Goal: Task Accomplishment & Management: Complete application form

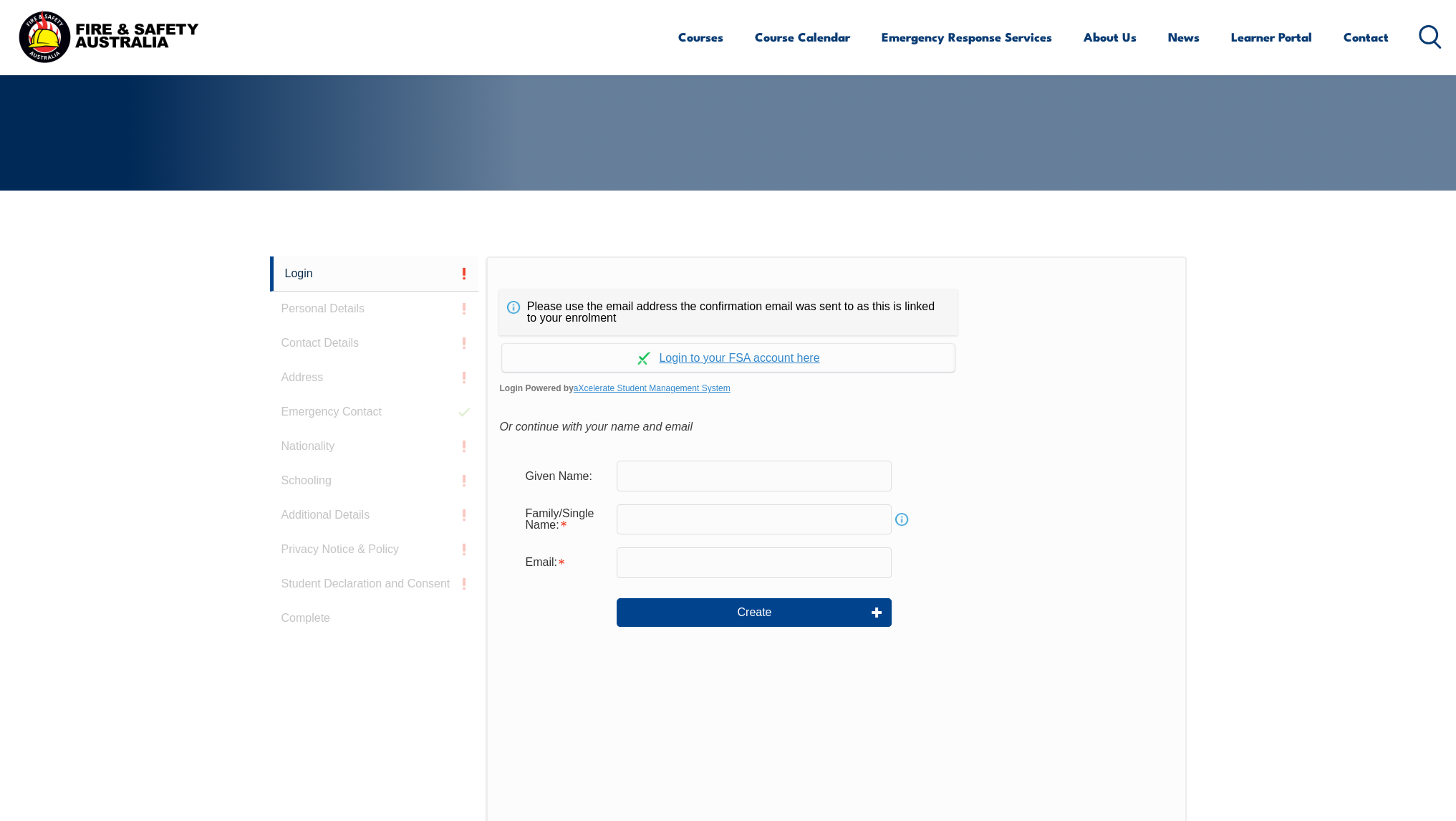
scroll to position [215, 0]
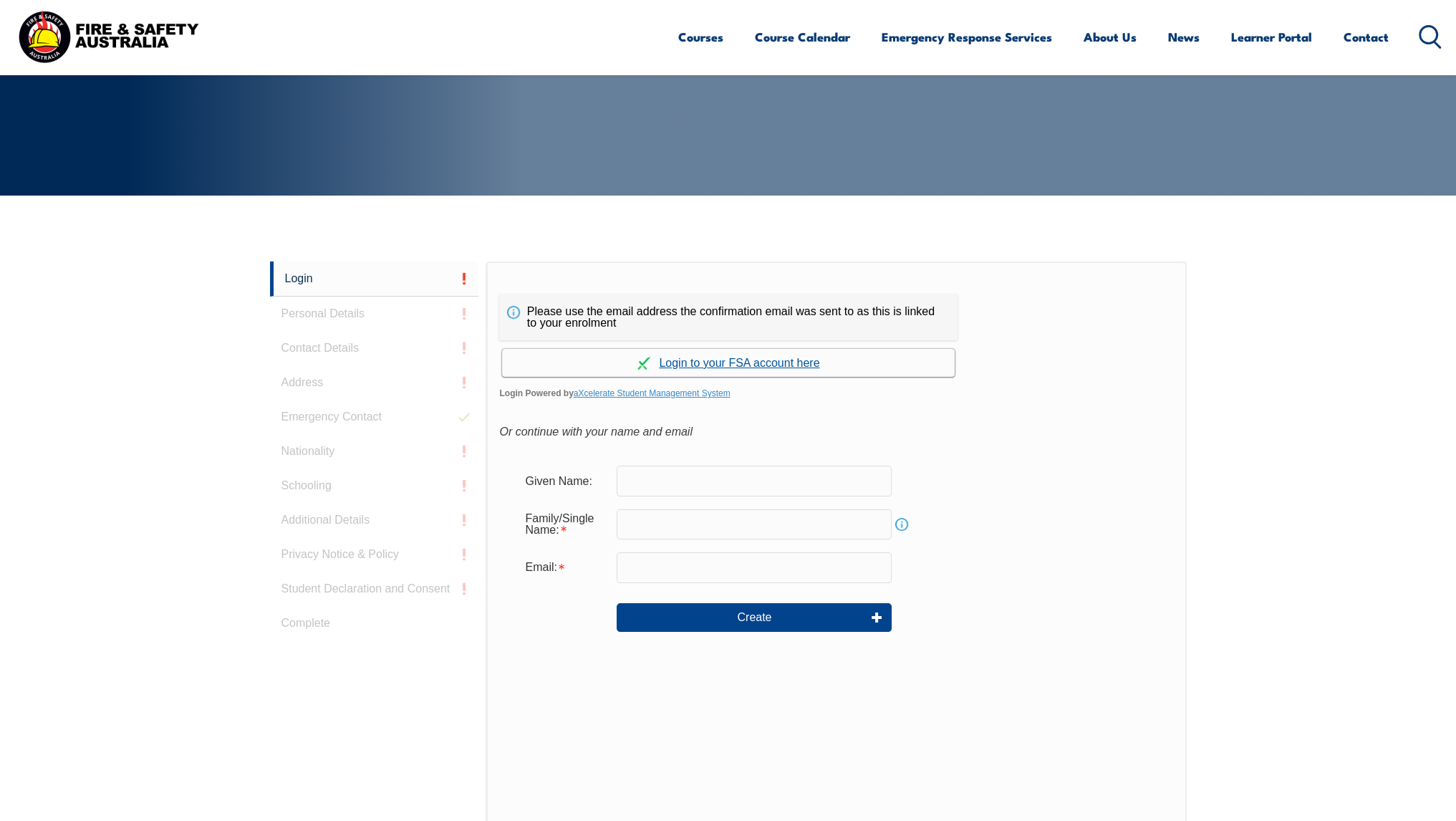
click at [805, 360] on link "Continue with aXcelerate" at bounding box center [728, 363] width 453 height 28
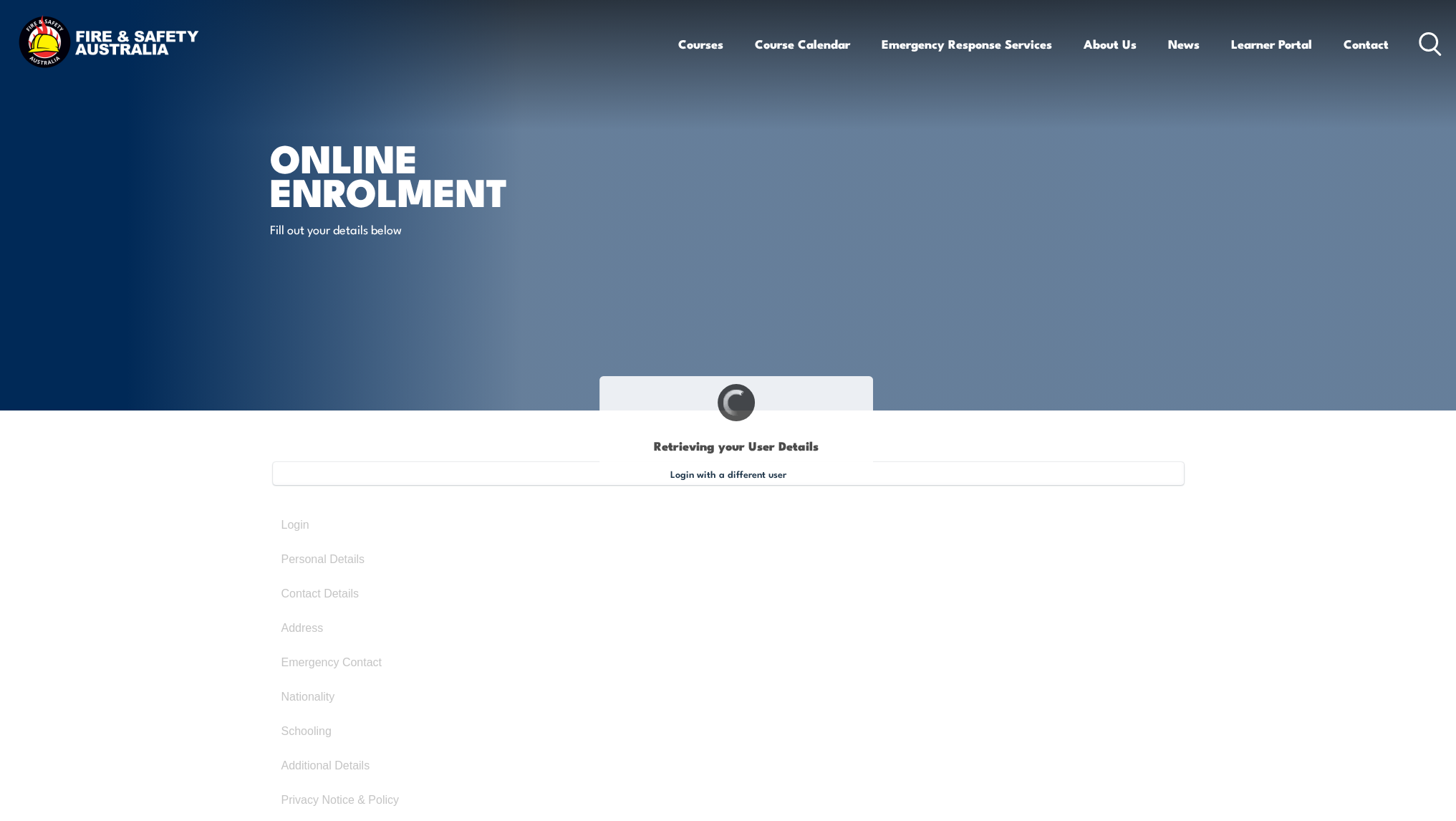
type input "Zain"
type input "Aslam"
type input "[DATE]"
type input "26DWHKBU5B"
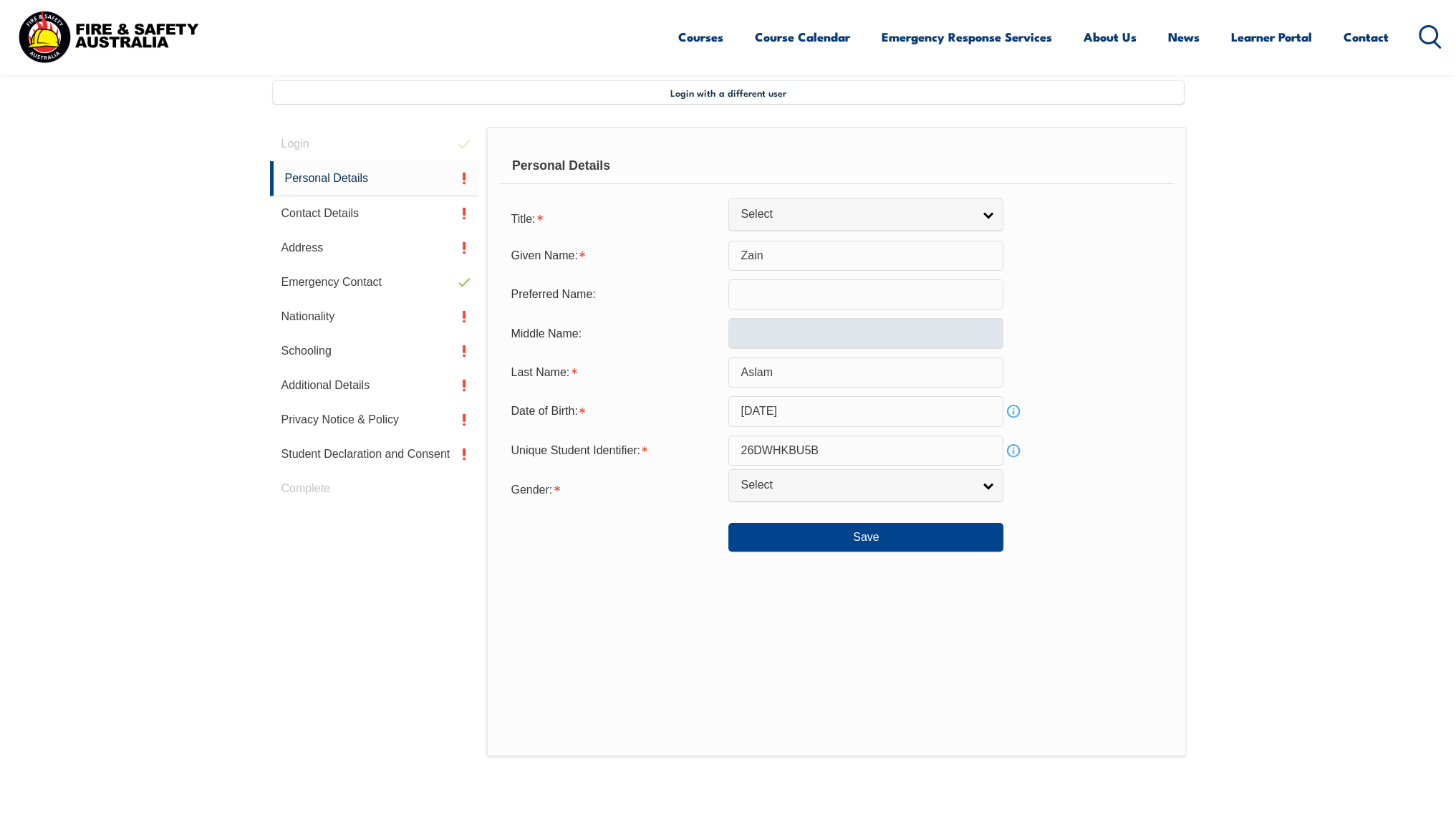
scroll to position [390, 0]
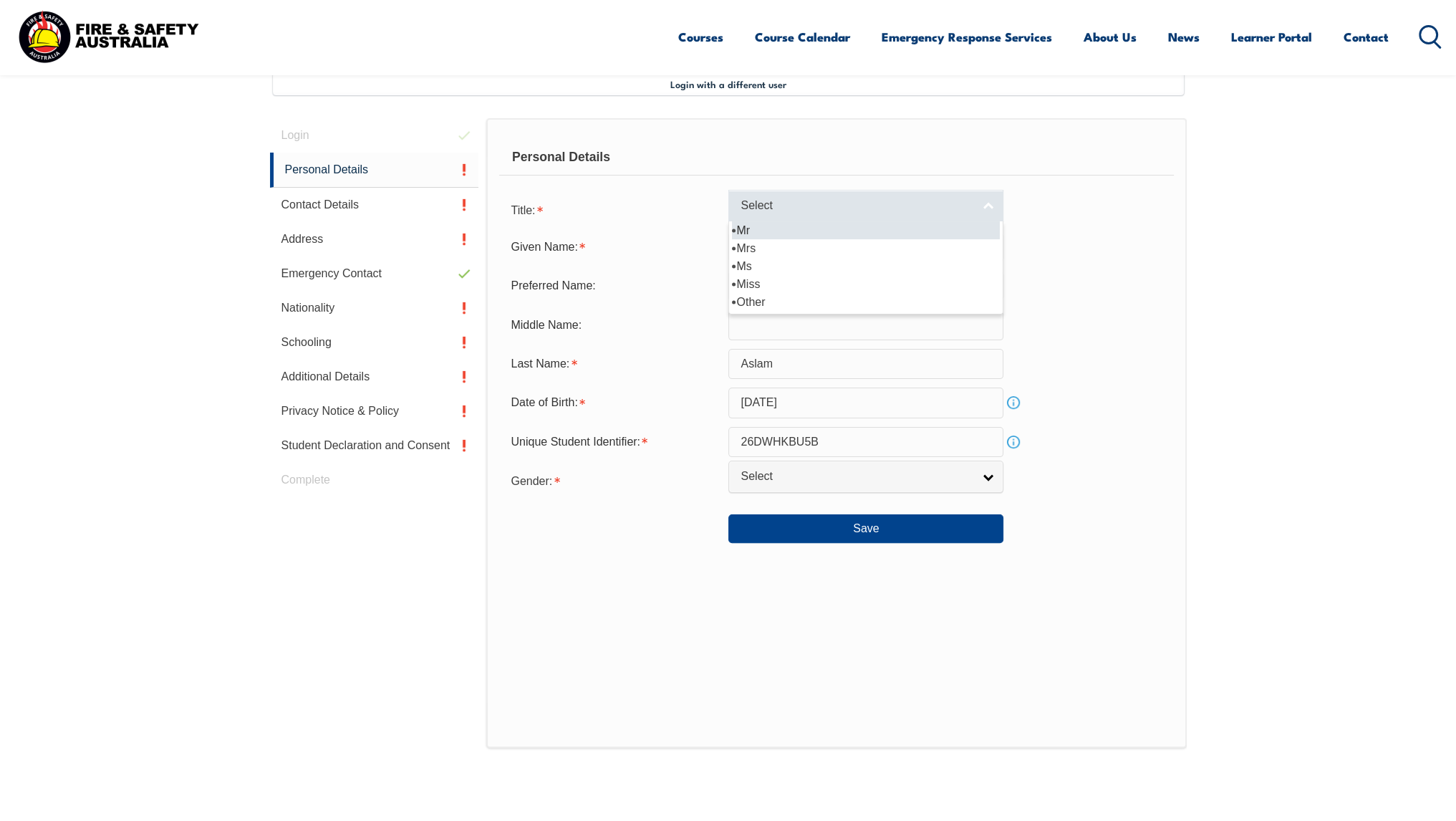
click at [833, 208] on span "Select" at bounding box center [856, 205] width 232 height 15
click at [817, 230] on li "Mr" at bounding box center [866, 229] width 268 height 18
select select "Mr"
click at [1015, 405] on link "Info" at bounding box center [1014, 403] width 20 height 20
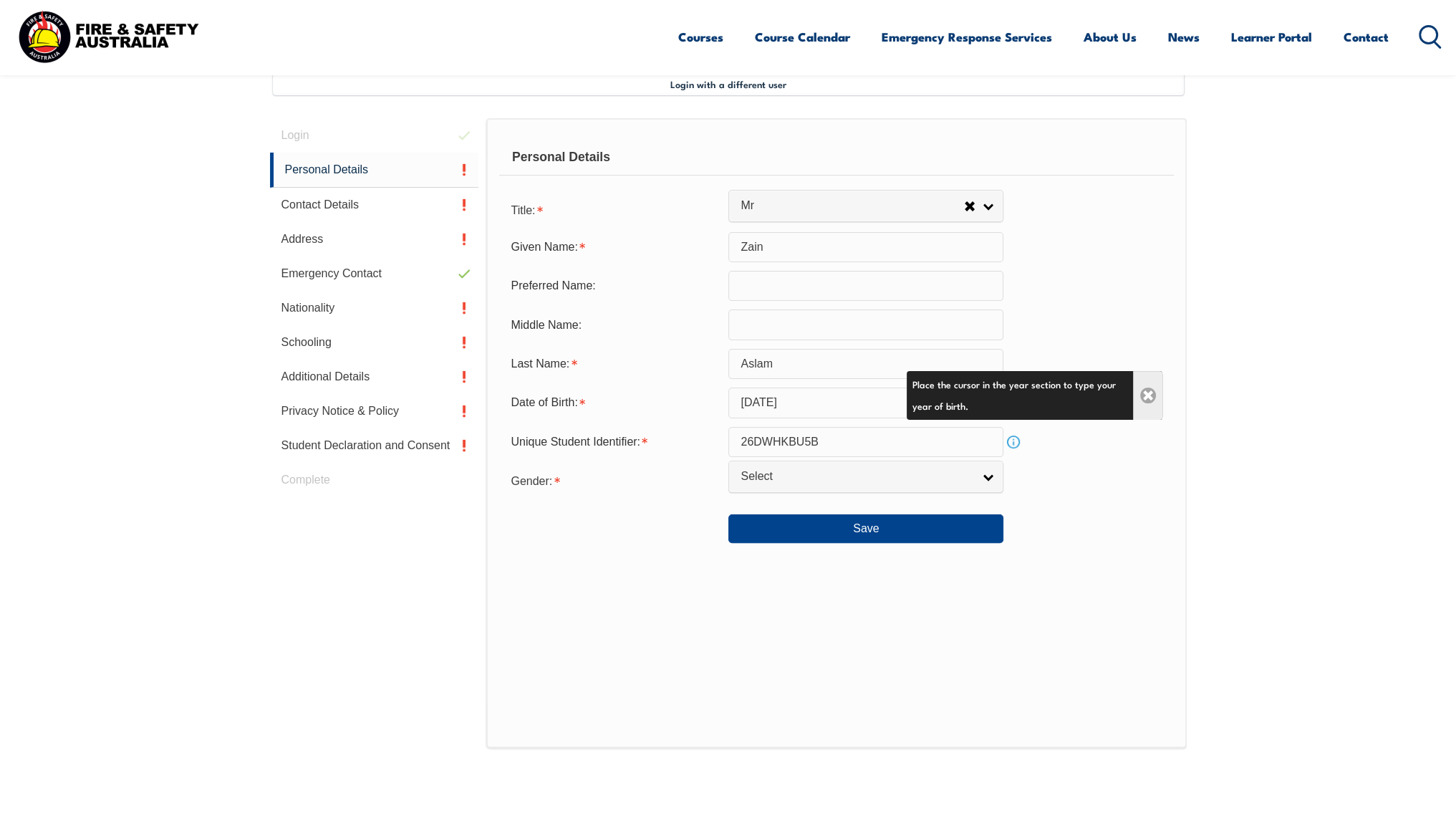
click at [1147, 395] on link "Close" at bounding box center [1148, 395] width 29 height 49
click at [1018, 440] on link "Info" at bounding box center [1014, 442] width 20 height 20
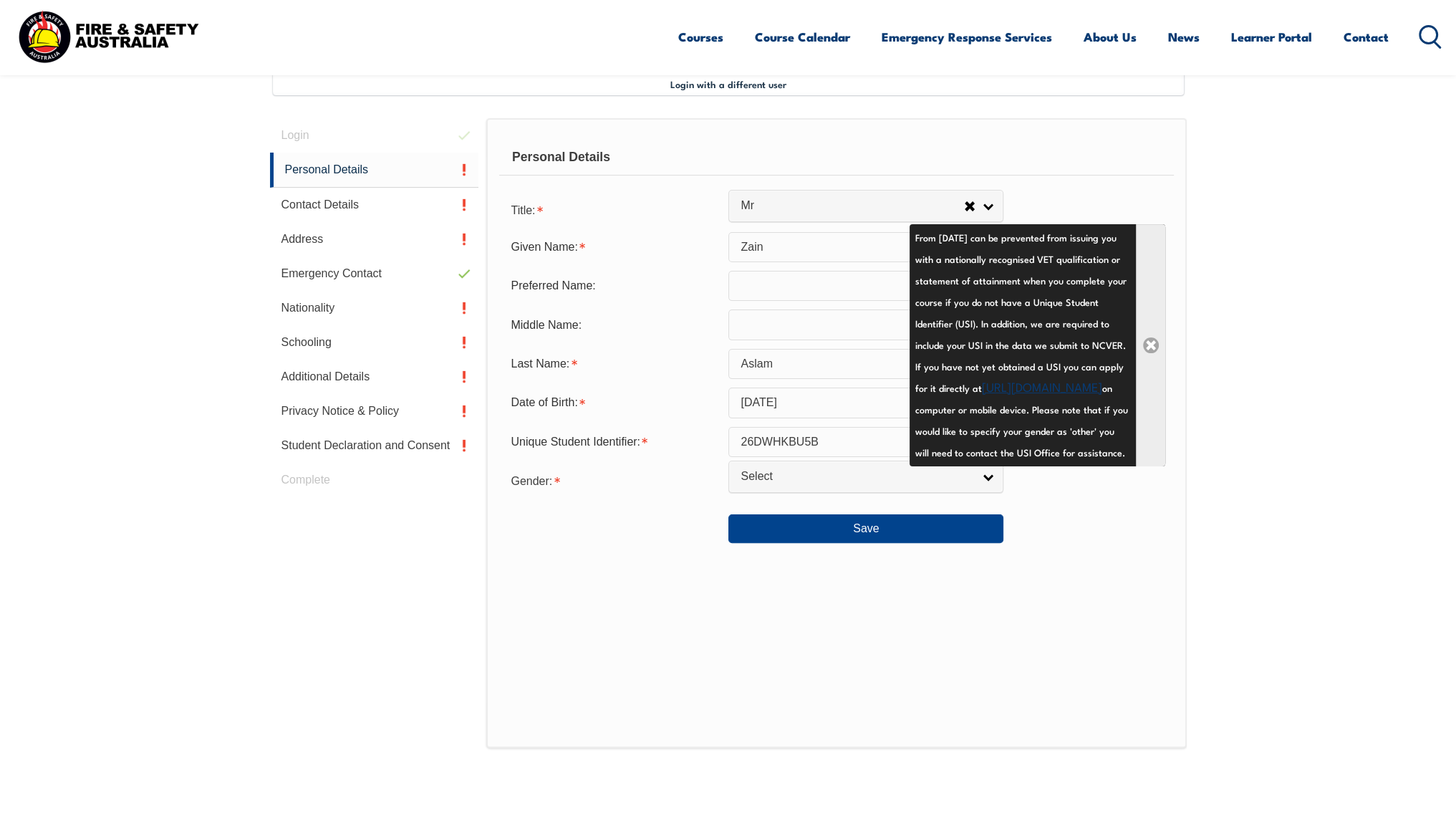
click at [1149, 369] on link "Close" at bounding box center [1151, 345] width 29 height 242
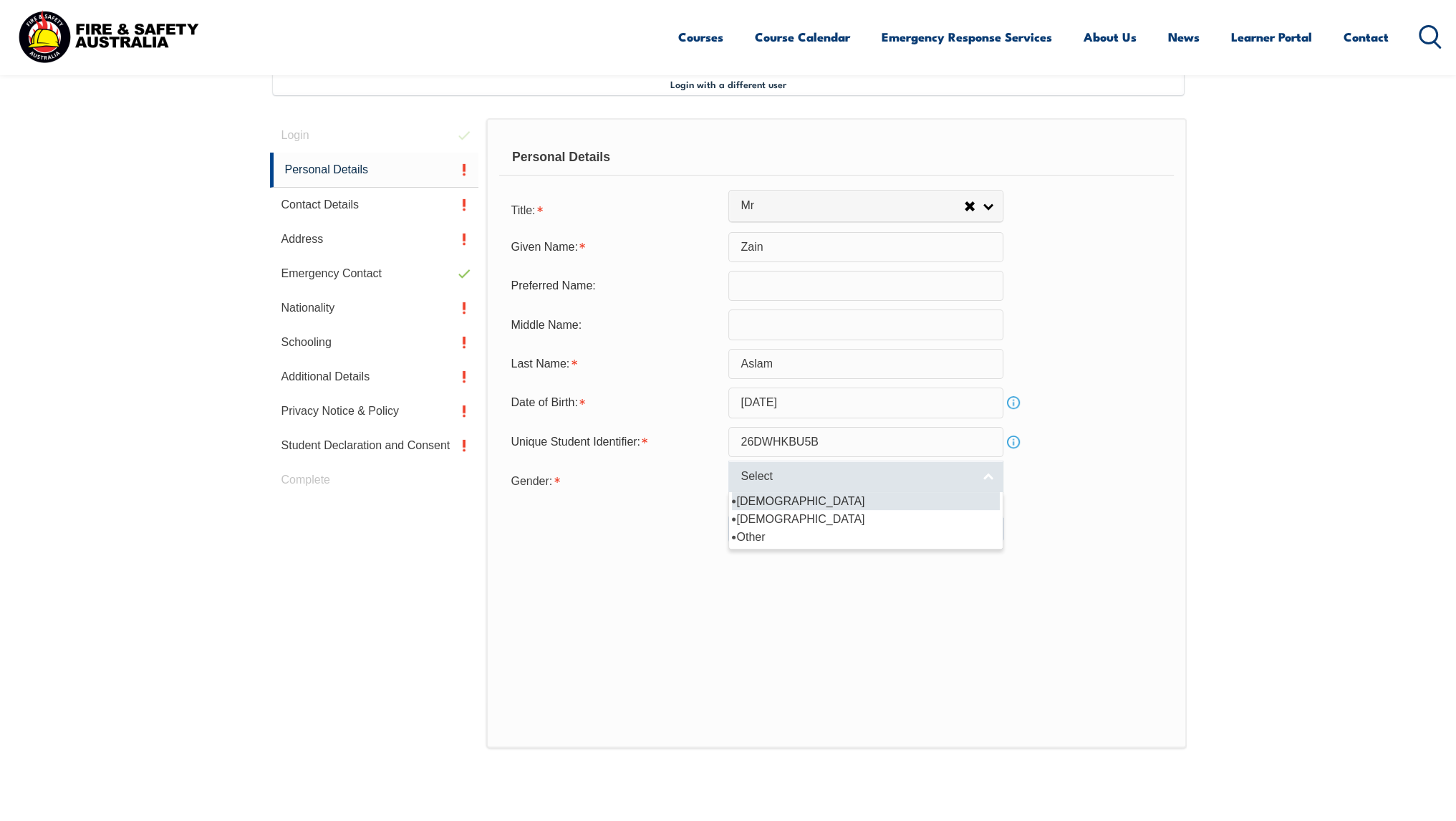
click at [938, 463] on link "Select" at bounding box center [866, 476] width 275 height 32
click at [832, 500] on li "[DEMOGRAPHIC_DATA]" at bounding box center [866, 500] width 268 height 18
select select "M"
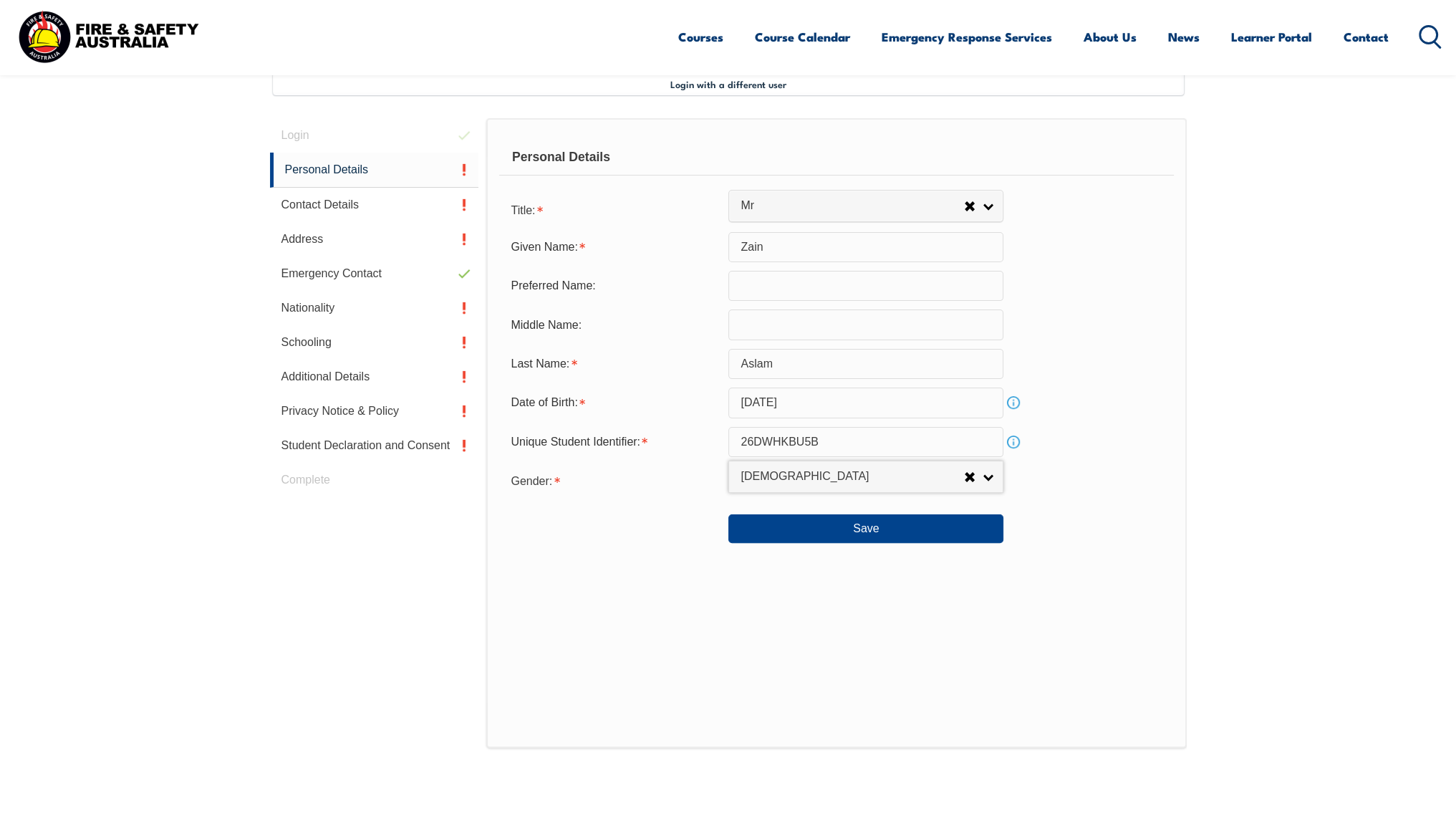
click at [1017, 440] on link "Info" at bounding box center [1014, 442] width 20 height 20
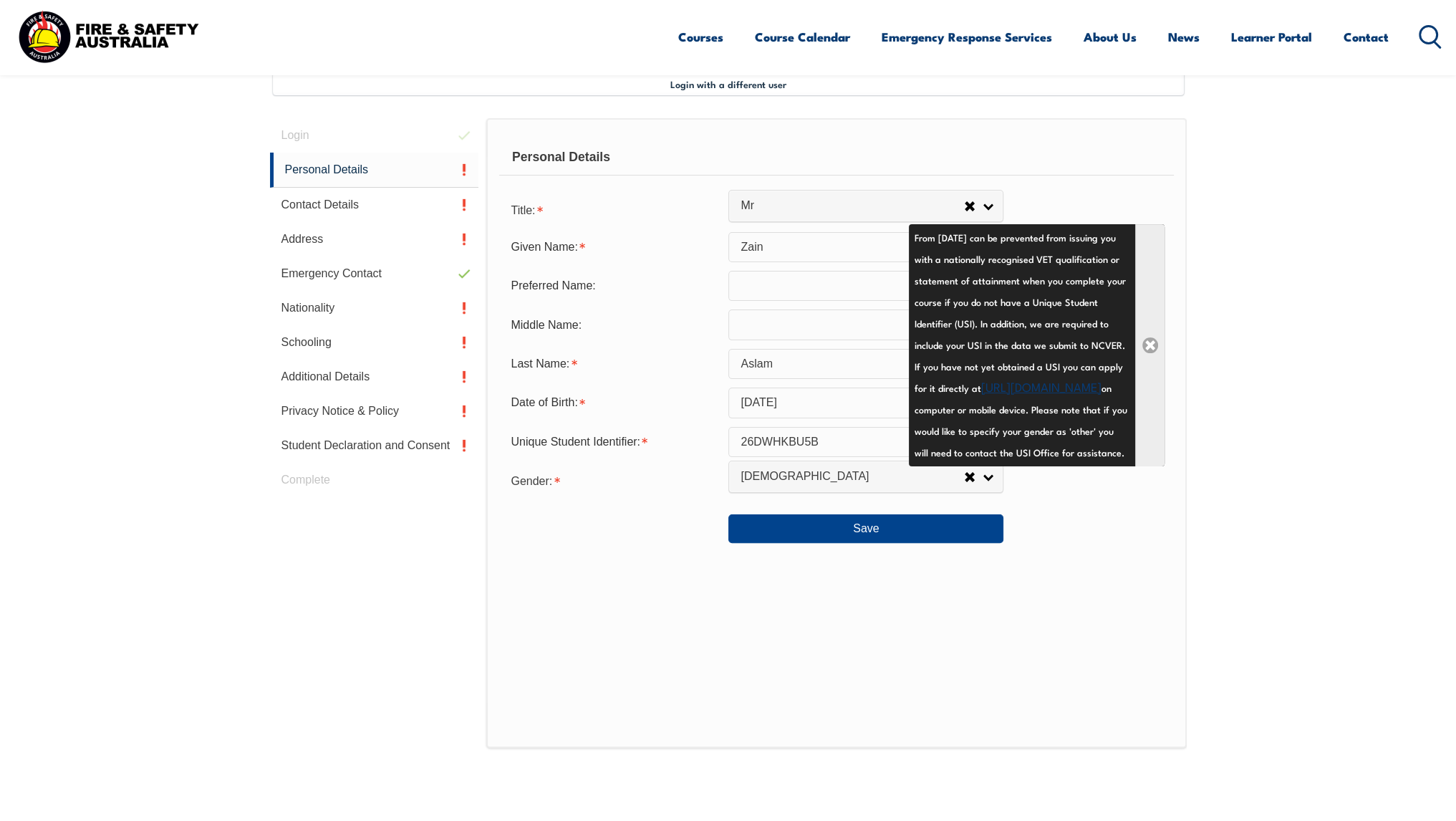
click at [1152, 367] on link "Close" at bounding box center [1150, 345] width 29 height 242
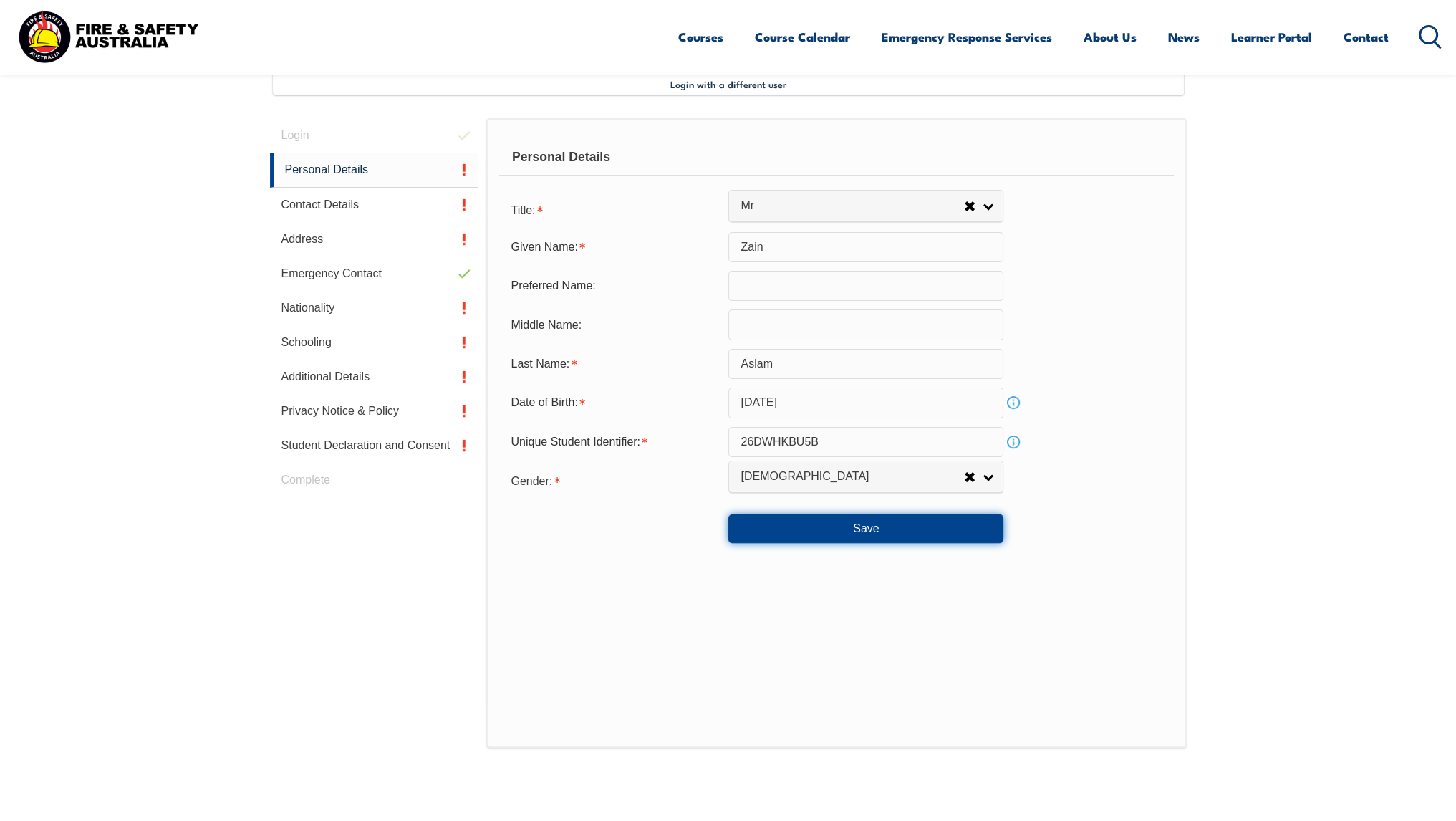
click at [885, 532] on button "Save" at bounding box center [866, 529] width 275 height 29
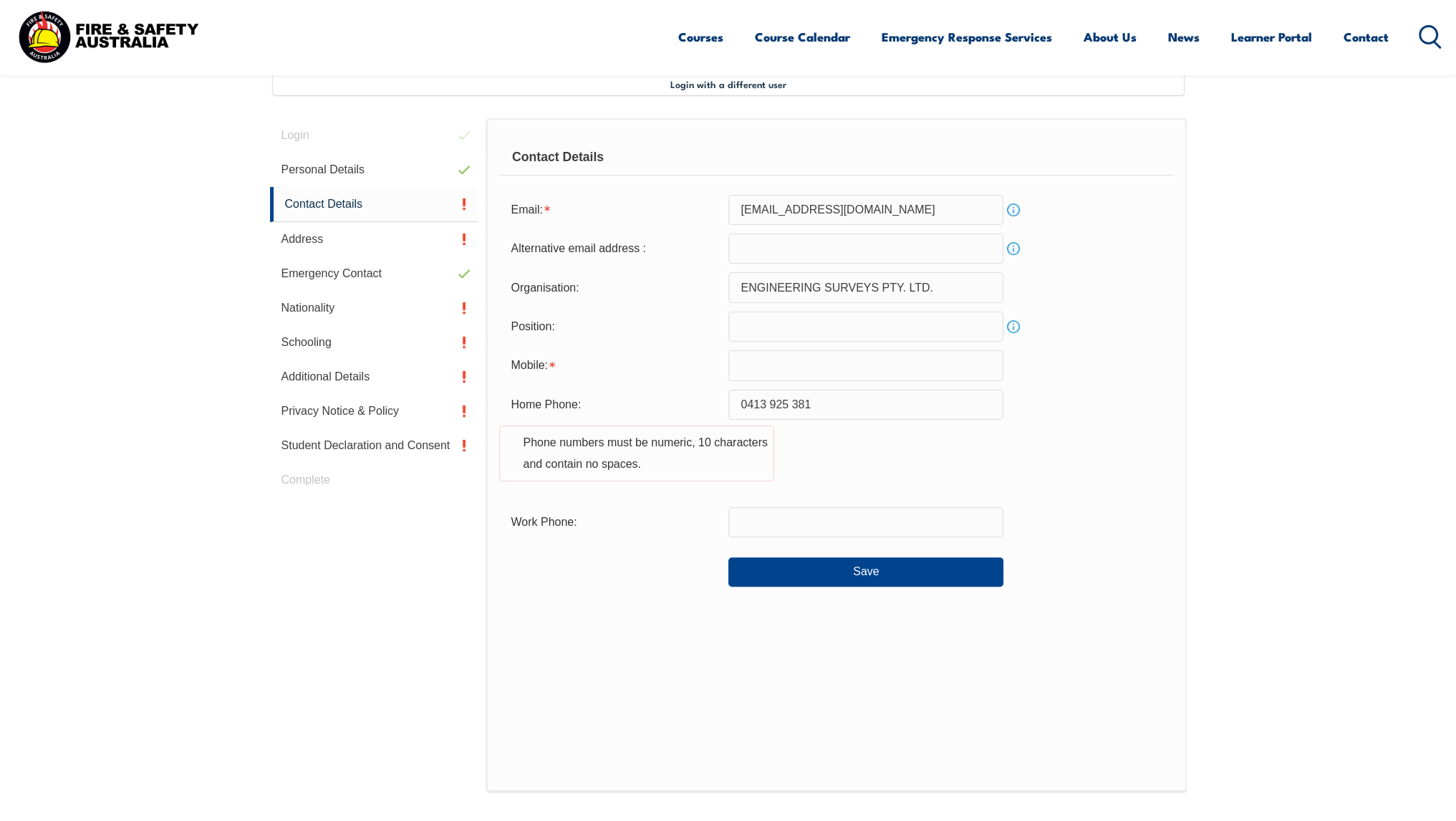
click at [1008, 210] on link "Info" at bounding box center [1014, 210] width 20 height 20
click at [1024, 209] on link "Close" at bounding box center [1030, 202] width 29 height 28
click at [1015, 252] on link "Info" at bounding box center [1014, 249] width 20 height 20
click at [1034, 242] on link "Close" at bounding box center [1036, 243] width 29 height 28
click at [1021, 324] on link "Info" at bounding box center [1014, 327] width 20 height 20
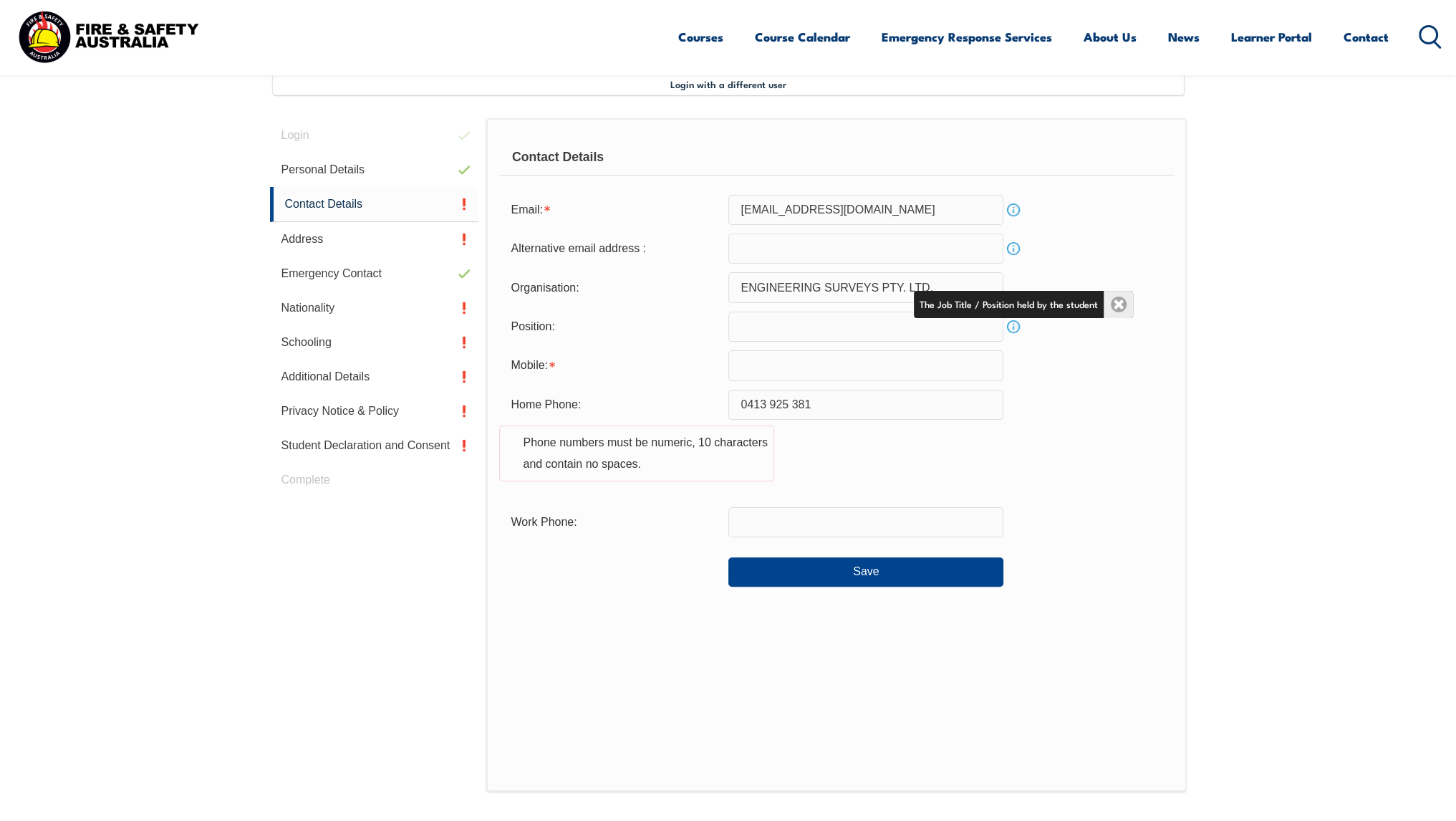
click at [1115, 301] on link "Close" at bounding box center [1119, 305] width 29 height 28
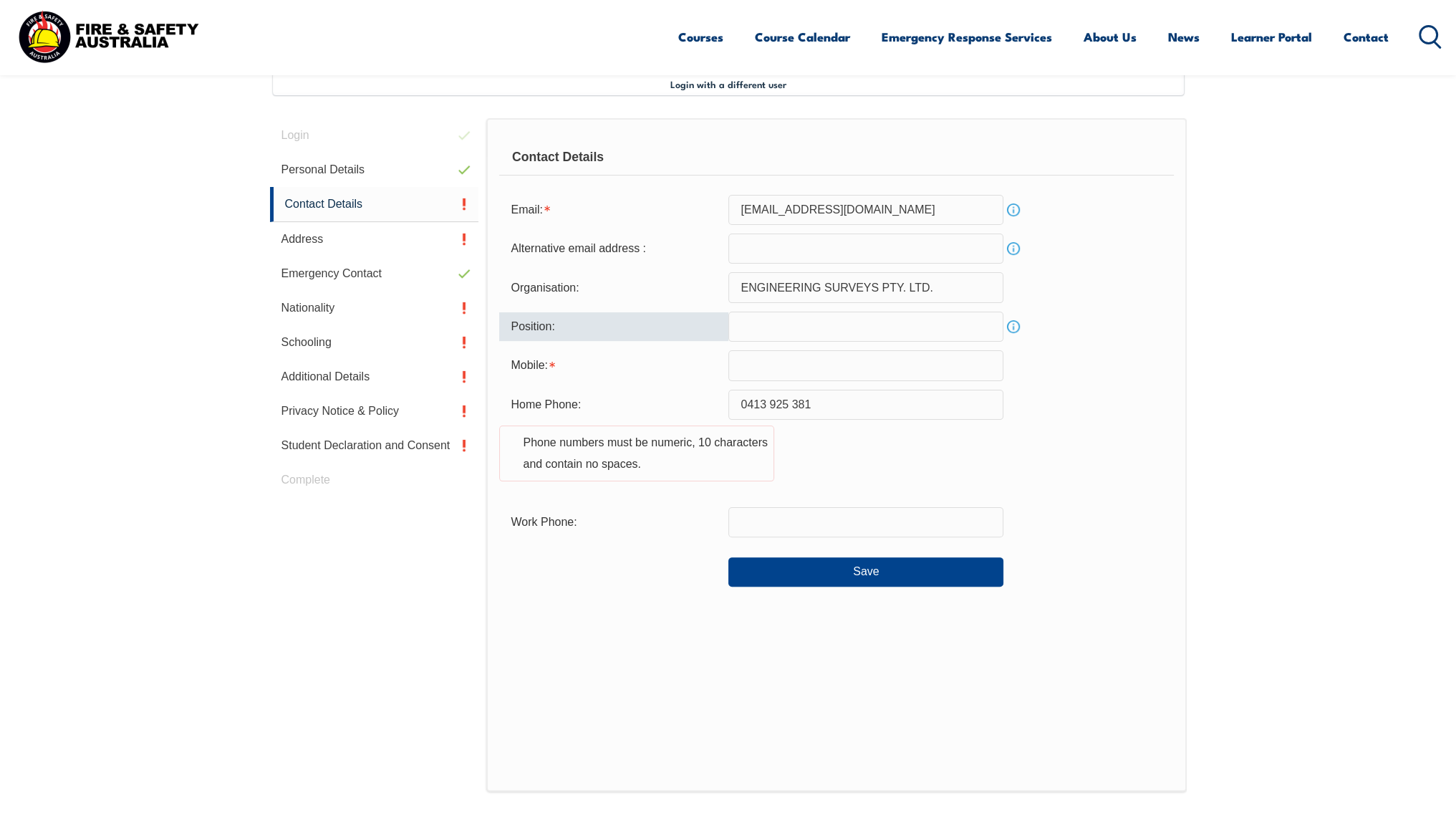
click at [946, 325] on input "text" at bounding box center [866, 326] width 275 height 30
type input "Engineering Surveyor"
click at [958, 369] on input "text" at bounding box center [866, 365] width 275 height 30
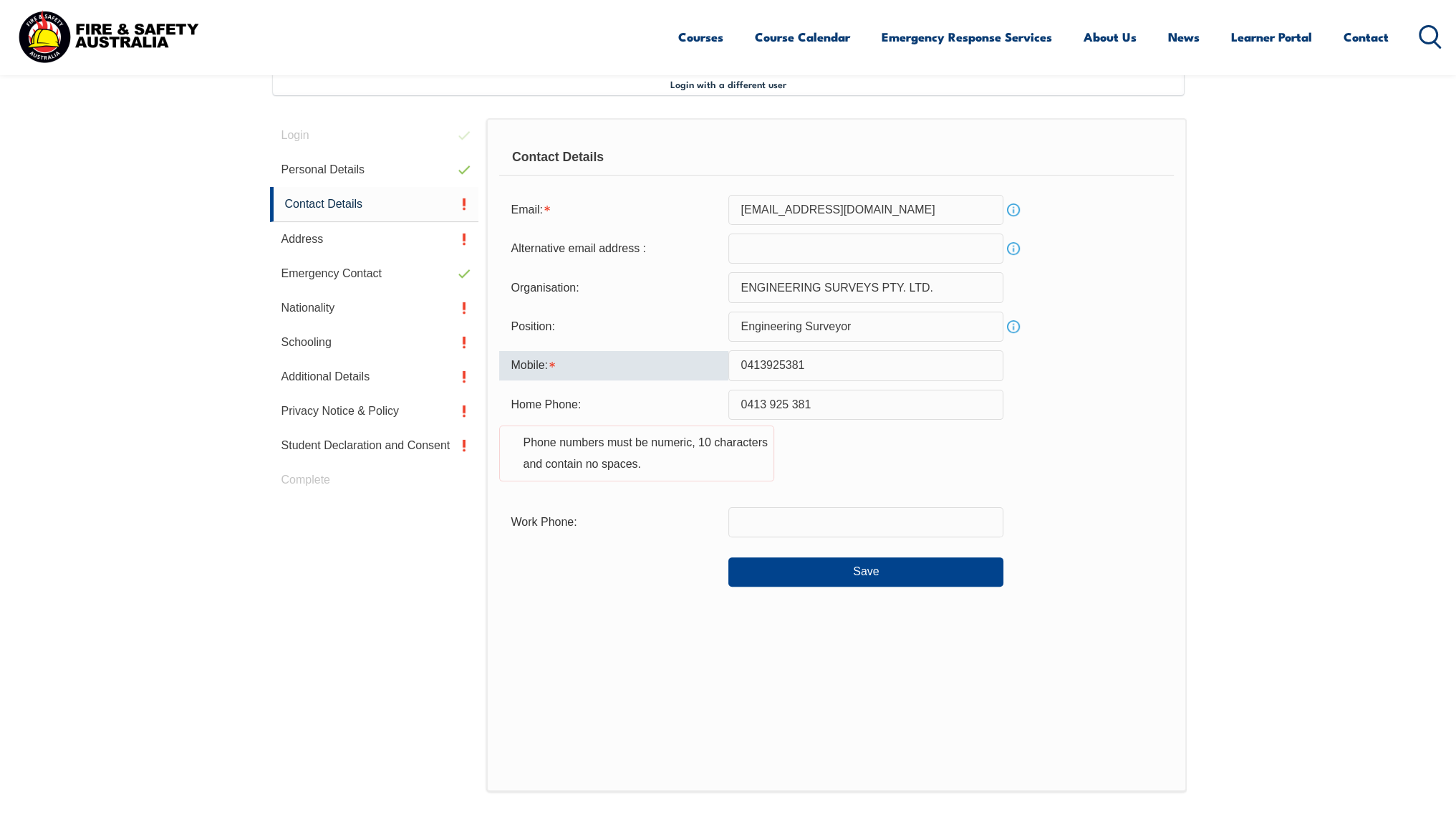
type input "0413925381"
click at [1198, 380] on section "Login with a different user Login Personal Details Contact Details Address Emer…" at bounding box center [728, 486] width 1456 height 929
click at [788, 511] on input "text" at bounding box center [866, 522] width 275 height 30
drag, startPoint x: 822, startPoint y: 376, endPoint x: 614, endPoint y: 378, distance: 208.0
click at [614, 378] on div "Mobile: [PHONE_NUMBER]" at bounding box center [836, 365] width 674 height 30
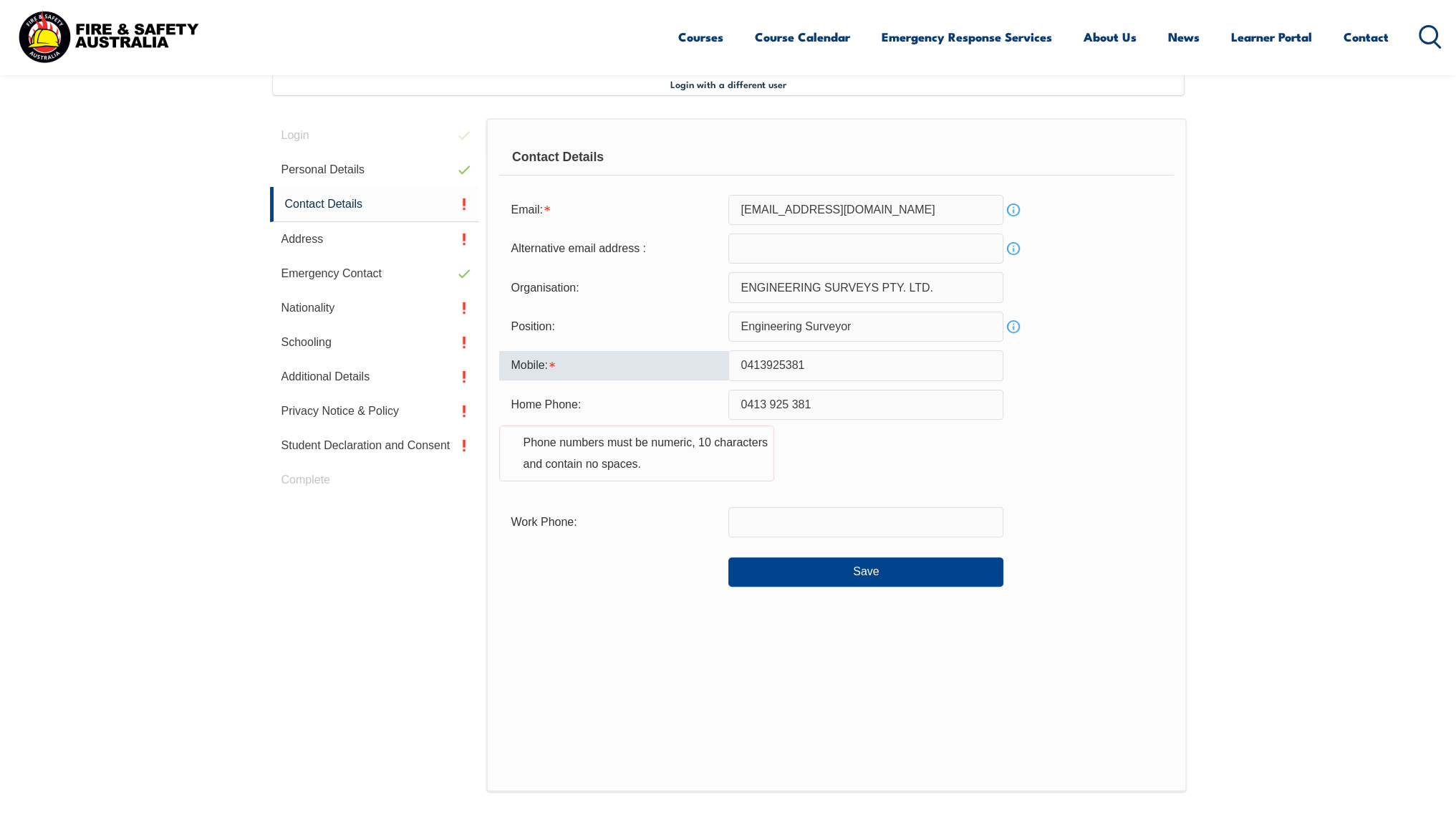
paste input "0413925381"
click at [818, 531] on input "0413925381" at bounding box center [866, 522] width 275 height 30
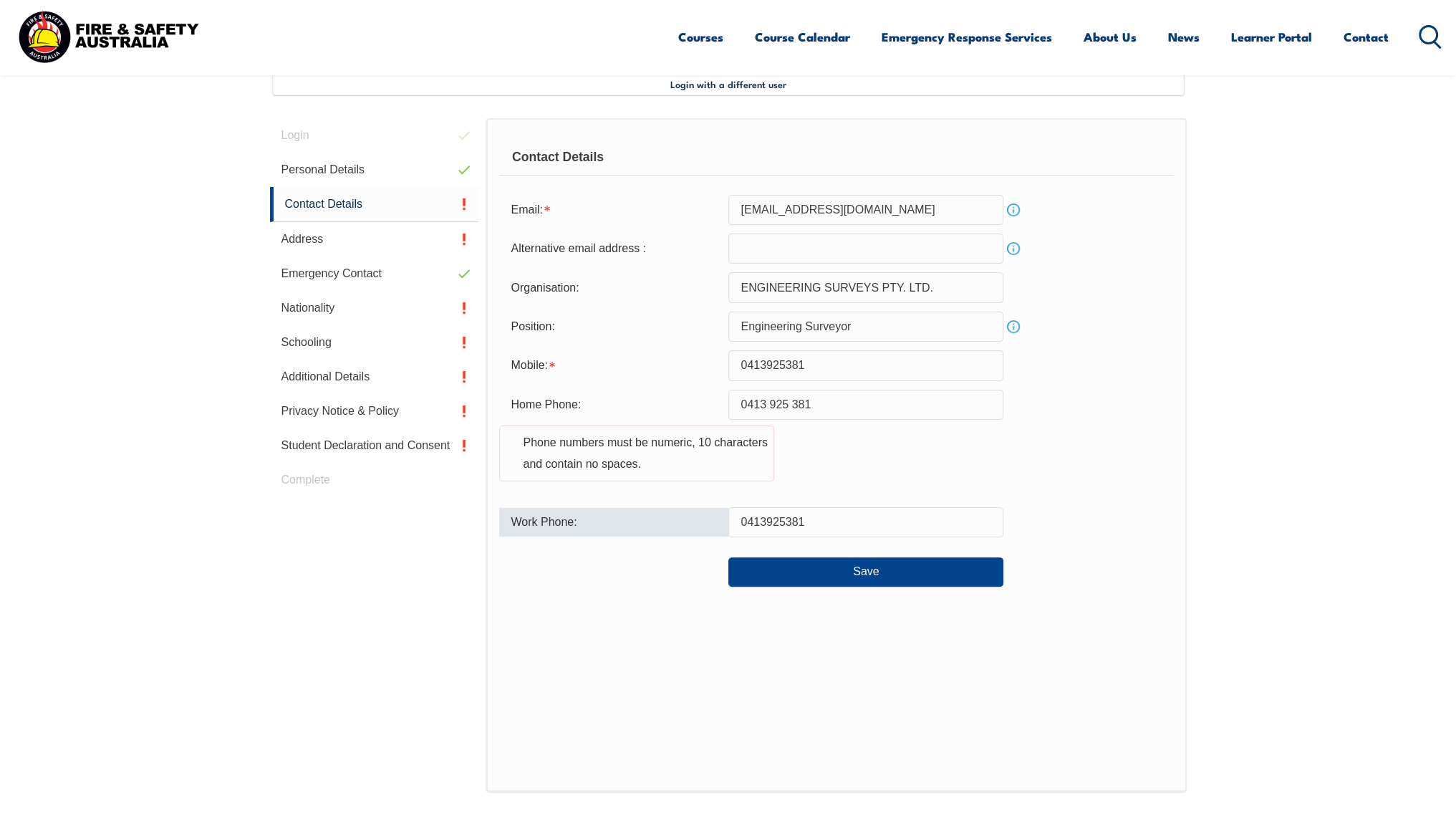
type input "0413925381"
click at [1114, 510] on div "Work Phone: [PHONE_NUMBER]" at bounding box center [836, 522] width 674 height 30
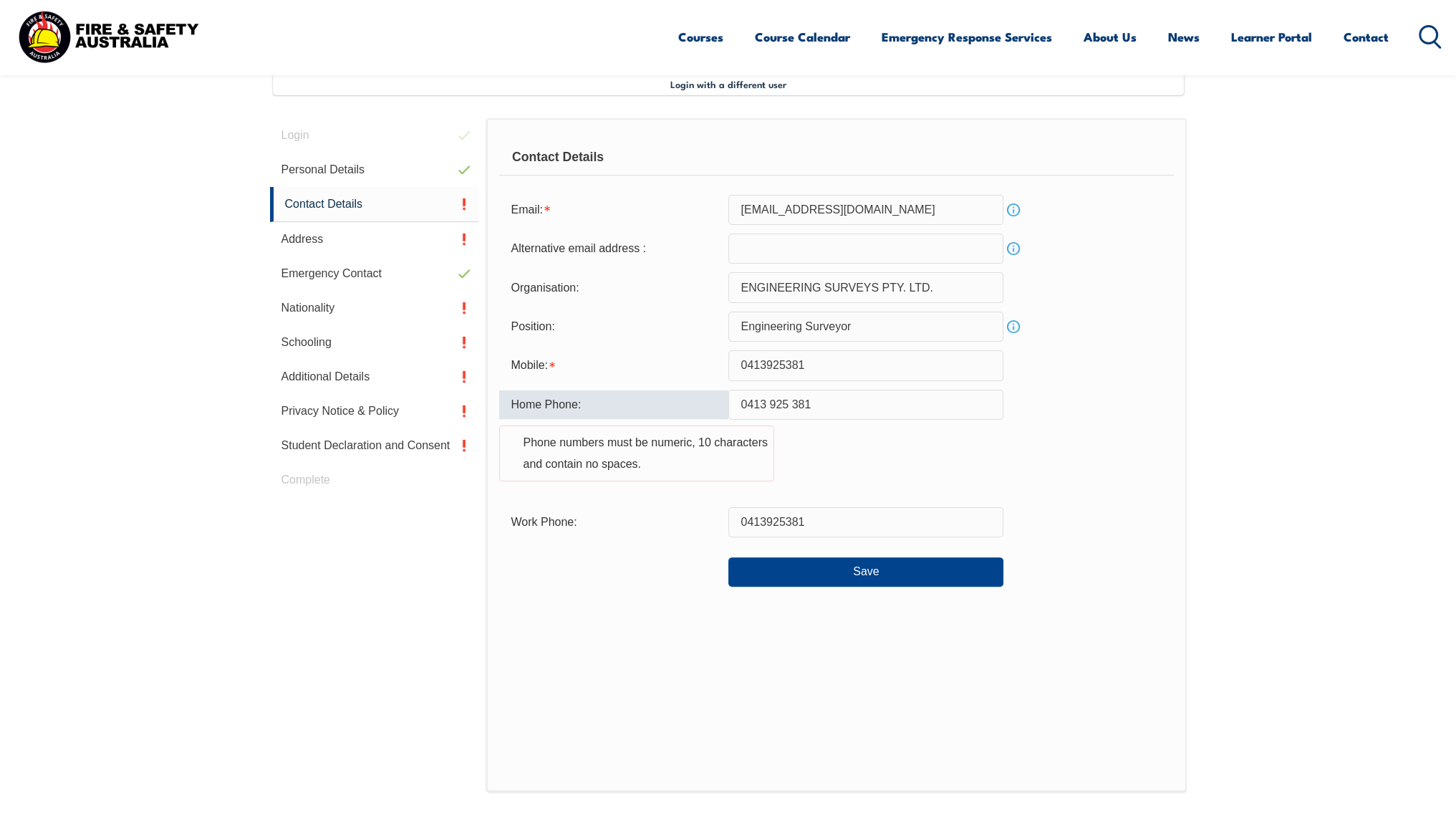
click at [769, 403] on input "0413 925 381" at bounding box center [866, 405] width 275 height 30
click at [792, 406] on input "0413925 381" at bounding box center [866, 405] width 275 height 30
click at [788, 405] on input "0413925 381" at bounding box center [866, 405] width 275 height 30
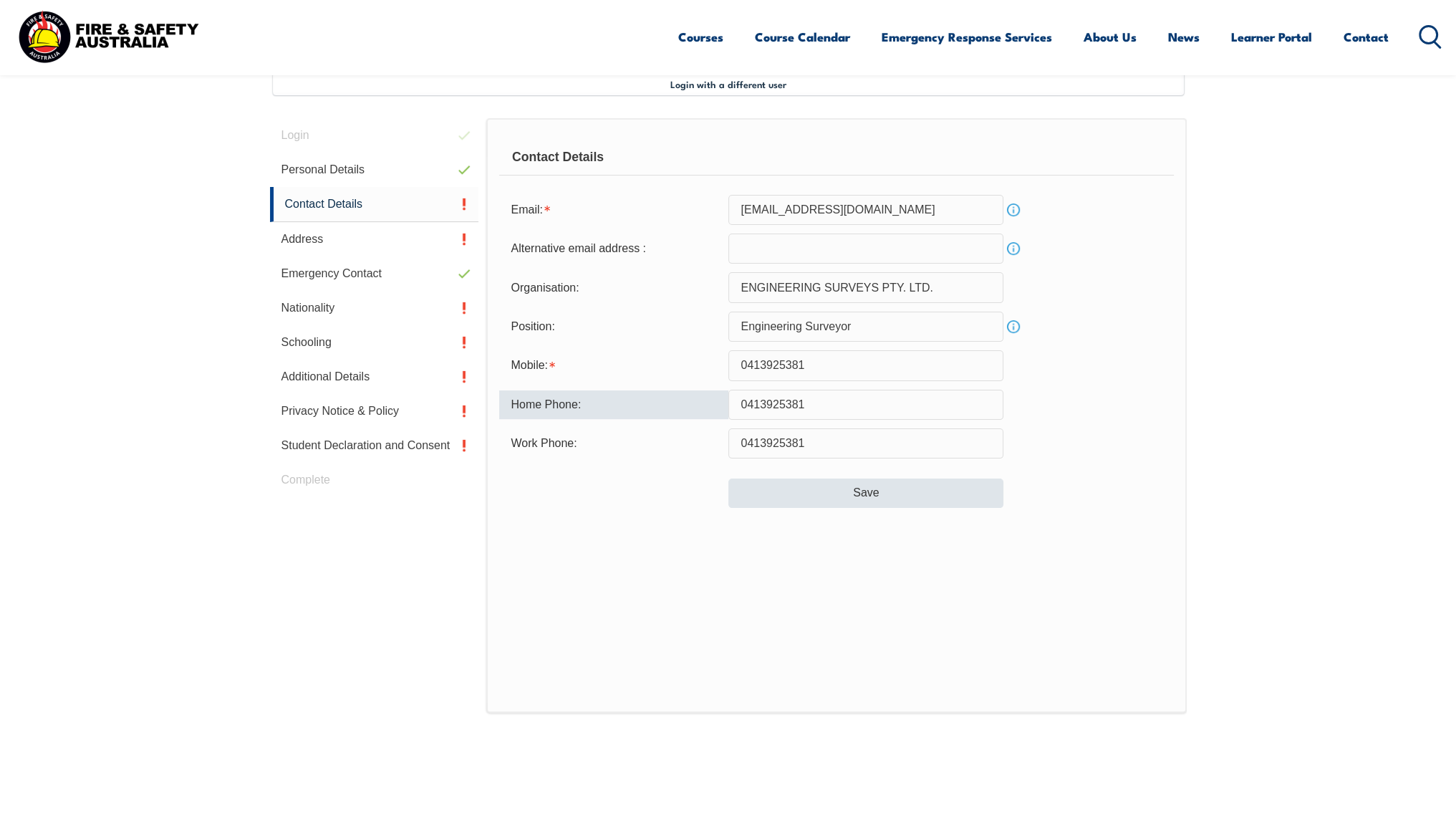
type input "0413925381"
click at [864, 487] on button "Save" at bounding box center [866, 493] width 275 height 29
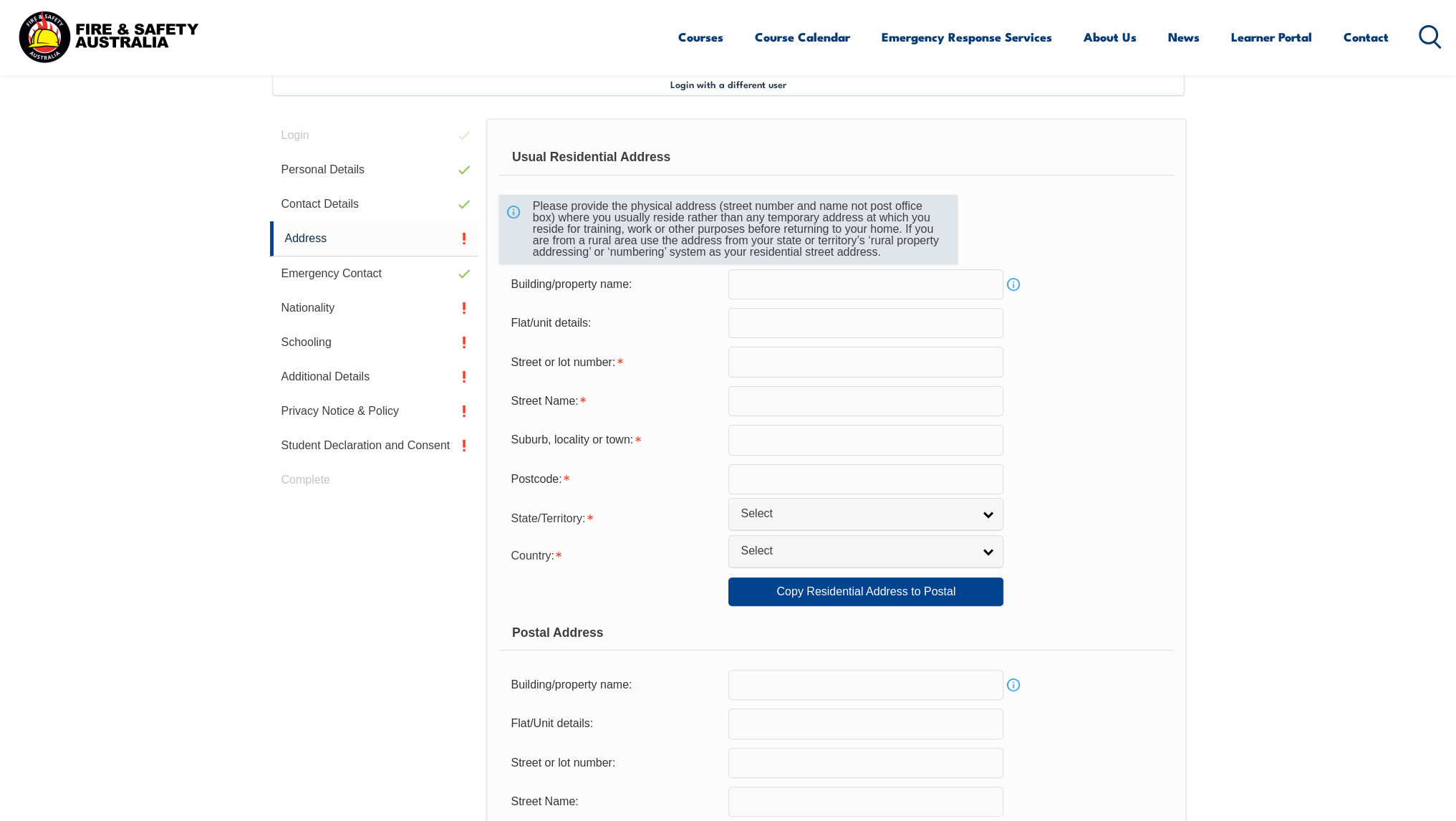
click at [517, 213] on div "Please provide the physical address (street number and name not post office box…" at bounding box center [728, 229] width 459 height 69
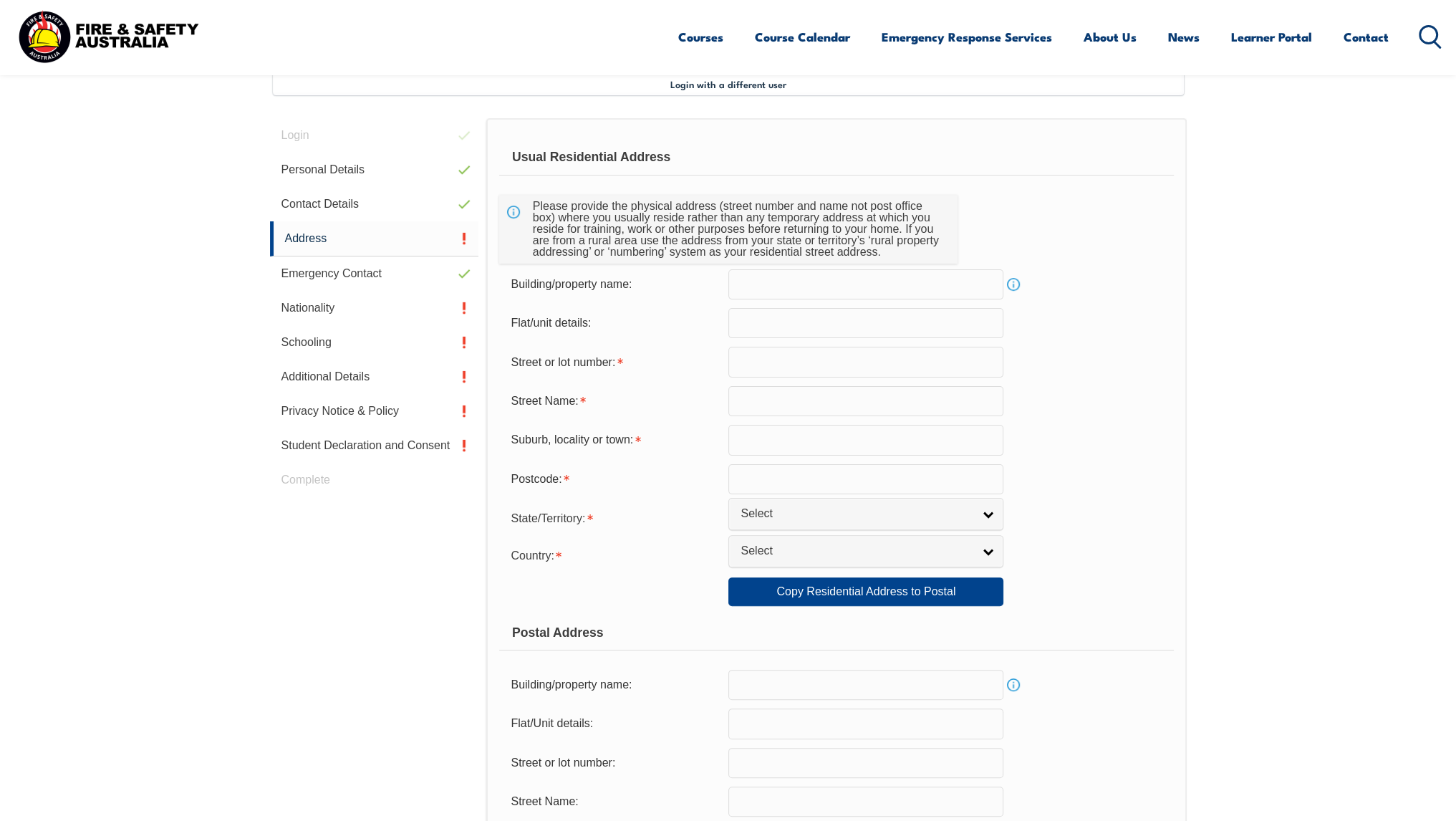
click at [1019, 282] on link "Info" at bounding box center [1014, 285] width 20 height 20
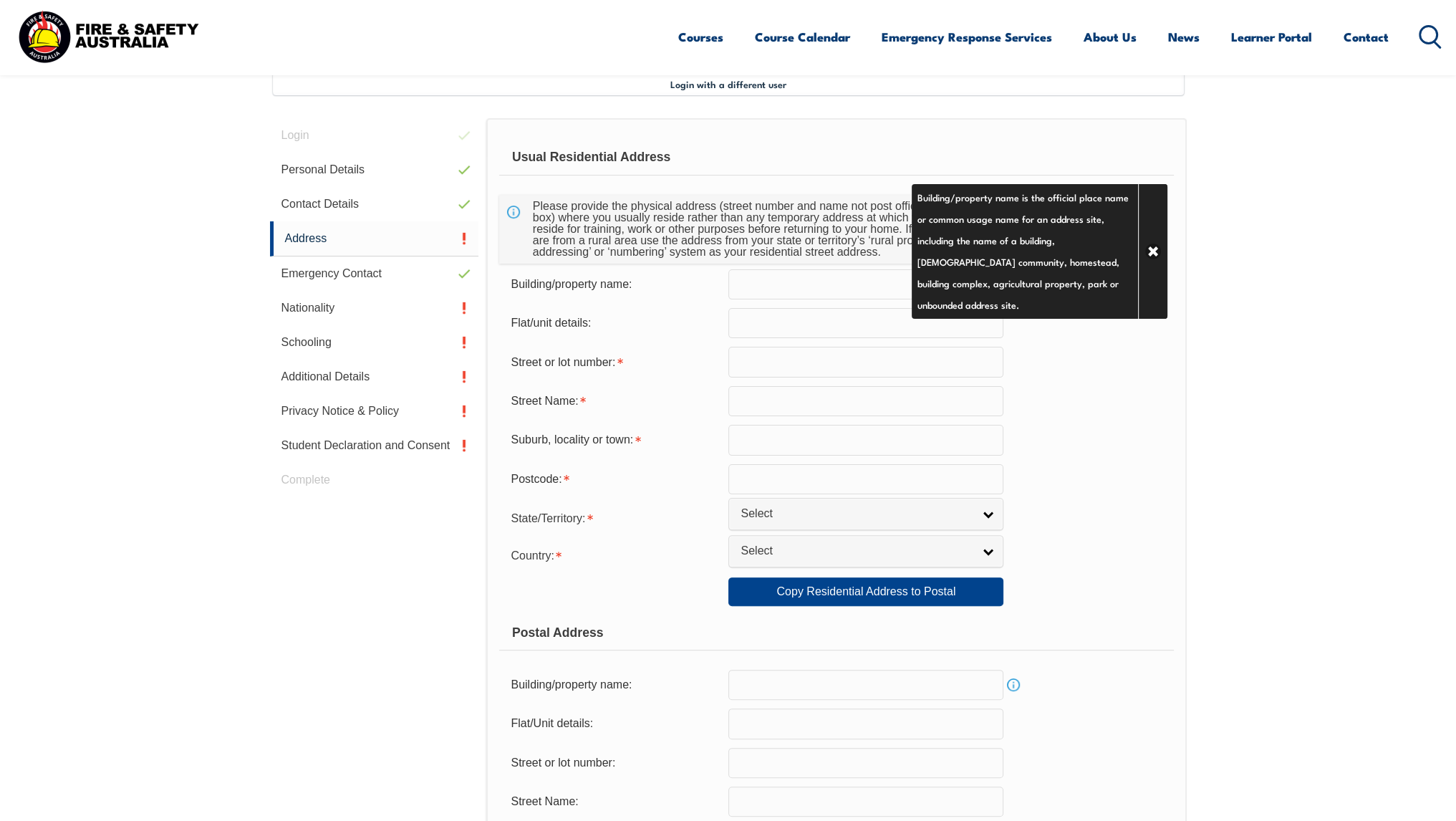
click at [1151, 250] on link "Close" at bounding box center [1153, 252] width 29 height 135
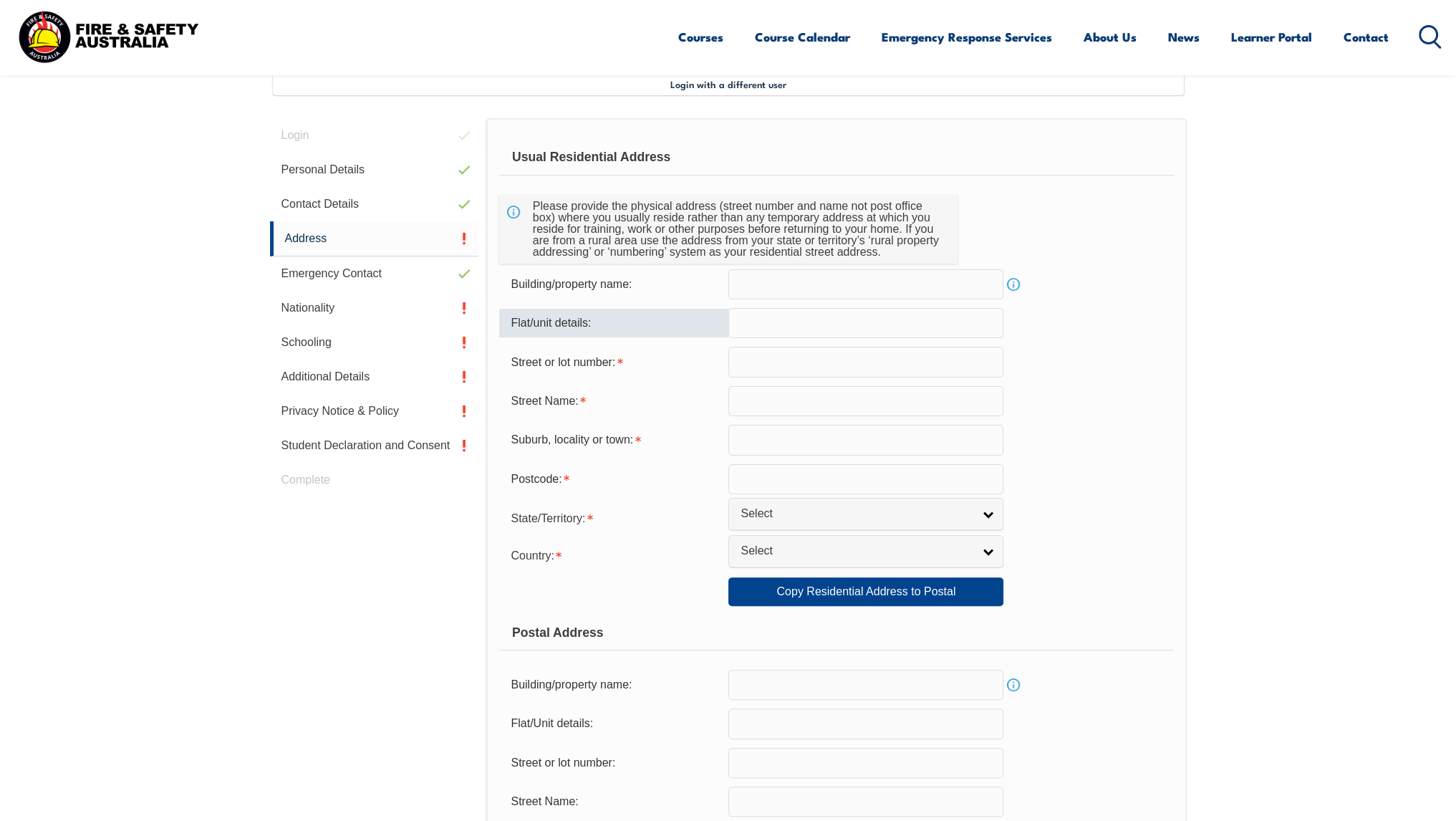
click at [805, 335] on input "text" at bounding box center [866, 323] width 275 height 30
click at [799, 360] on input "text" at bounding box center [866, 362] width 275 height 30
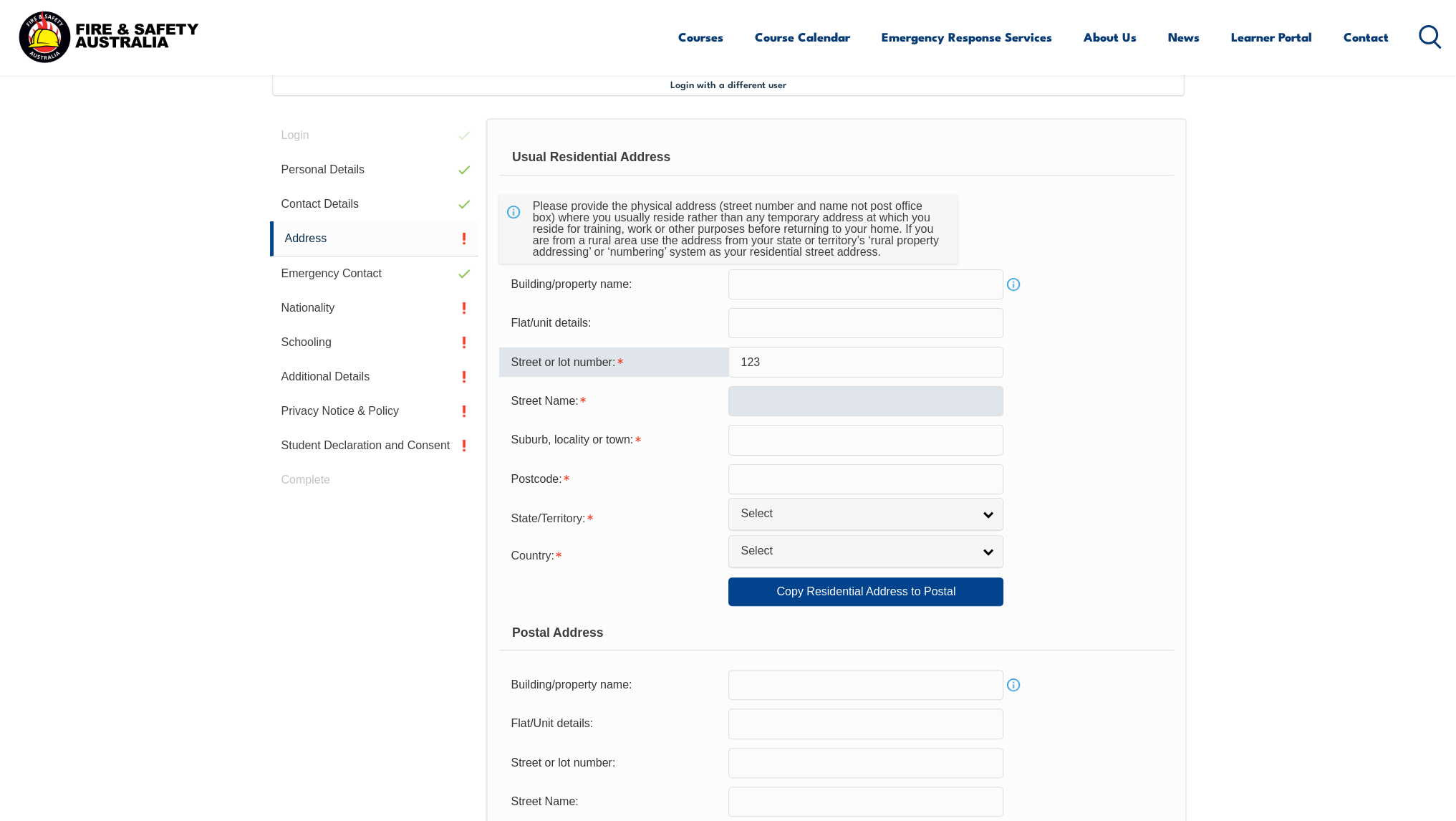
type input "123"
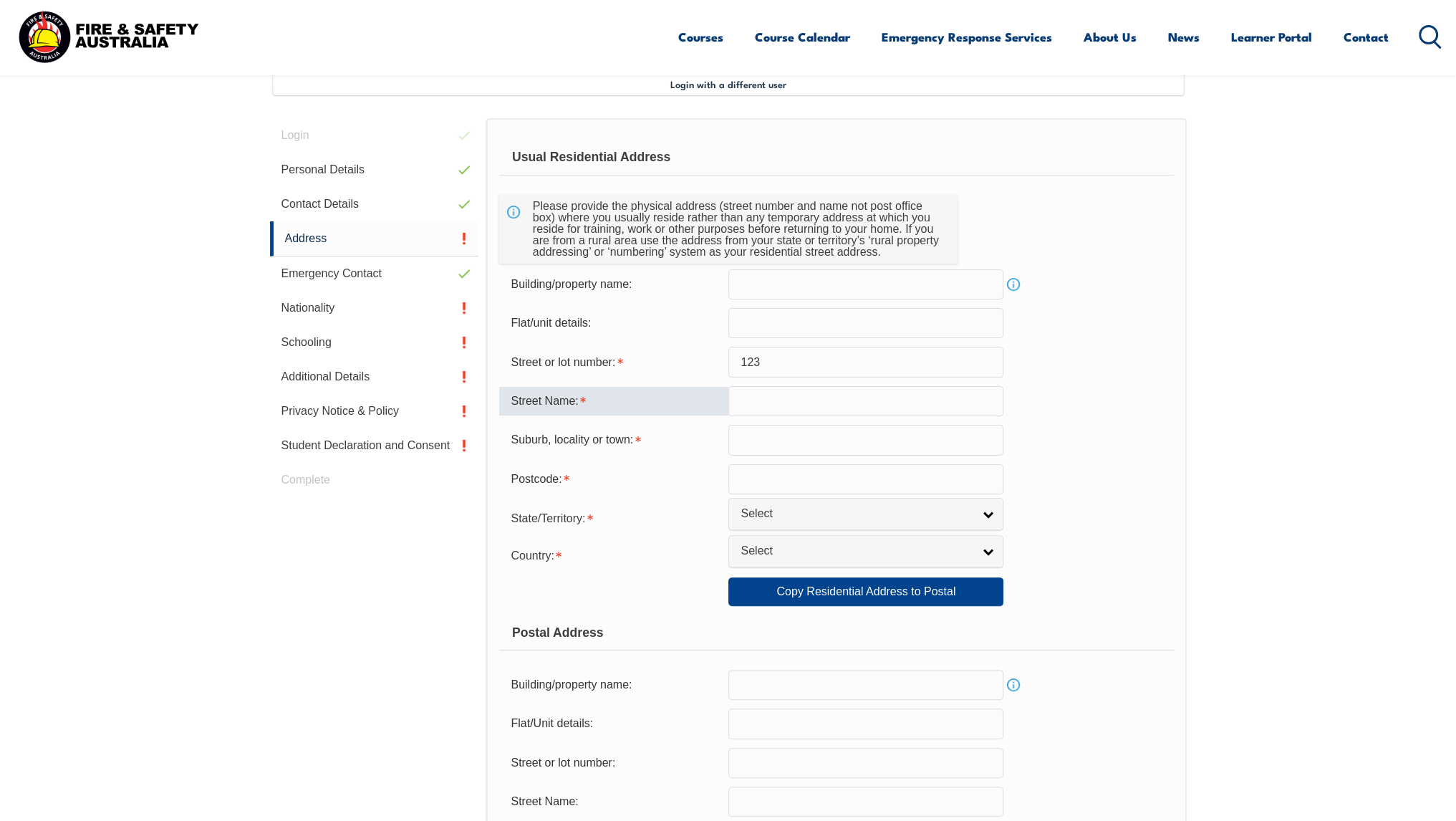
click at [811, 402] on input "text" at bounding box center [866, 401] width 275 height 30
type input "[GEOGRAPHIC_DATA]"
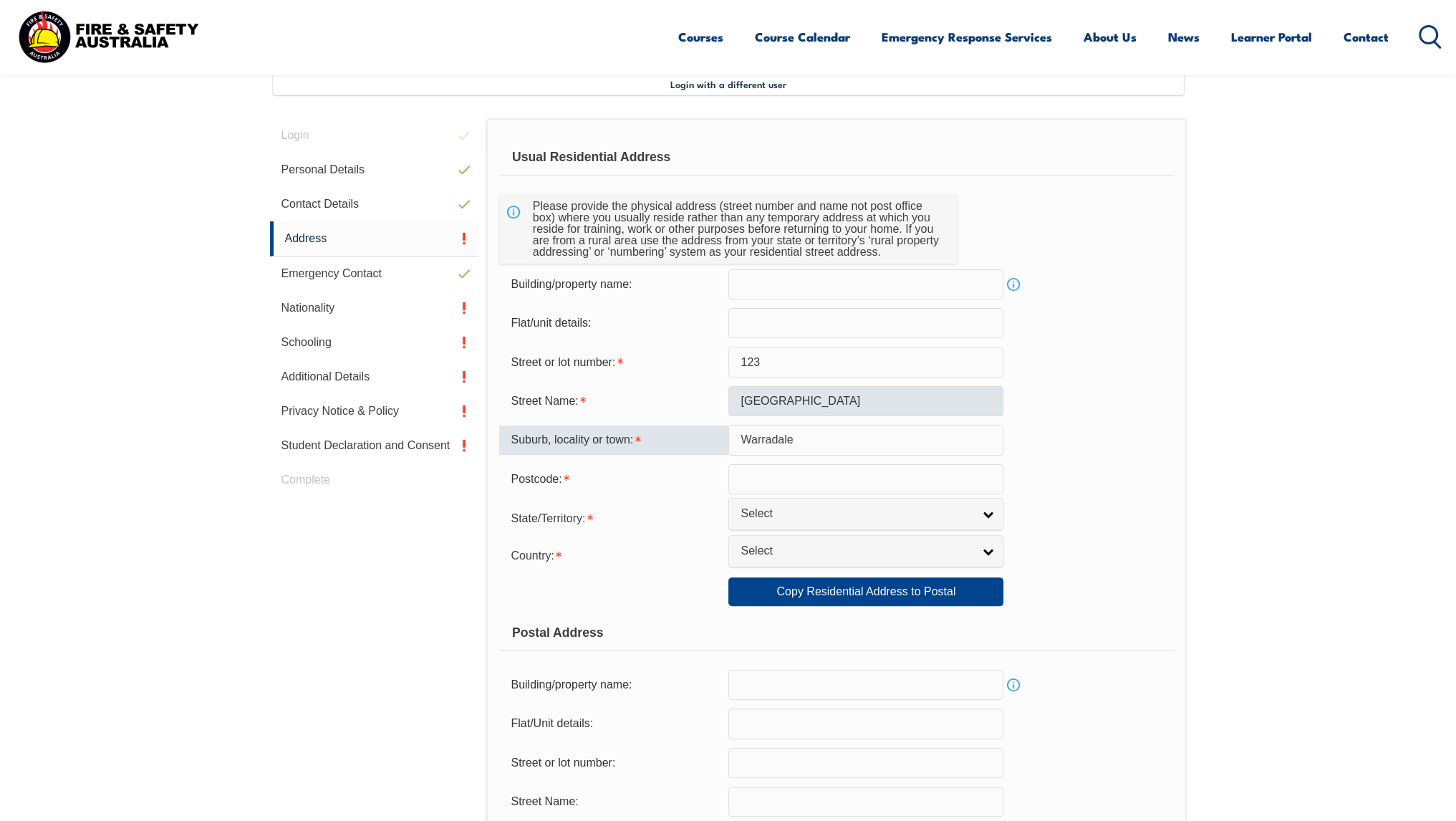
type input "Warradale"
type input "5046"
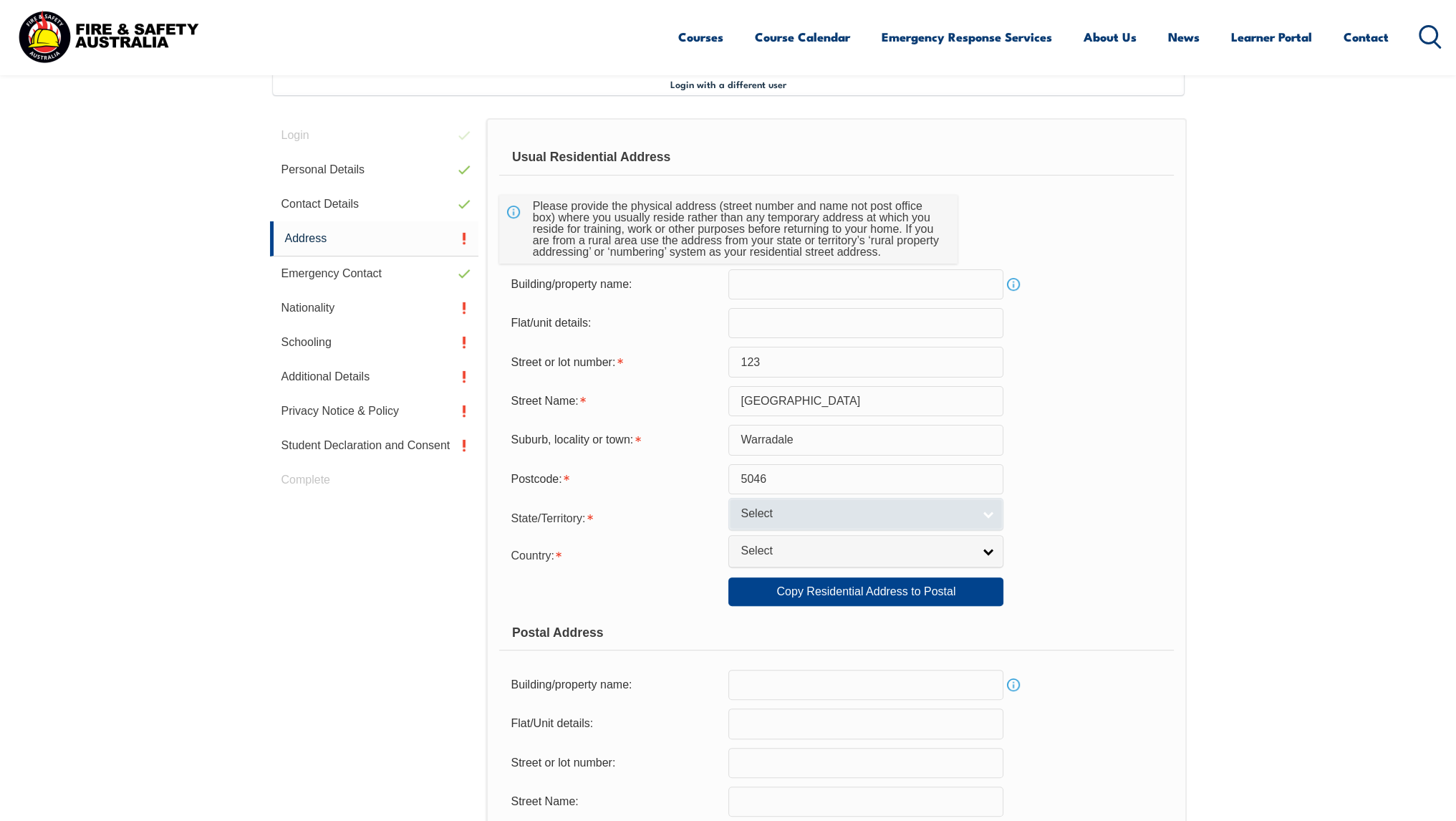
click at [853, 511] on span "Select" at bounding box center [856, 514] width 232 height 15
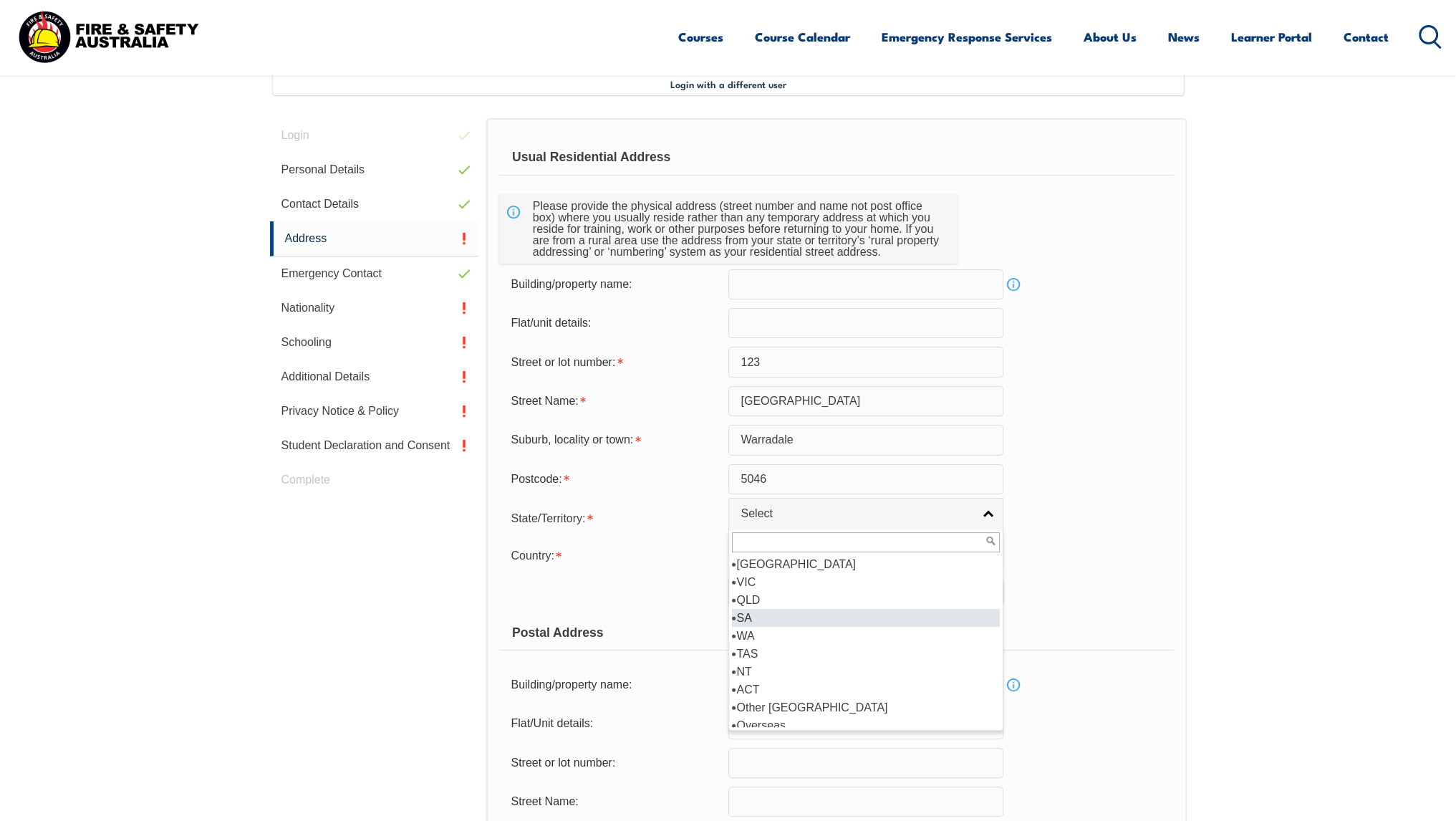
drag, startPoint x: 789, startPoint y: 620, endPoint x: 798, endPoint y: 560, distance: 60.7
click at [791, 618] on li "SA" at bounding box center [866, 617] width 268 height 18
select select "SA"
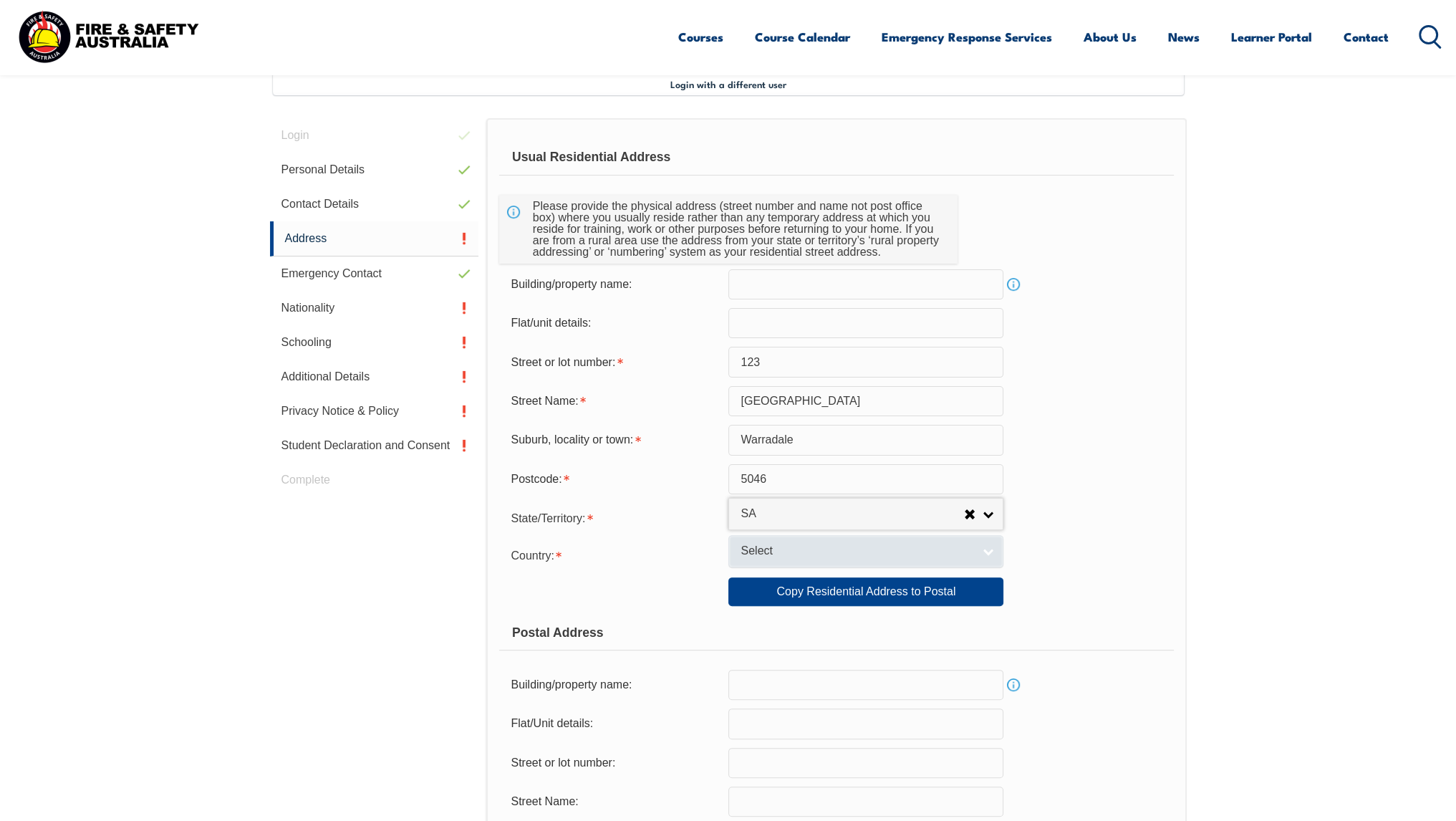
click at [806, 554] on span "Select" at bounding box center [856, 551] width 232 height 15
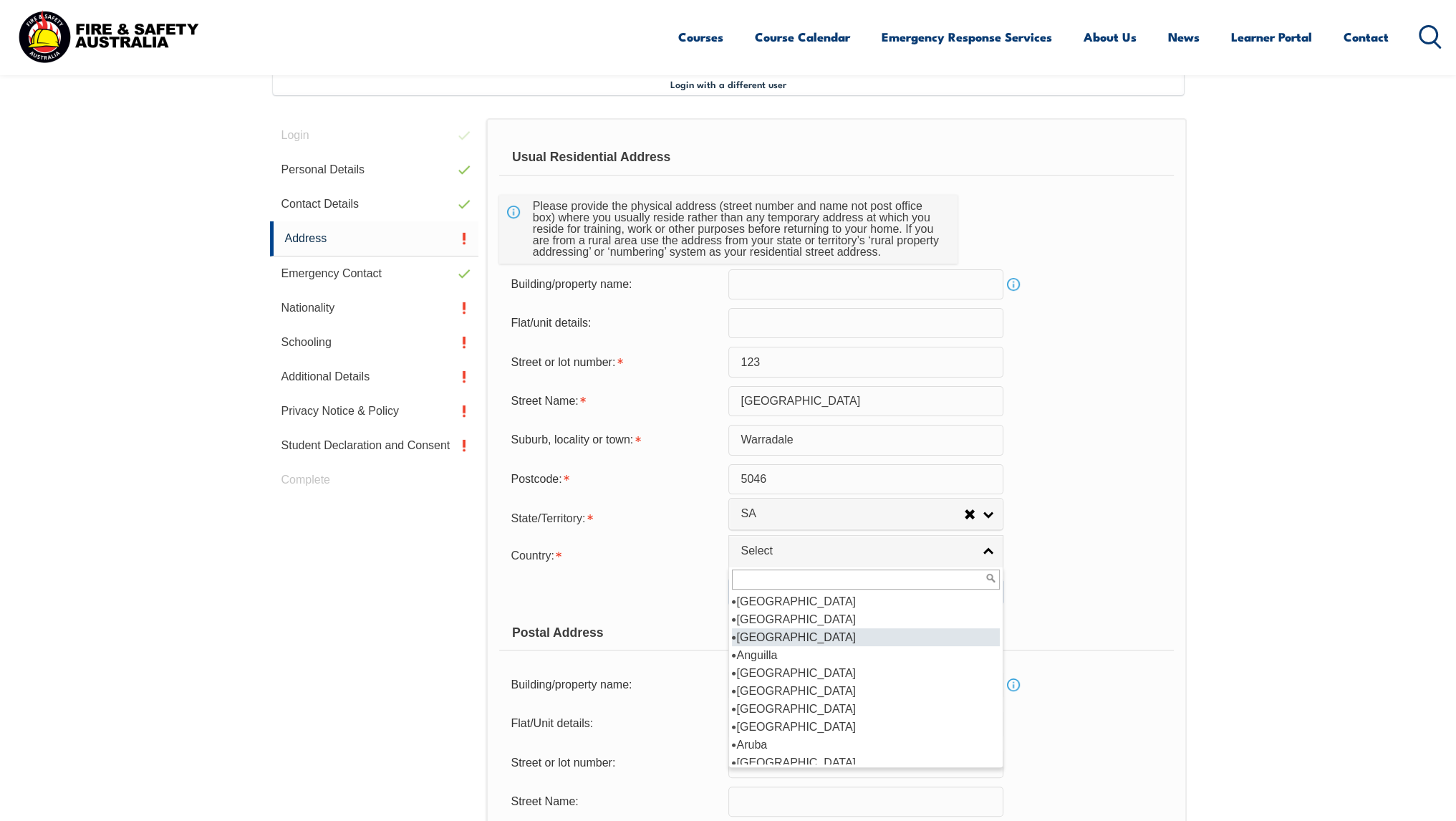
scroll to position [215, 0]
click at [808, 616] on li "[GEOGRAPHIC_DATA]" at bounding box center [866, 619] width 268 height 18
select select "1101"
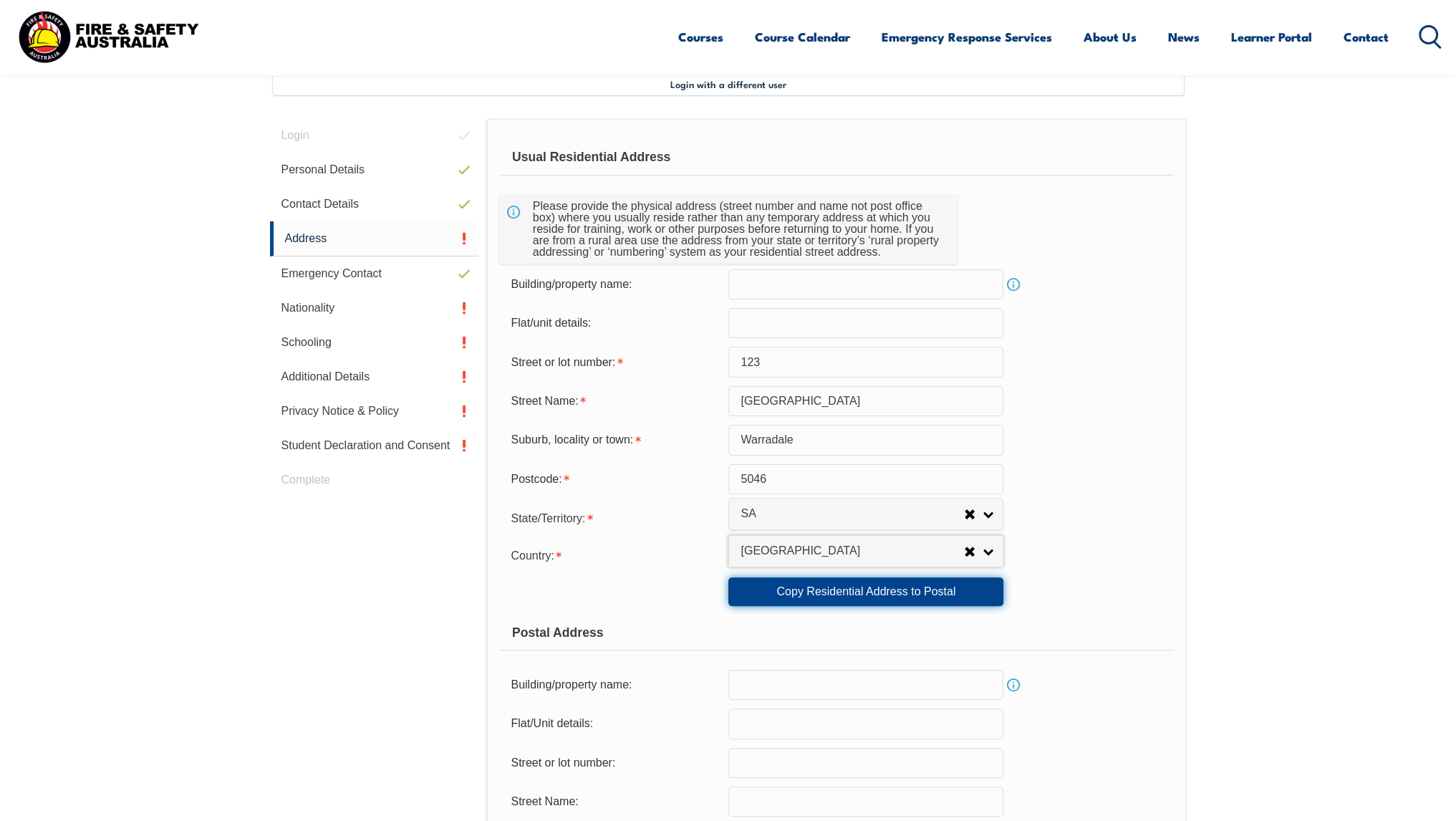
drag, startPoint x: 909, startPoint y: 597, endPoint x: 1159, endPoint y: 542, distance: 256.0
click at [911, 597] on link "Copy Residential Address to Postal" at bounding box center [866, 592] width 275 height 29
type input "123"
type input "[GEOGRAPHIC_DATA]"
type input "Warradale"
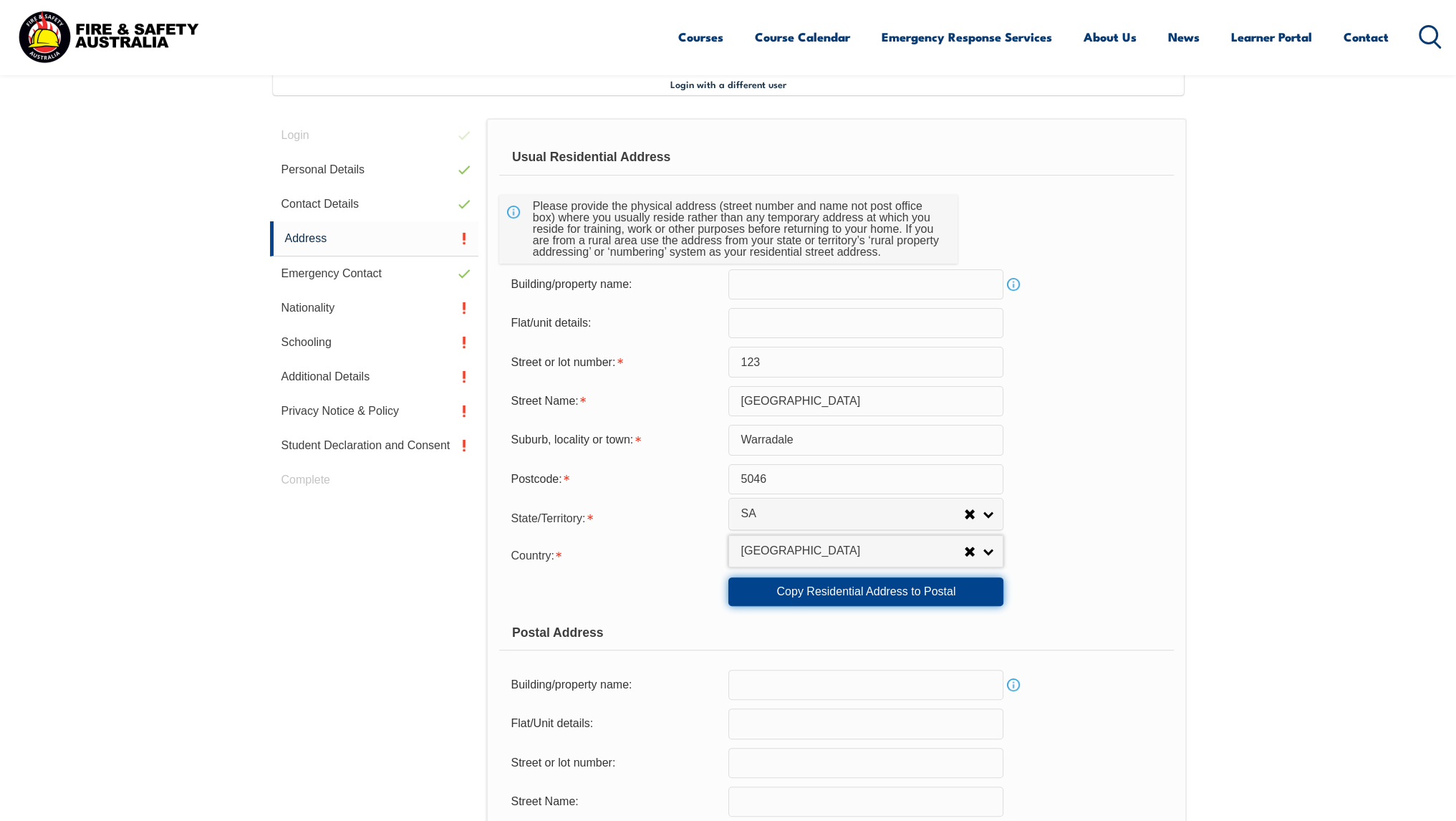
select select "SA"
type input "5046"
select select "1101"
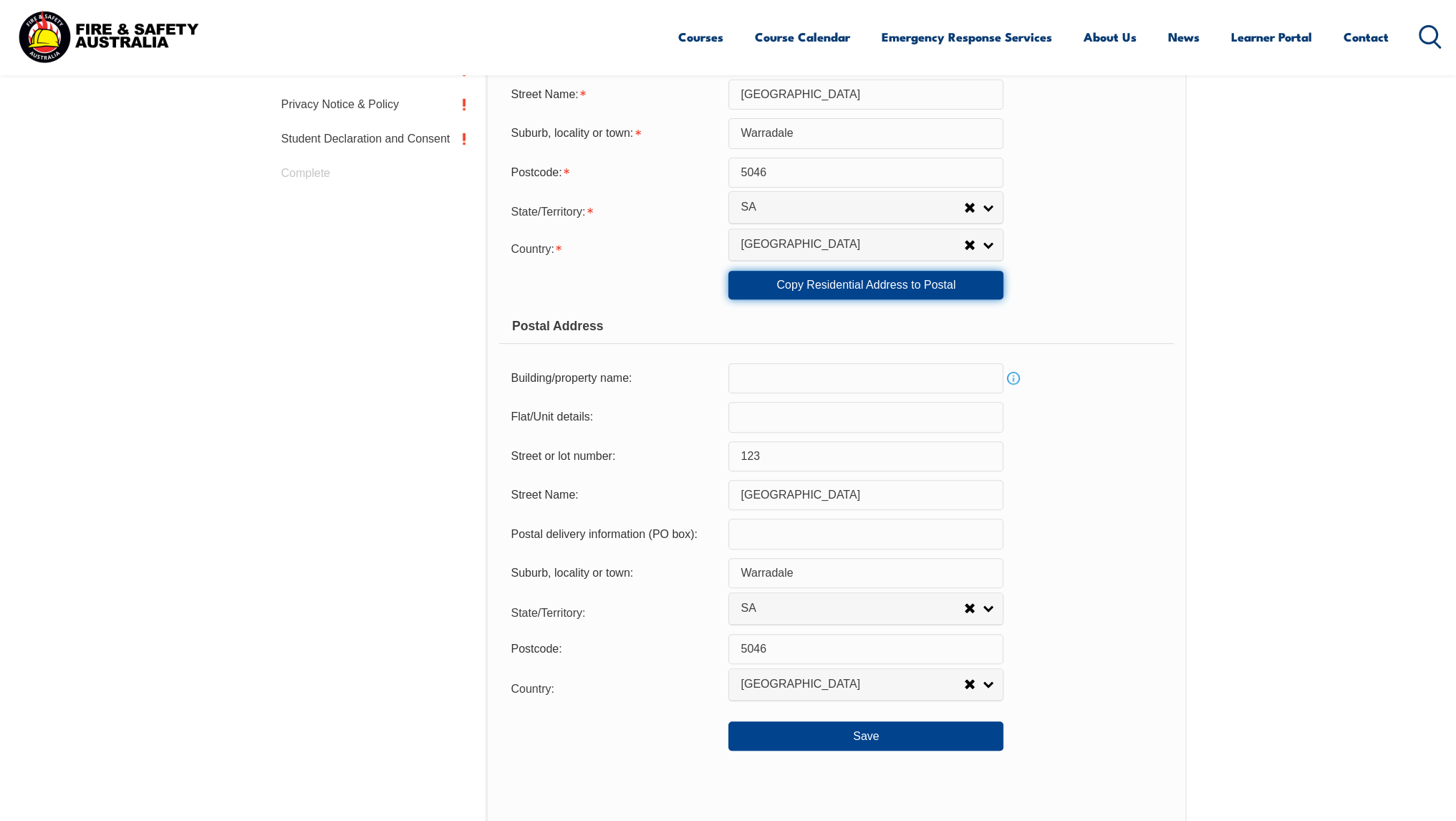
scroll to position [748, 0]
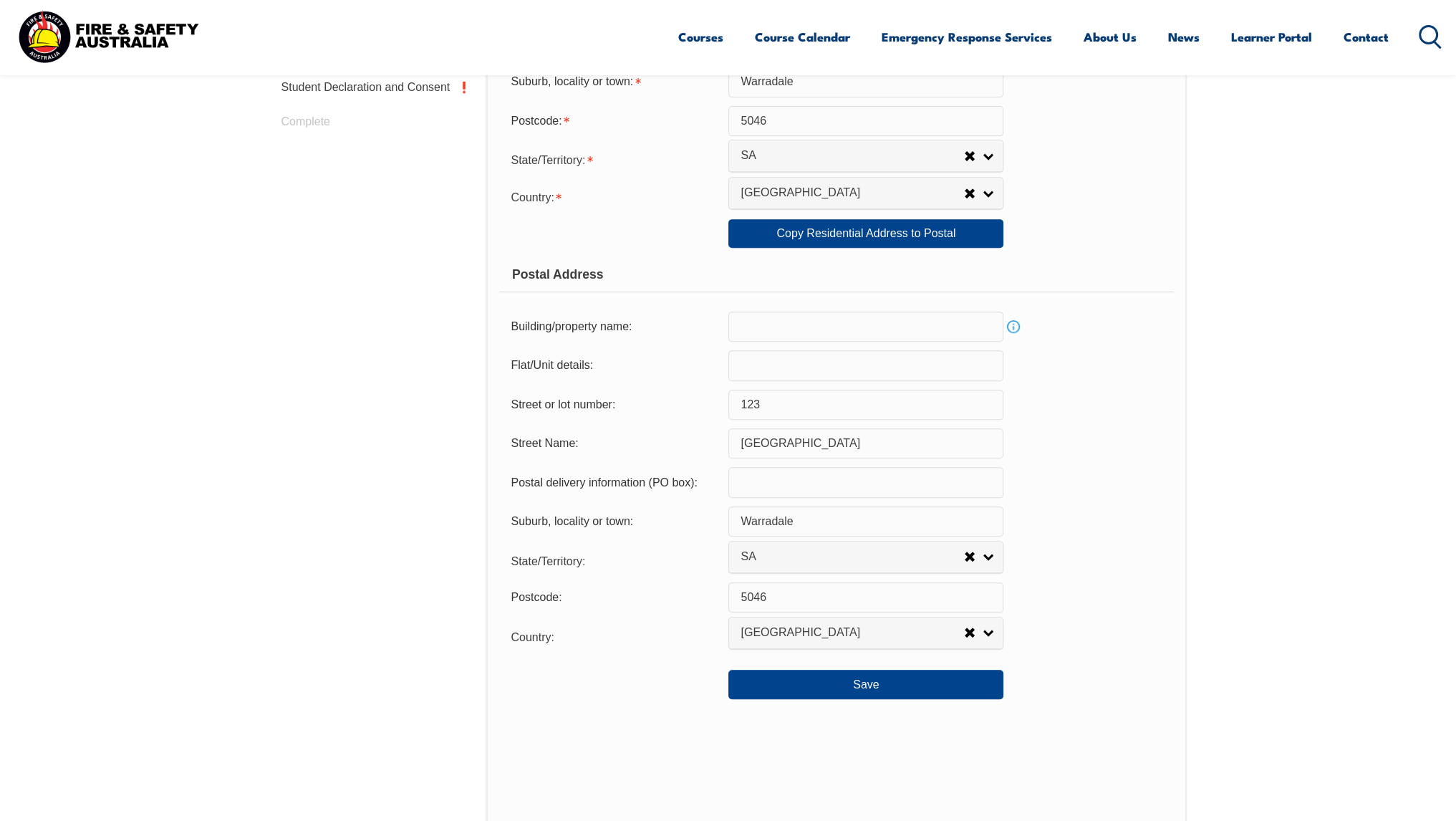
click at [1020, 325] on link "Info" at bounding box center [1014, 327] width 20 height 20
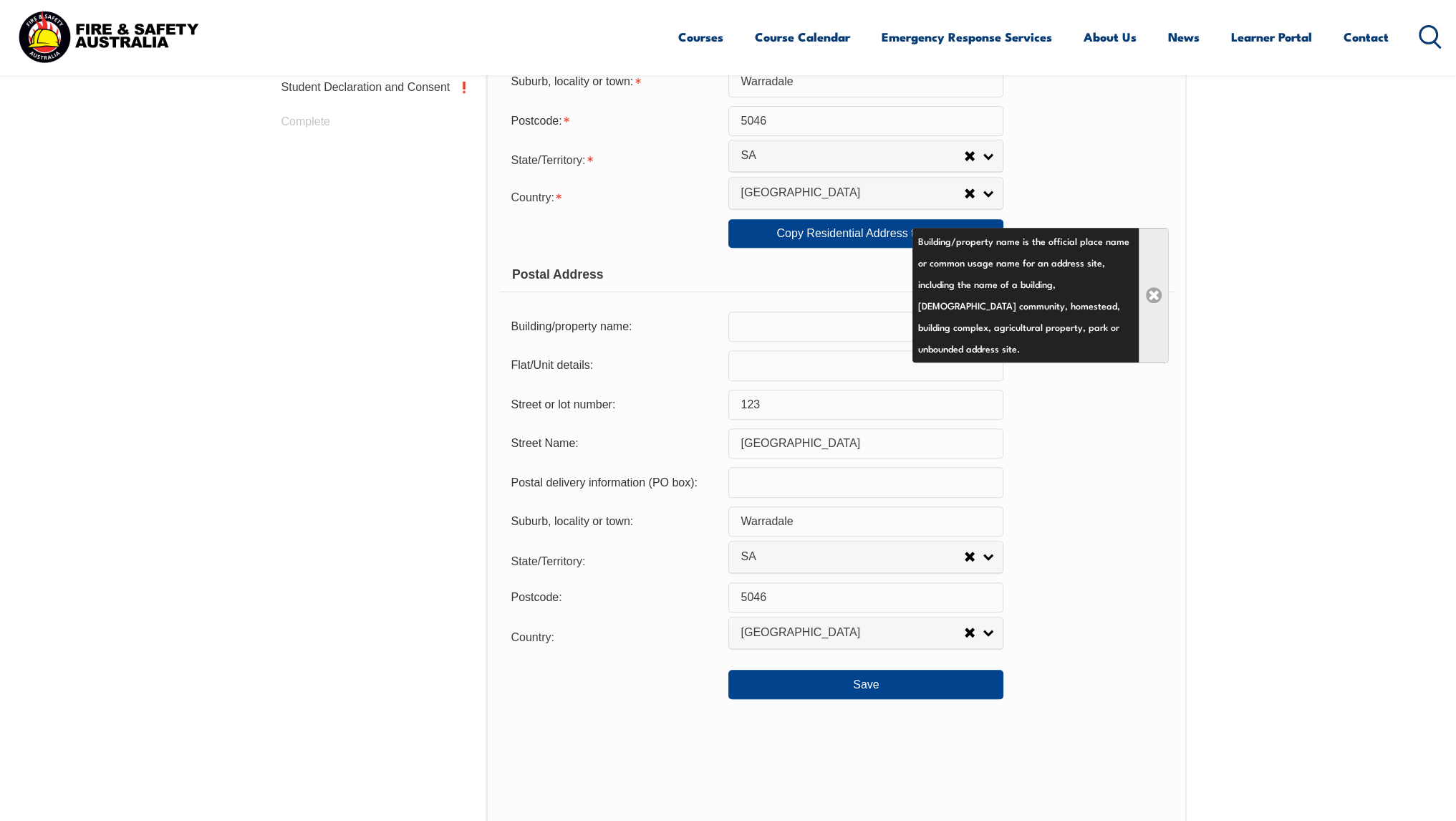
click at [1147, 306] on link "Close" at bounding box center [1154, 295] width 29 height 135
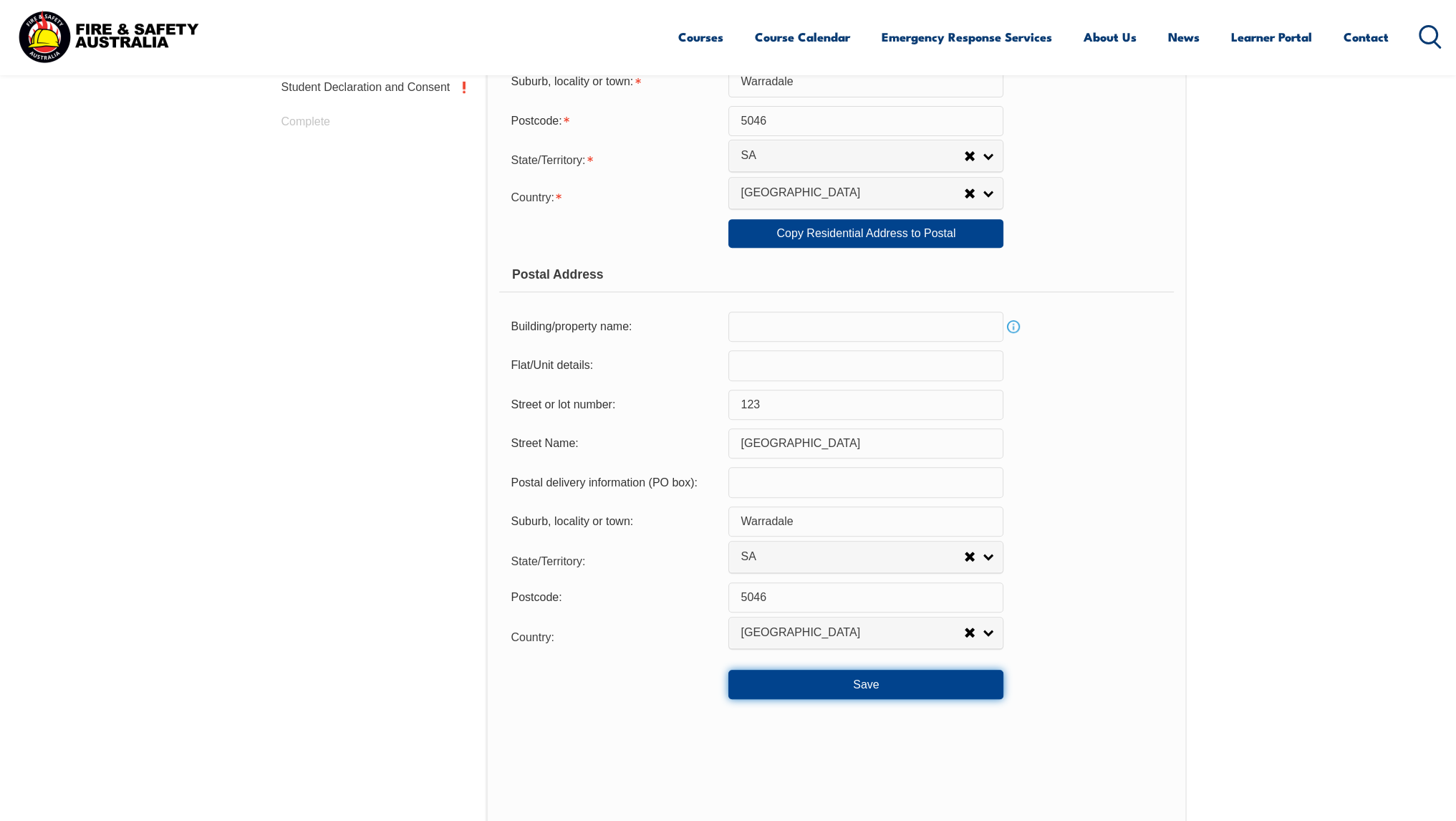
drag, startPoint x: 902, startPoint y: 688, endPoint x: 911, endPoint y: 677, distance: 14.2
click at [902, 689] on button "Save" at bounding box center [866, 684] width 275 height 29
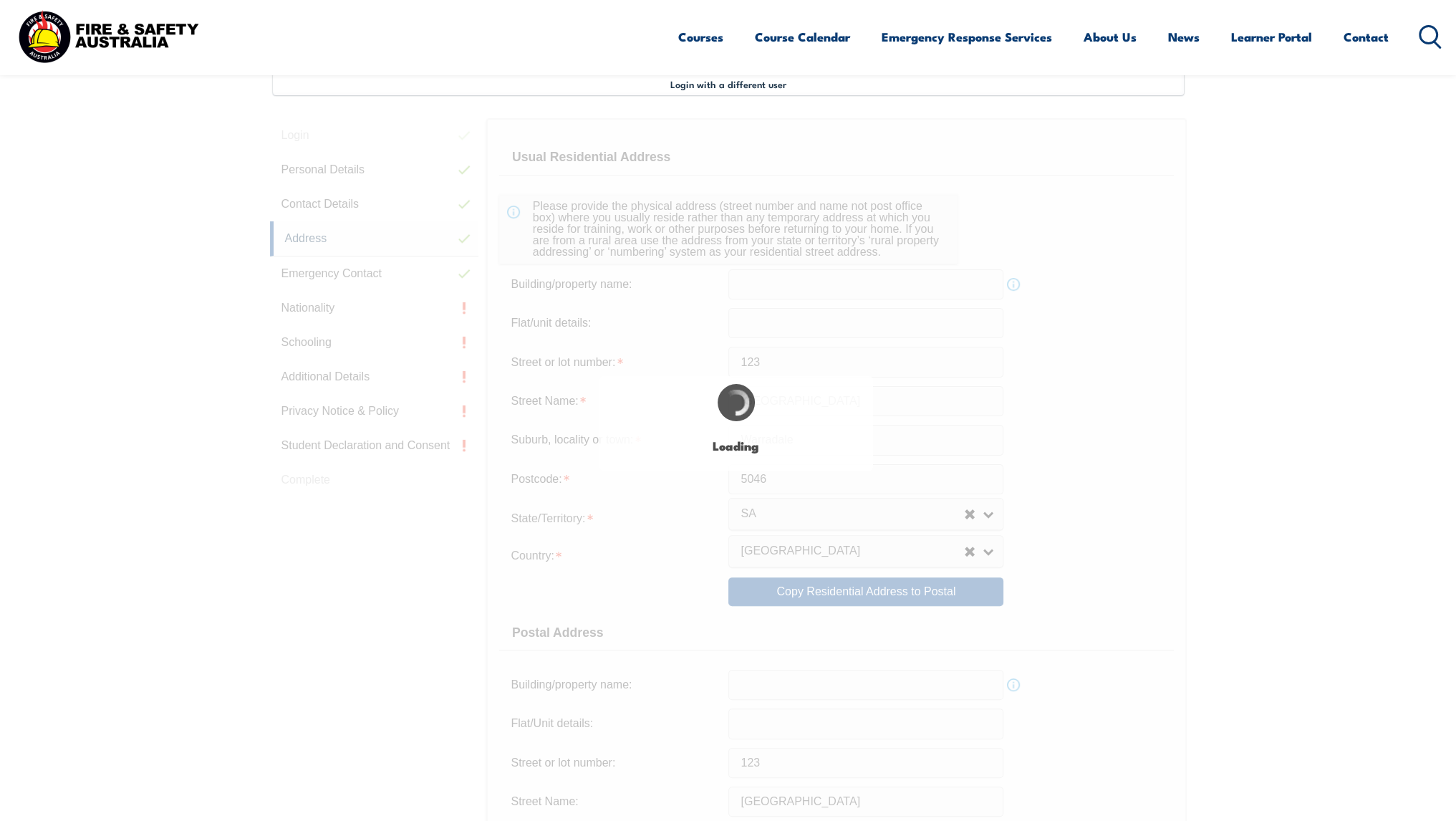
scroll to position [0, 0]
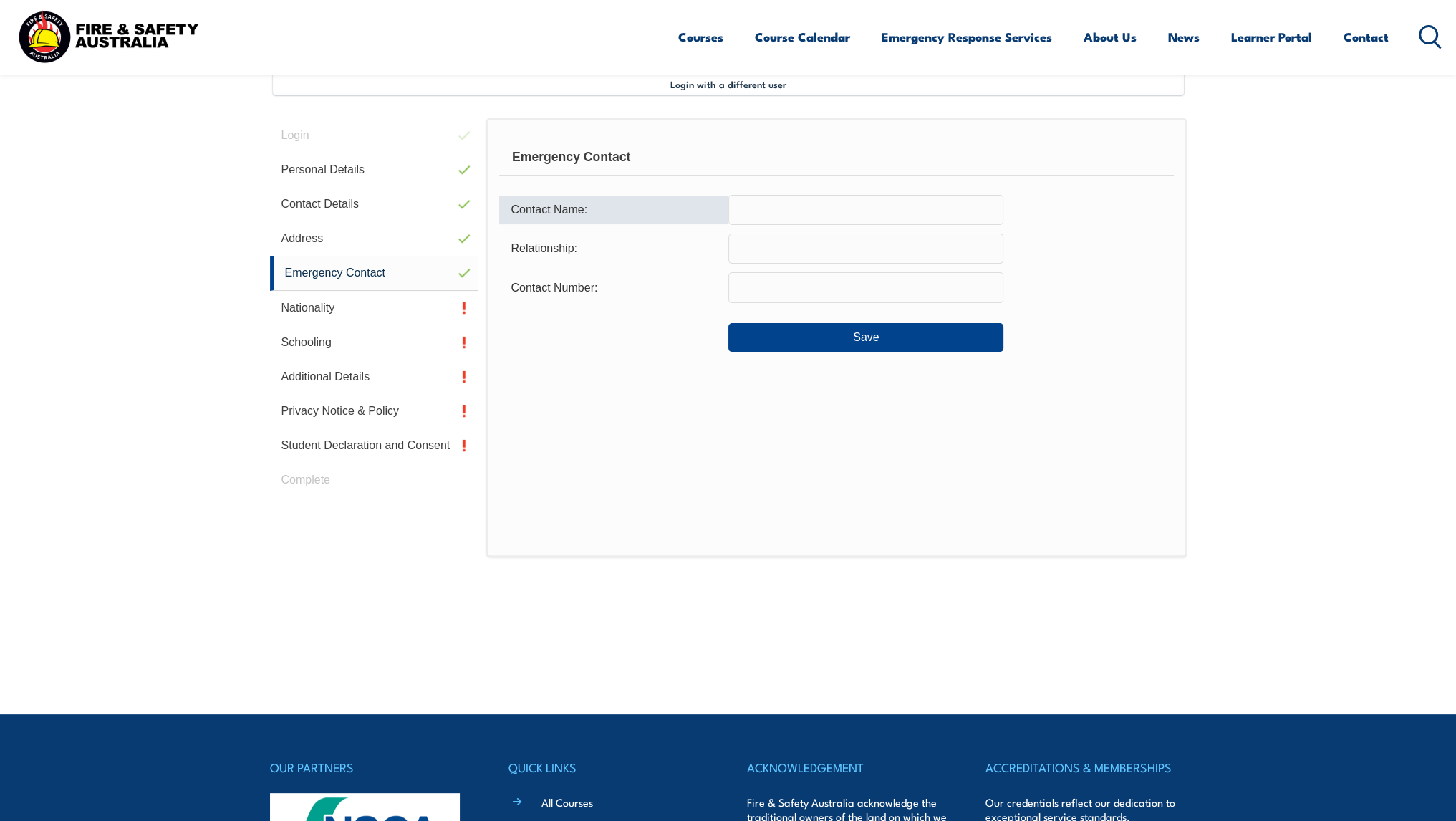
click at [779, 212] on input "text" at bounding box center [866, 210] width 275 height 30
type input "Aslam M"
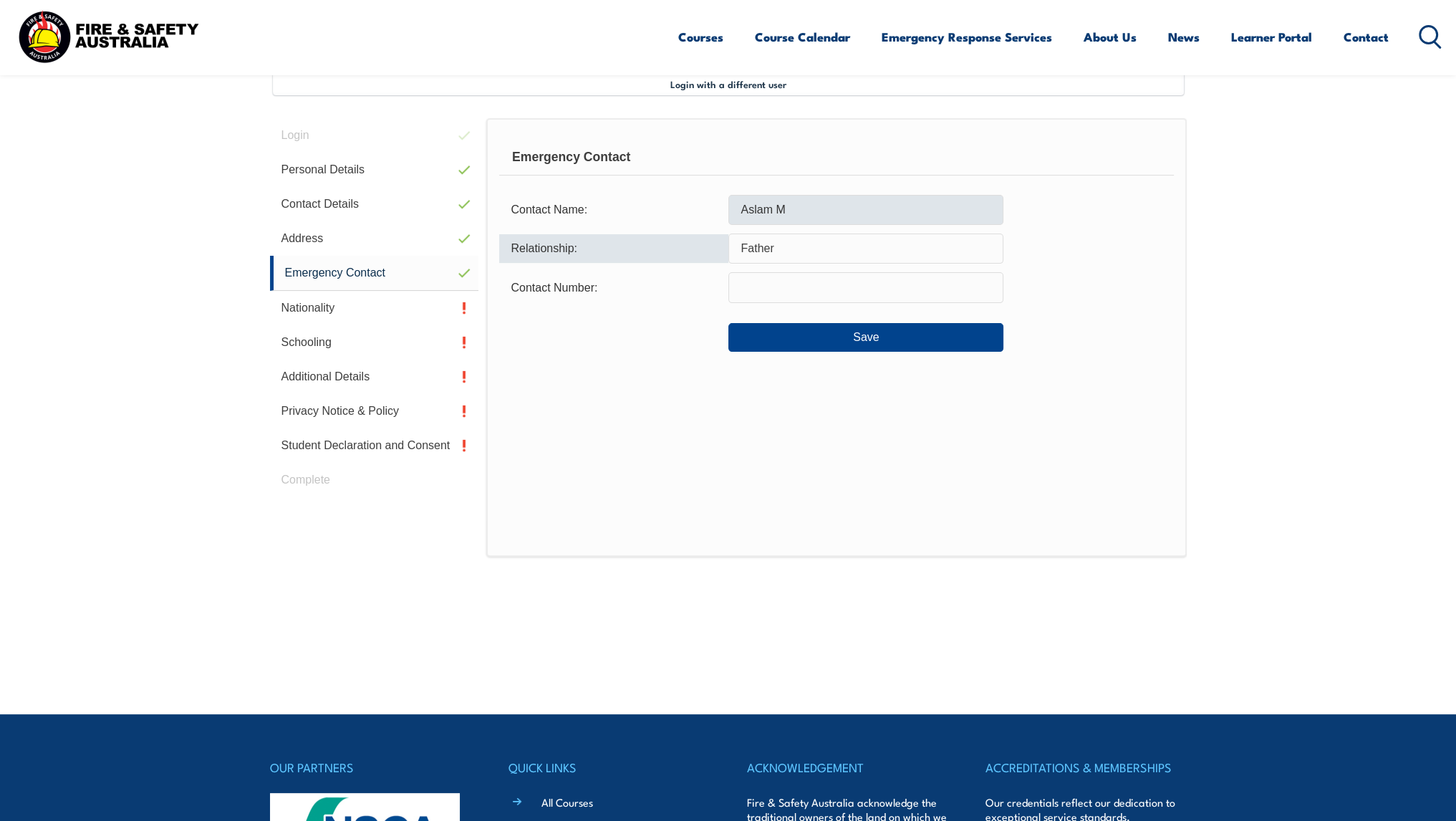
type input "Father"
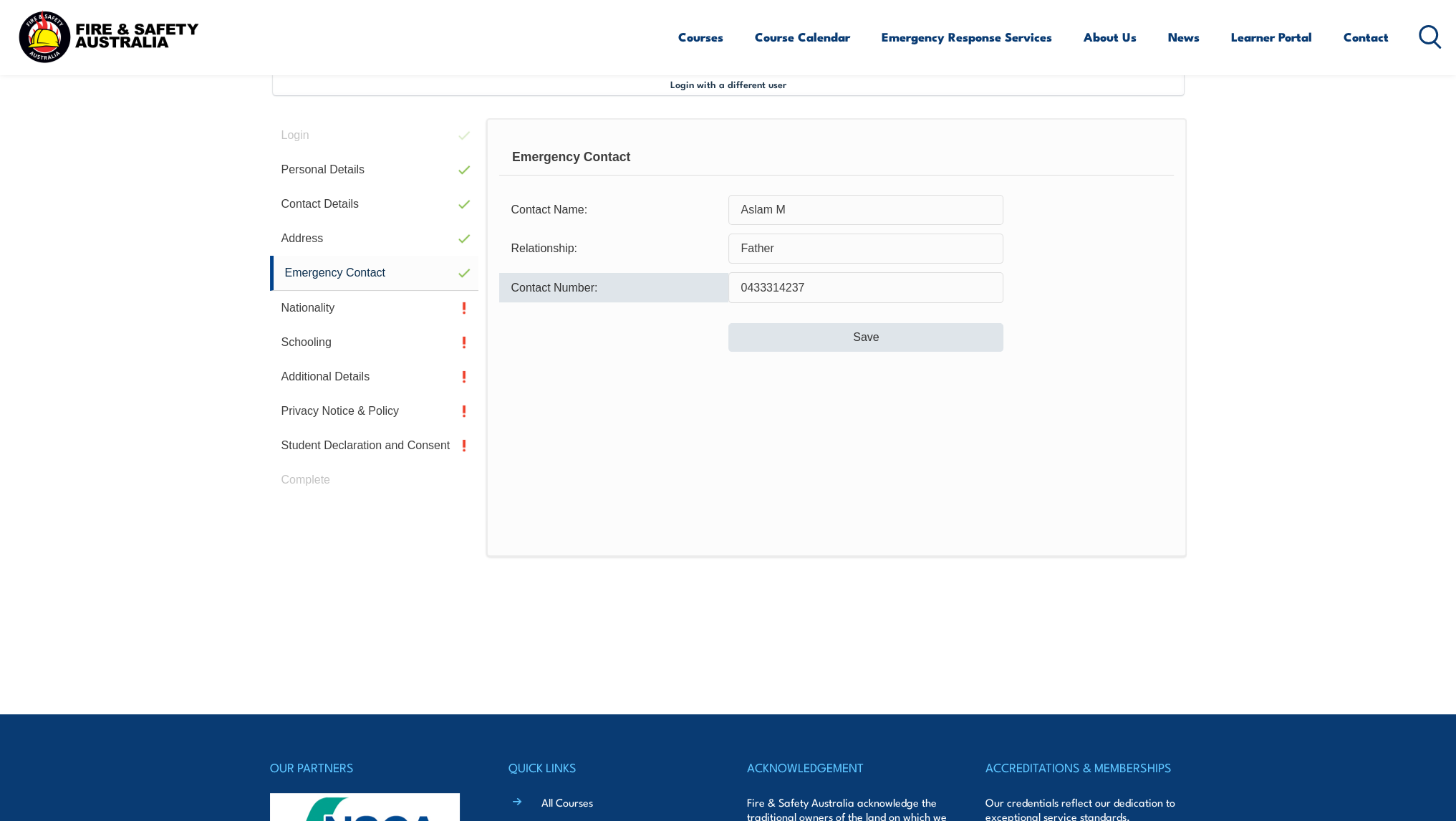
type input "0433314237"
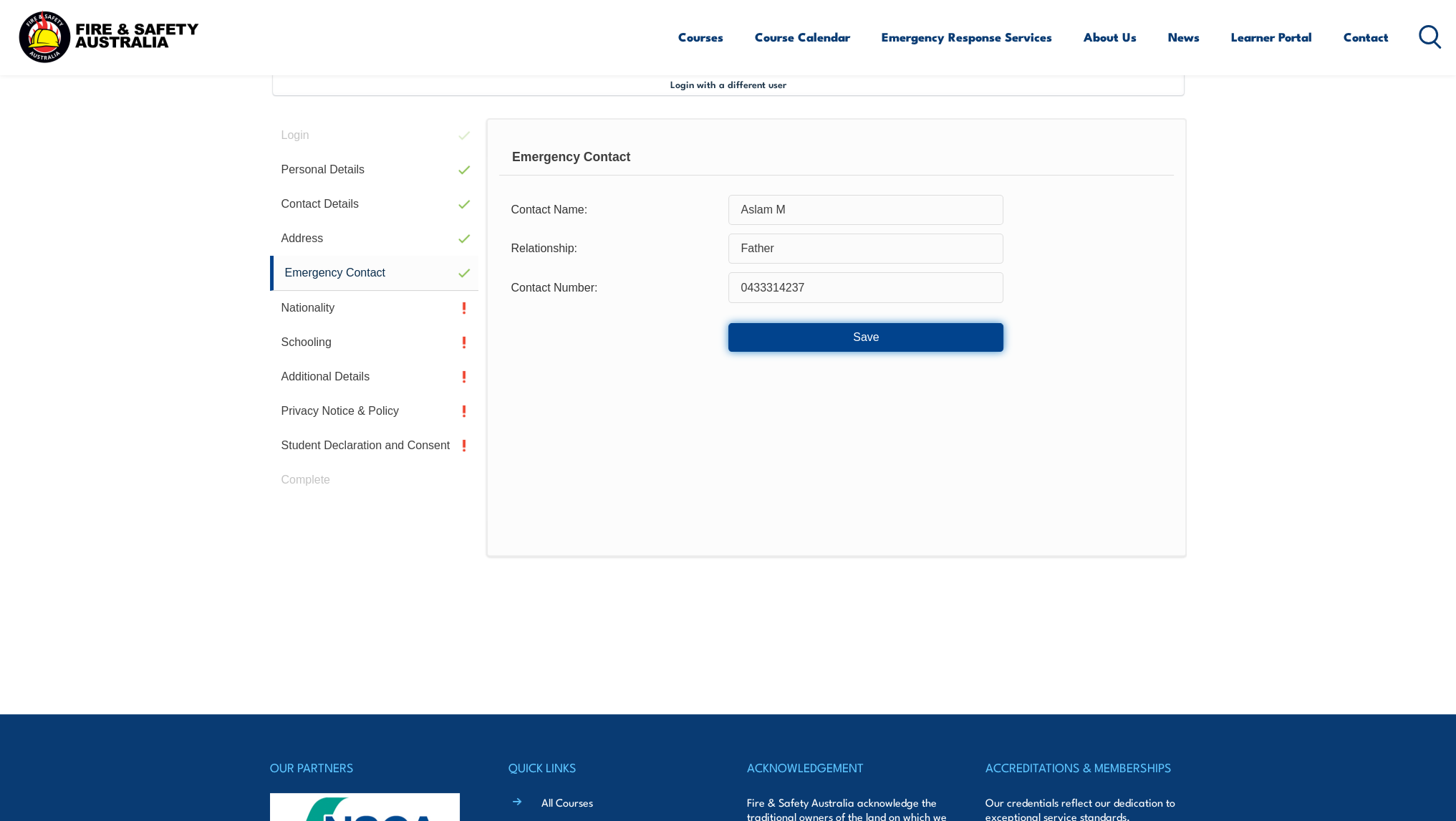
click at [814, 339] on button "Save" at bounding box center [866, 337] width 275 height 29
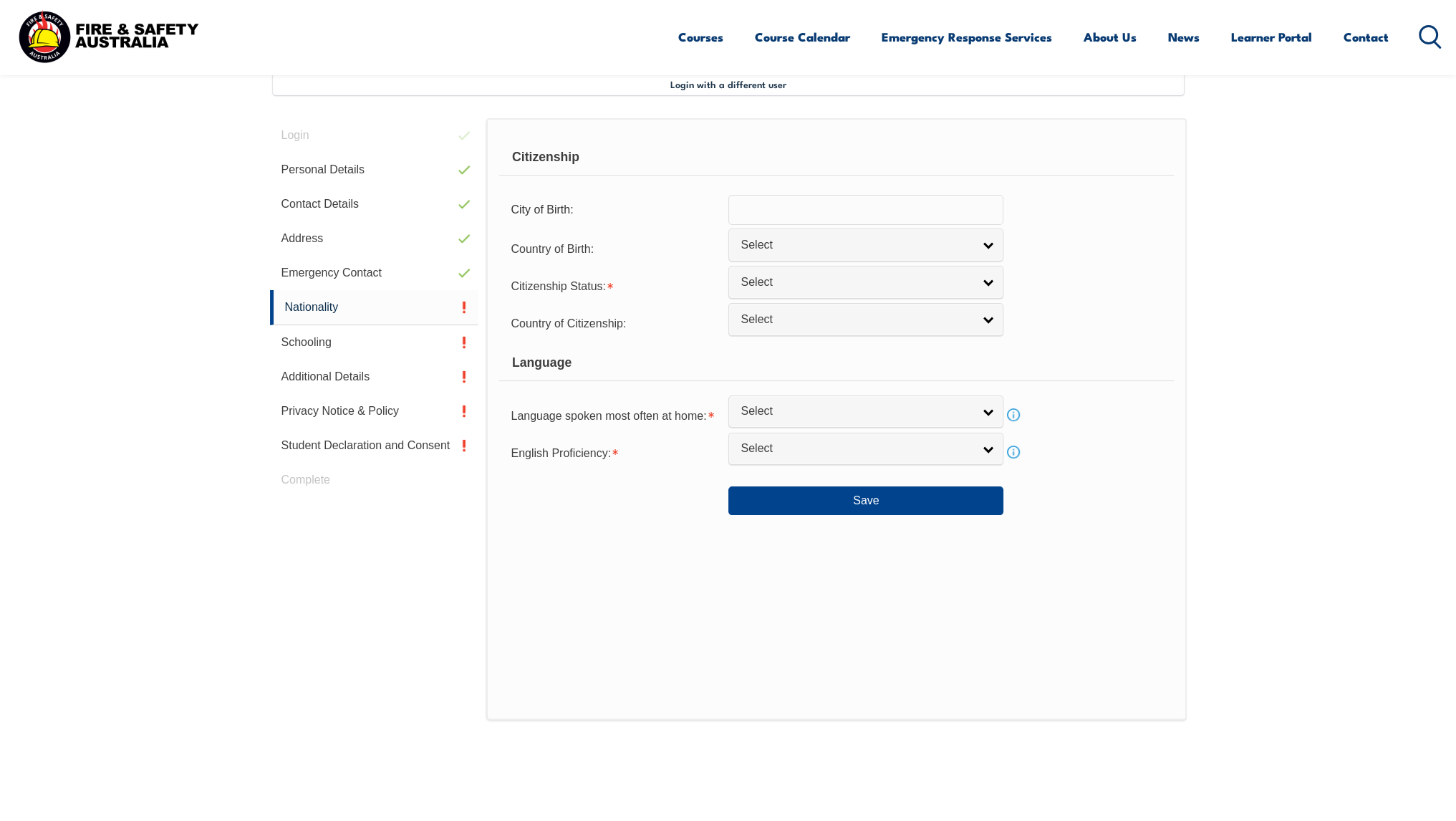
click at [820, 209] on input "text" at bounding box center [866, 210] width 275 height 30
click at [817, 239] on span "Select" at bounding box center [856, 245] width 232 height 15
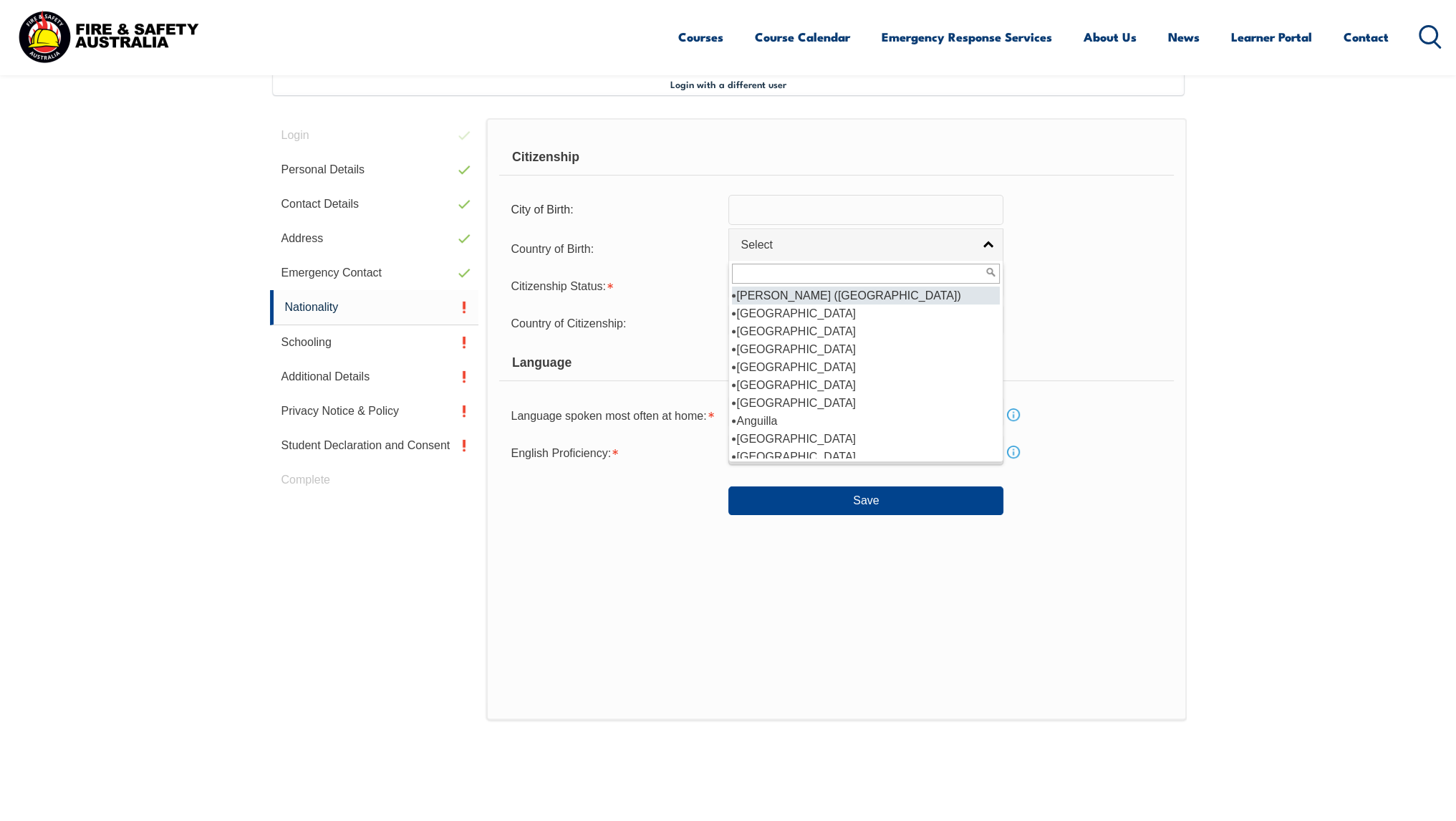
click at [1098, 234] on div "Country of Birth: [GEOGRAPHIC_DATA] ([DEMOGRAPHIC_DATA]) [GEOGRAPHIC_DATA] [DEM…" at bounding box center [836, 248] width 674 height 29
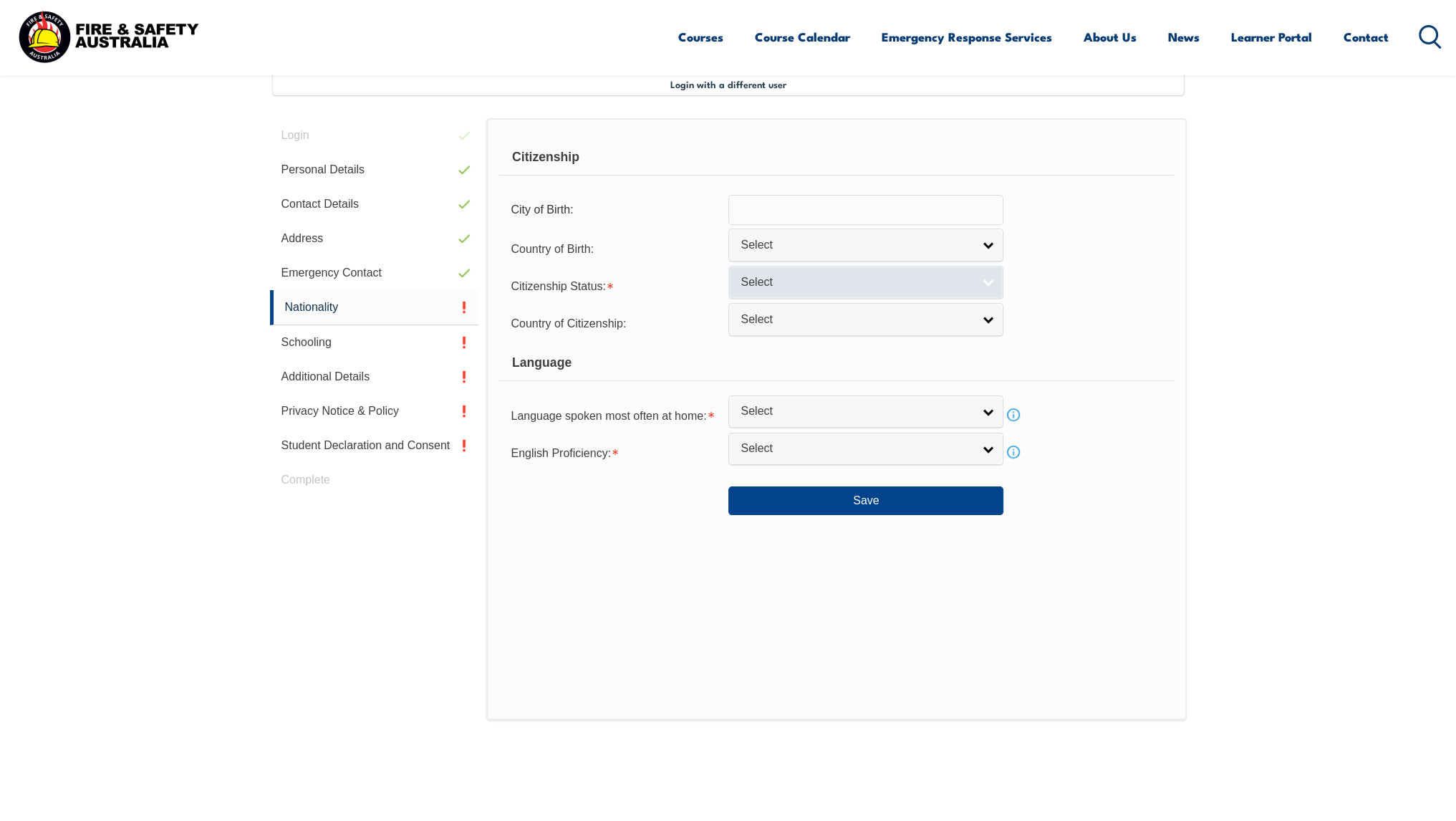
click at [896, 280] on span "Select" at bounding box center [856, 283] width 232 height 15
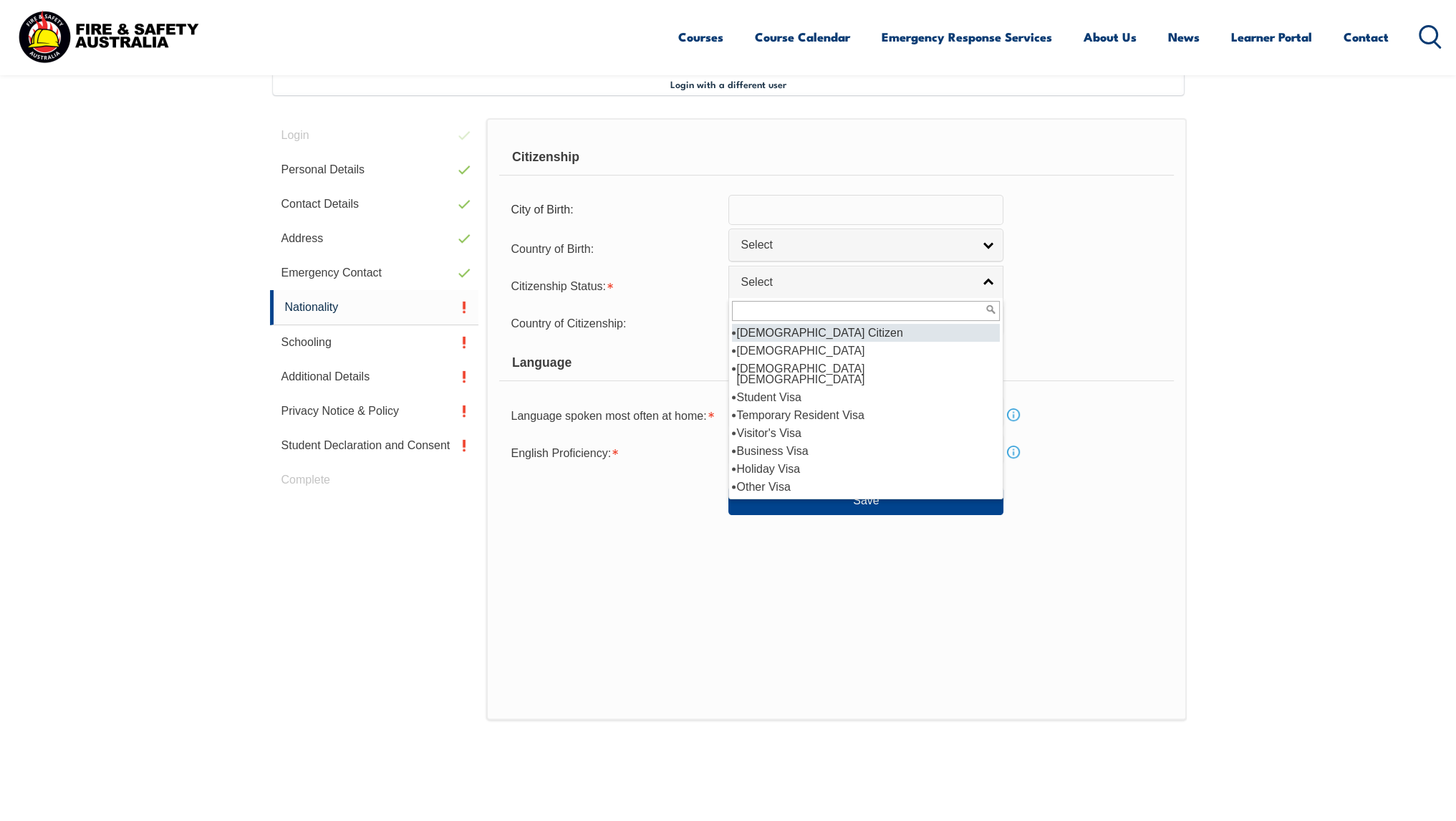
click at [868, 331] on li "[DEMOGRAPHIC_DATA] Citizen" at bounding box center [866, 333] width 268 height 18
select select "1"
click at [865, 285] on span "[DEMOGRAPHIC_DATA] Citizen" at bounding box center [852, 283] width 224 height 15
click at [1144, 311] on div "Country of Citizenship: [GEOGRAPHIC_DATA] ([DEMOGRAPHIC_DATA]) [GEOGRAPHIC_DATA…" at bounding box center [836, 322] width 674 height 29
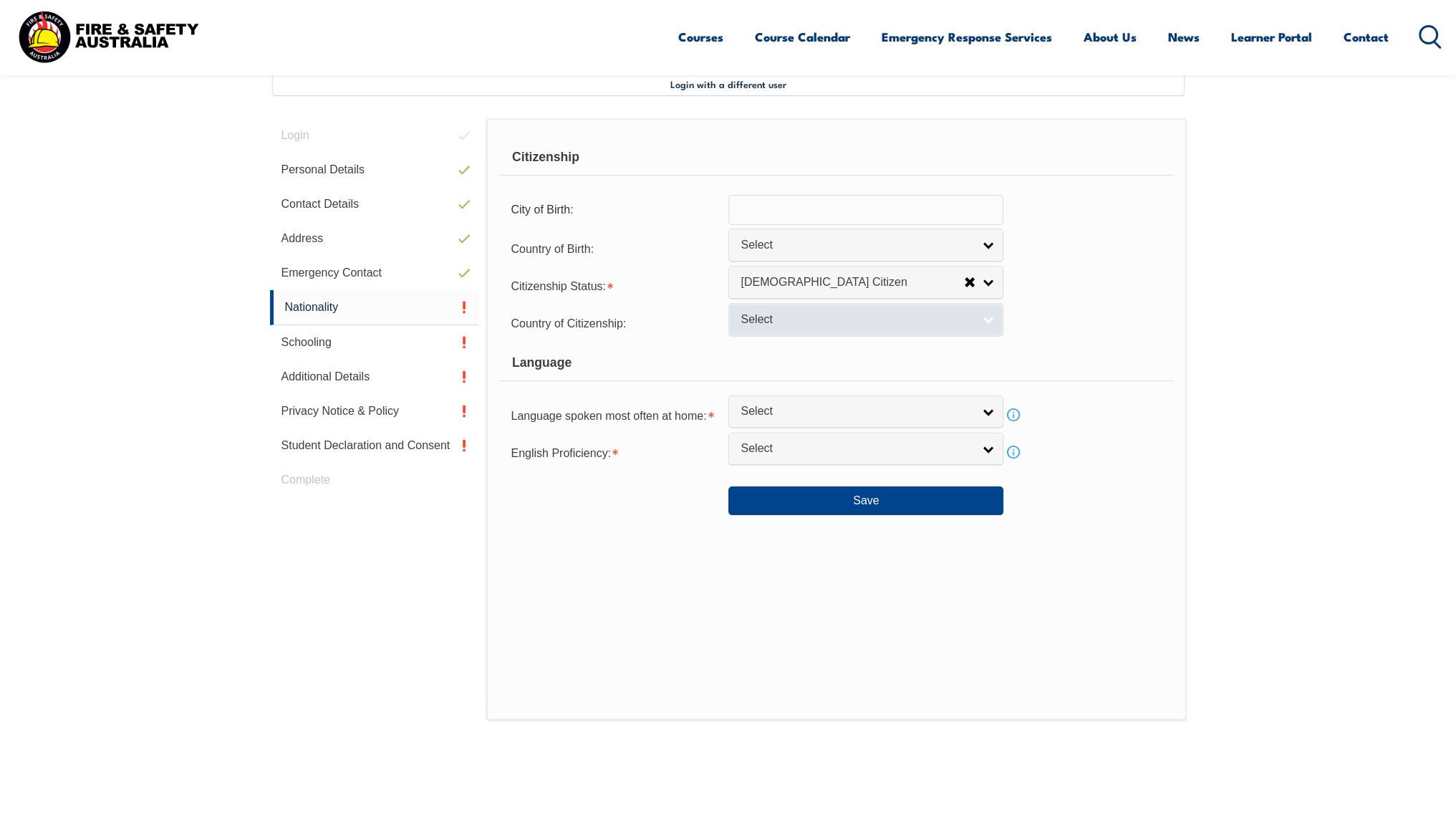
click at [914, 323] on span "Select" at bounding box center [856, 320] width 232 height 15
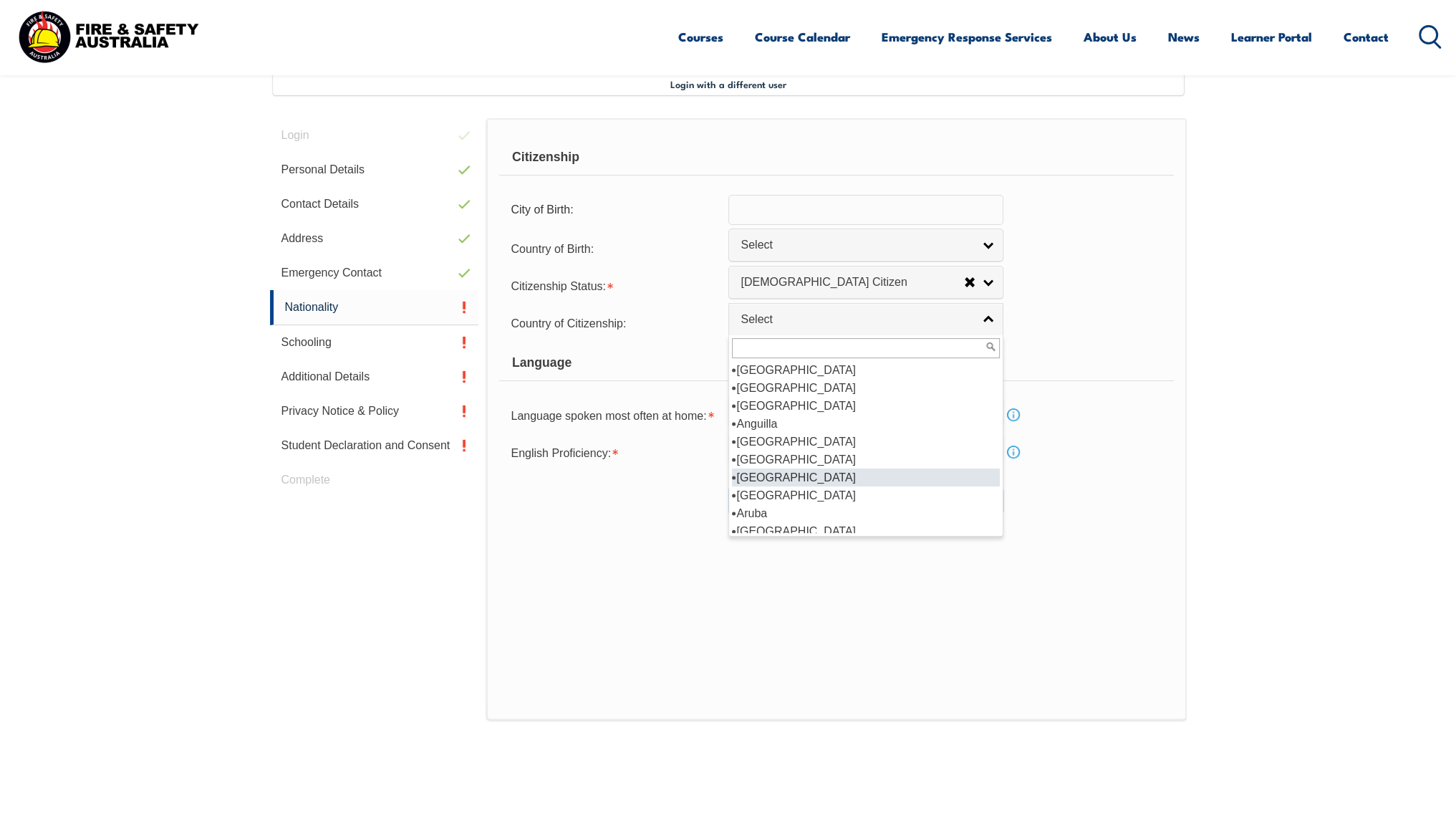
scroll to position [215, 0]
click at [848, 393] on li "[GEOGRAPHIC_DATA]" at bounding box center [866, 388] width 268 height 18
select select "1101"
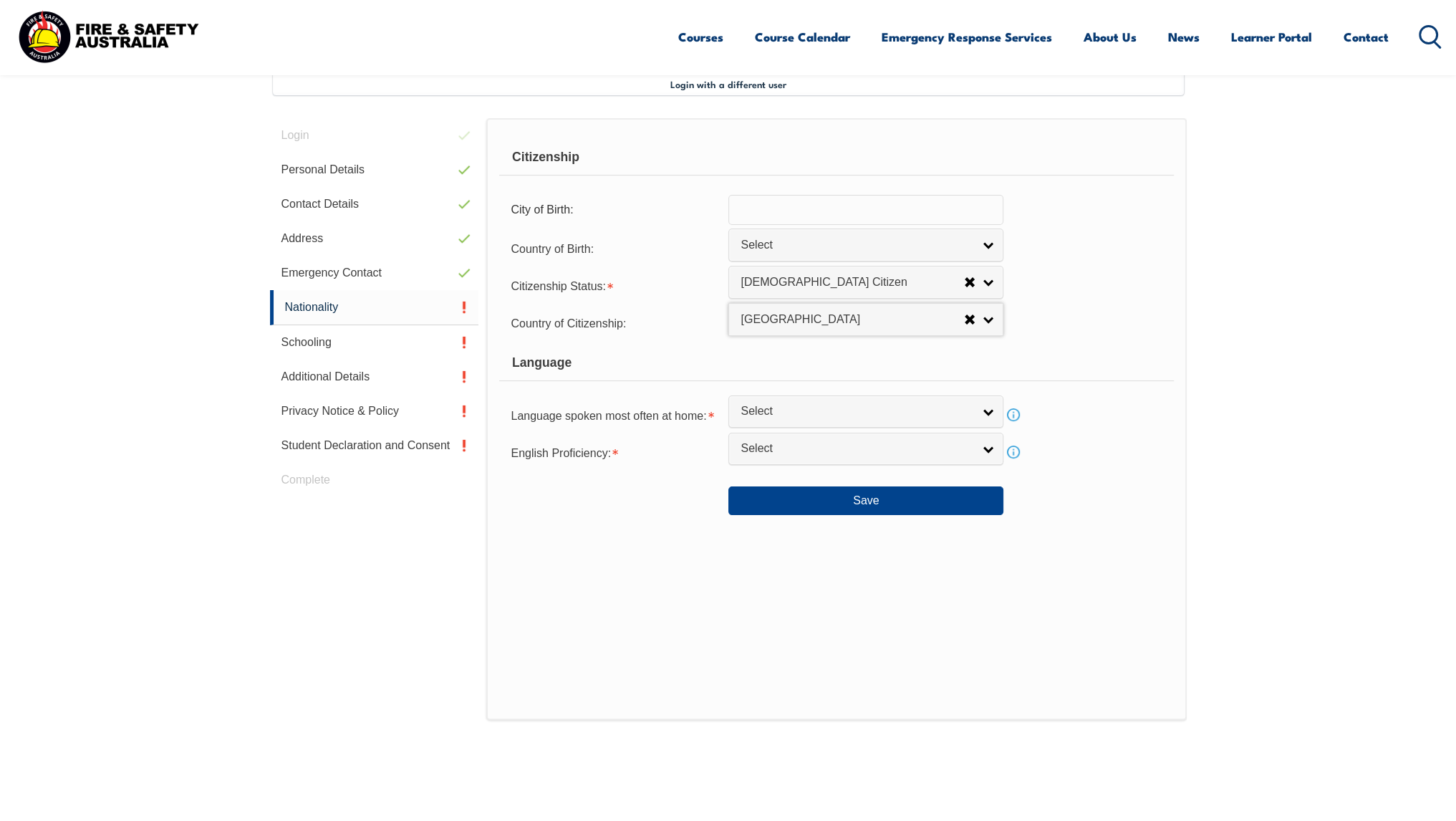
click at [1137, 308] on div "Country of Citizenship: [GEOGRAPHIC_DATA] ([DEMOGRAPHIC_DATA]) [GEOGRAPHIC_DATA…" at bounding box center [836, 322] width 674 height 29
click at [1017, 415] on link "Info" at bounding box center [1014, 416] width 20 height 20
click at [1153, 400] on link "Close" at bounding box center [1150, 394] width 29 height 49
click at [882, 414] on span "Select" at bounding box center [856, 412] width 232 height 15
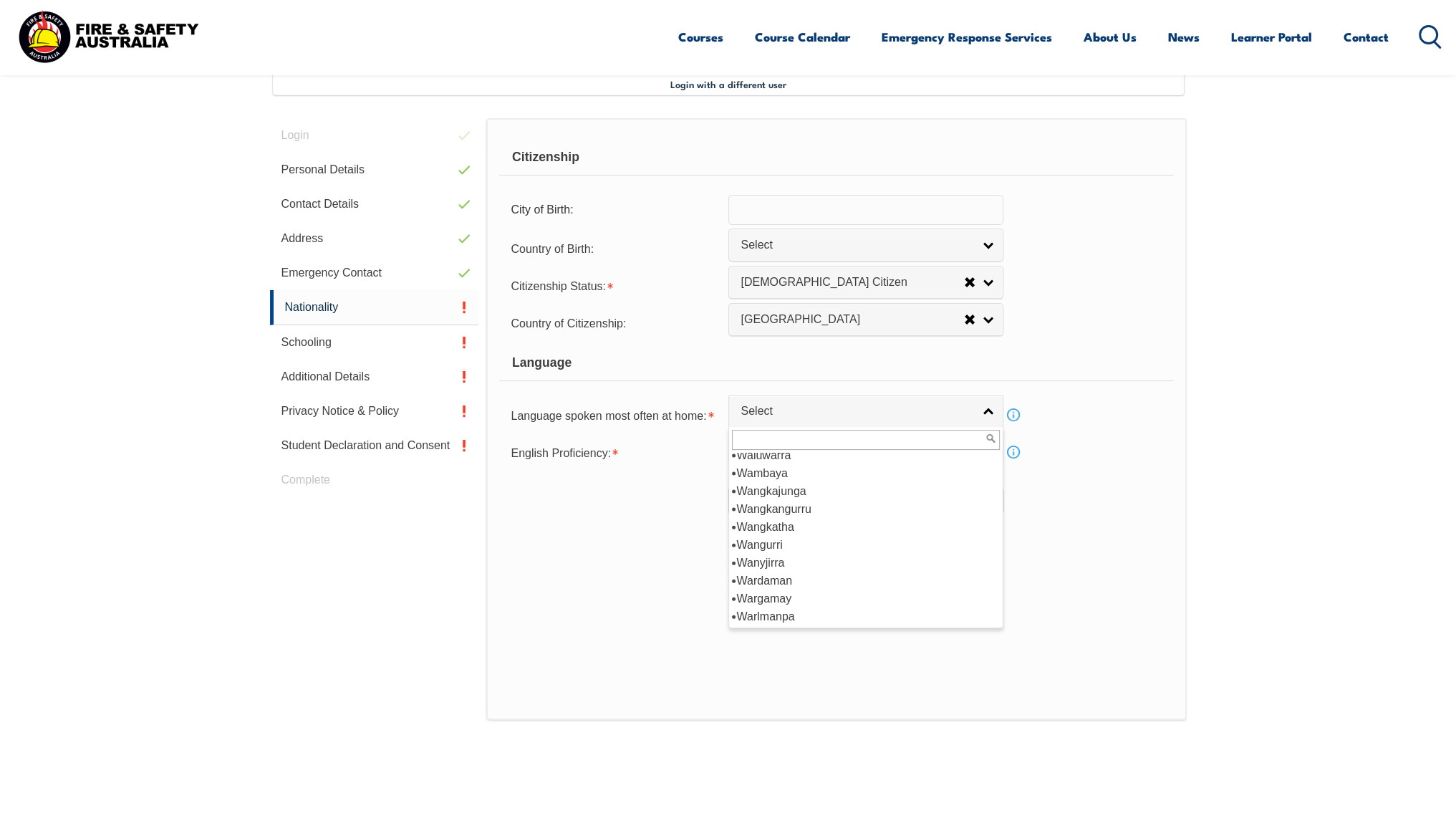
scroll to position [6712, 0]
click at [859, 574] on li "Urdu" at bounding box center [866, 581] width 268 height 18
select select "5212"
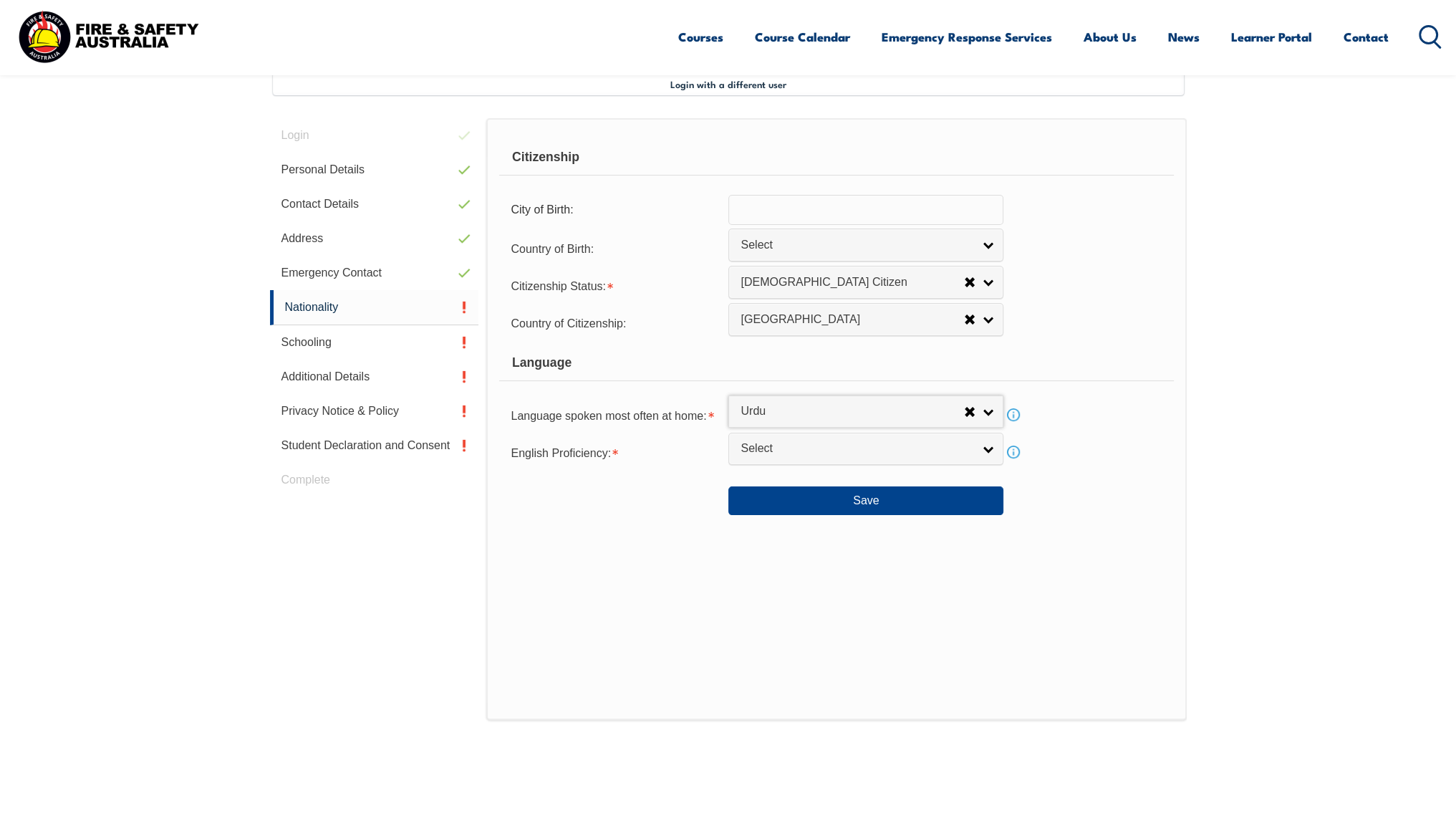
click at [1020, 451] on link "Info" at bounding box center [1014, 452] width 20 height 20
click at [1059, 444] on link "Close" at bounding box center [1058, 441] width 29 height 28
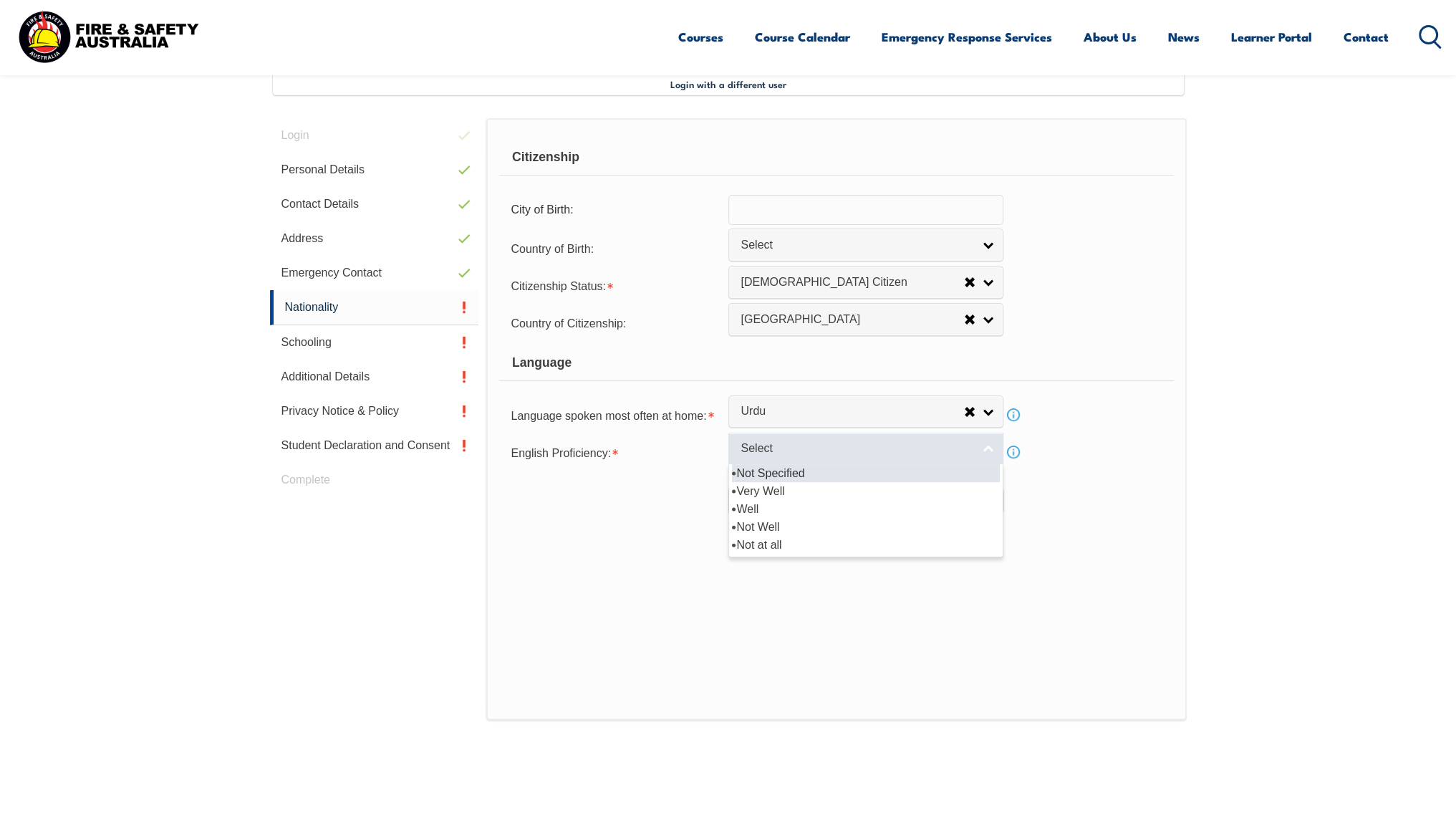
click at [928, 460] on link "Select" at bounding box center [866, 449] width 275 height 32
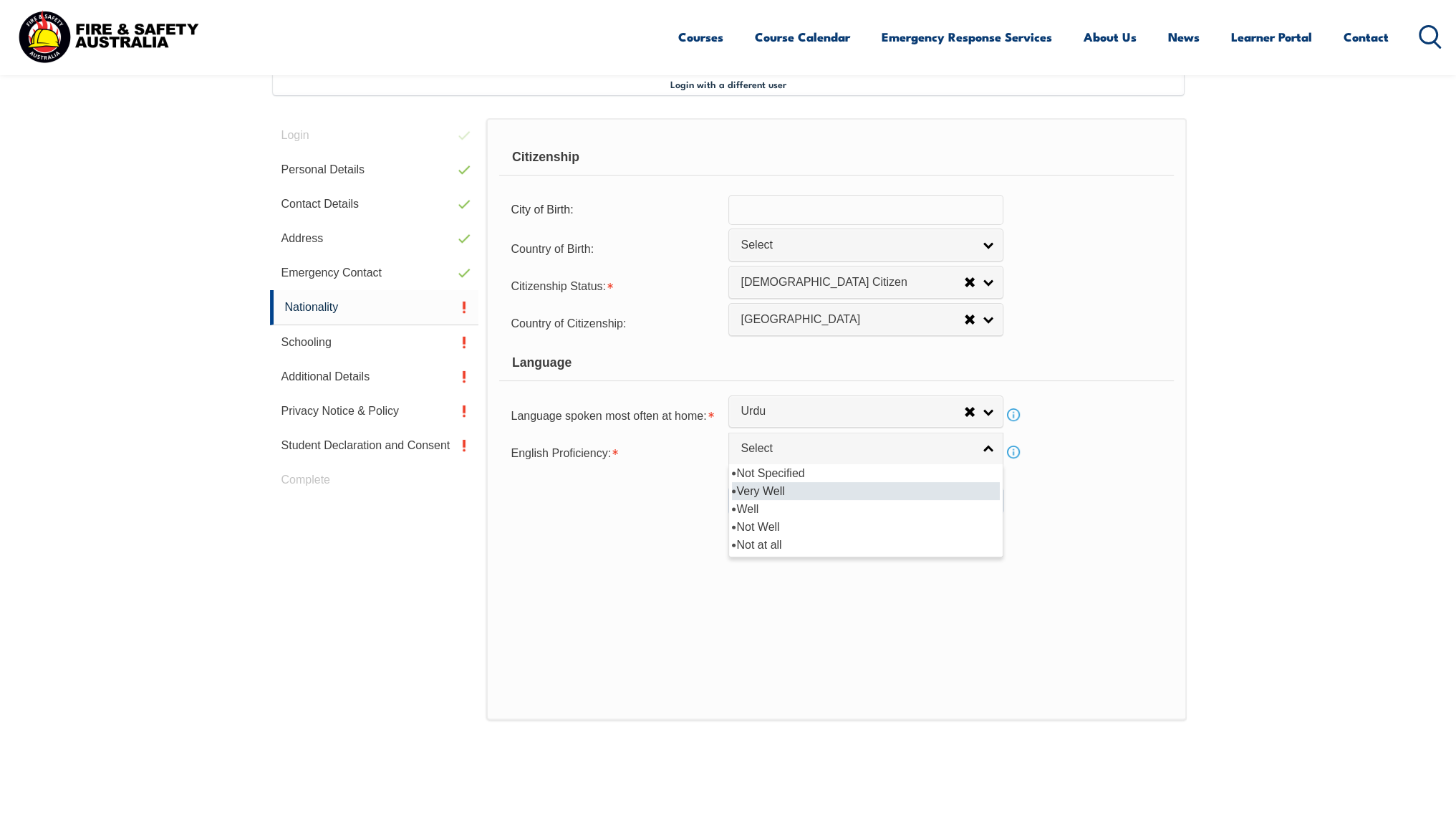
click at [835, 488] on li "Very Well" at bounding box center [866, 491] width 268 height 18
select select "1"
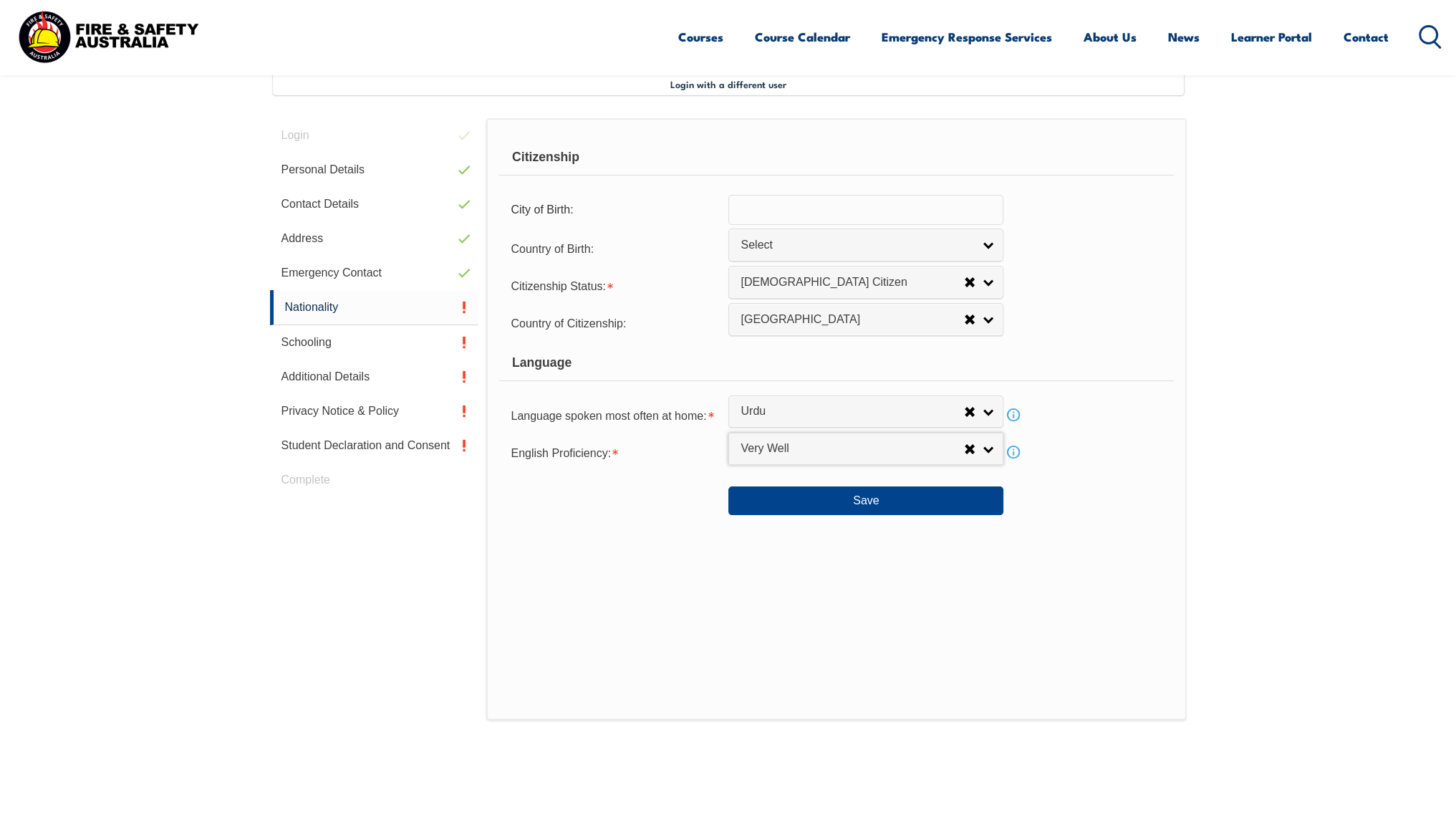
click at [1097, 492] on div "Save" at bounding box center [836, 496] width 674 height 41
click at [926, 502] on button "Save" at bounding box center [866, 500] width 275 height 29
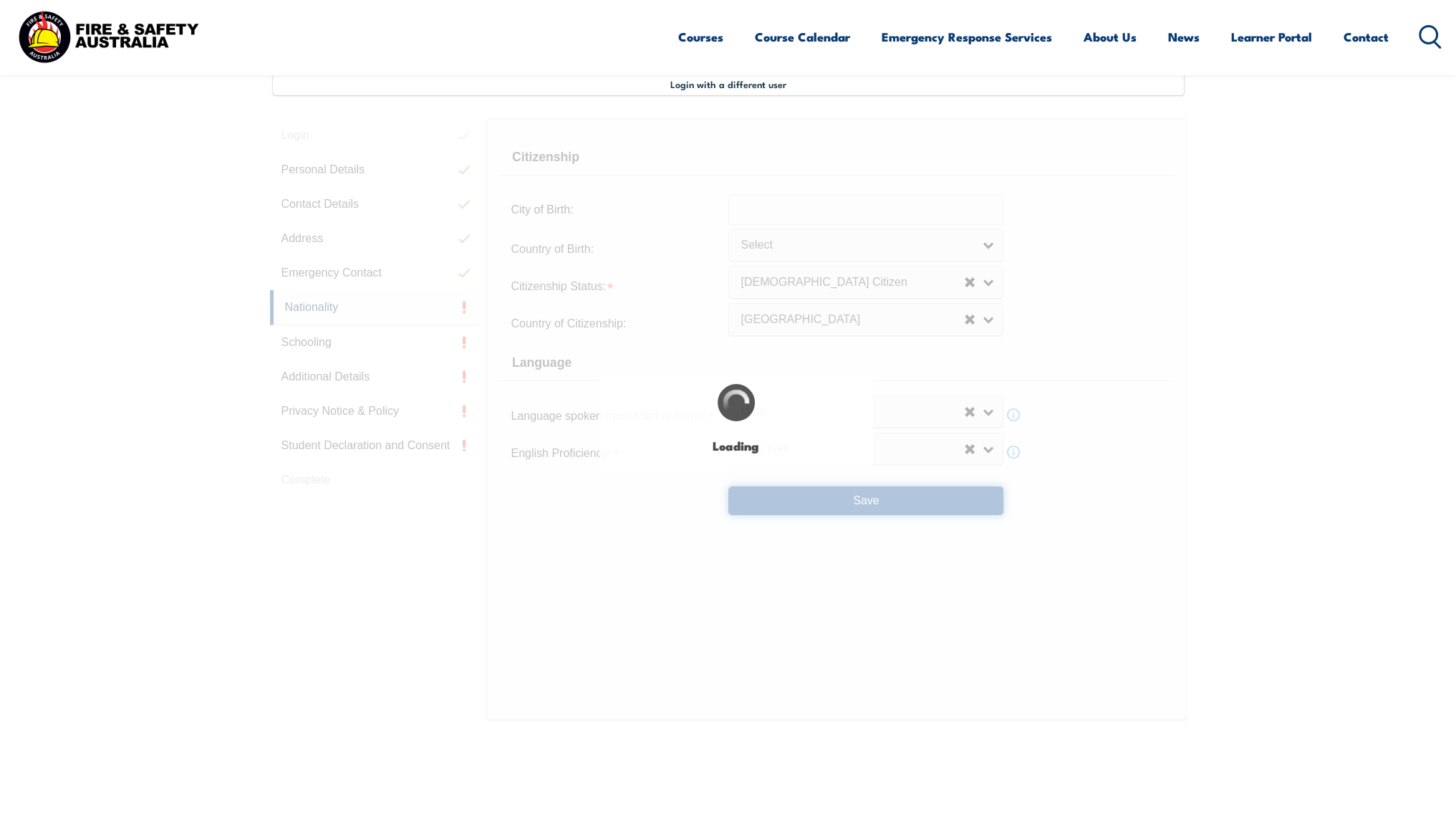
select select "false"
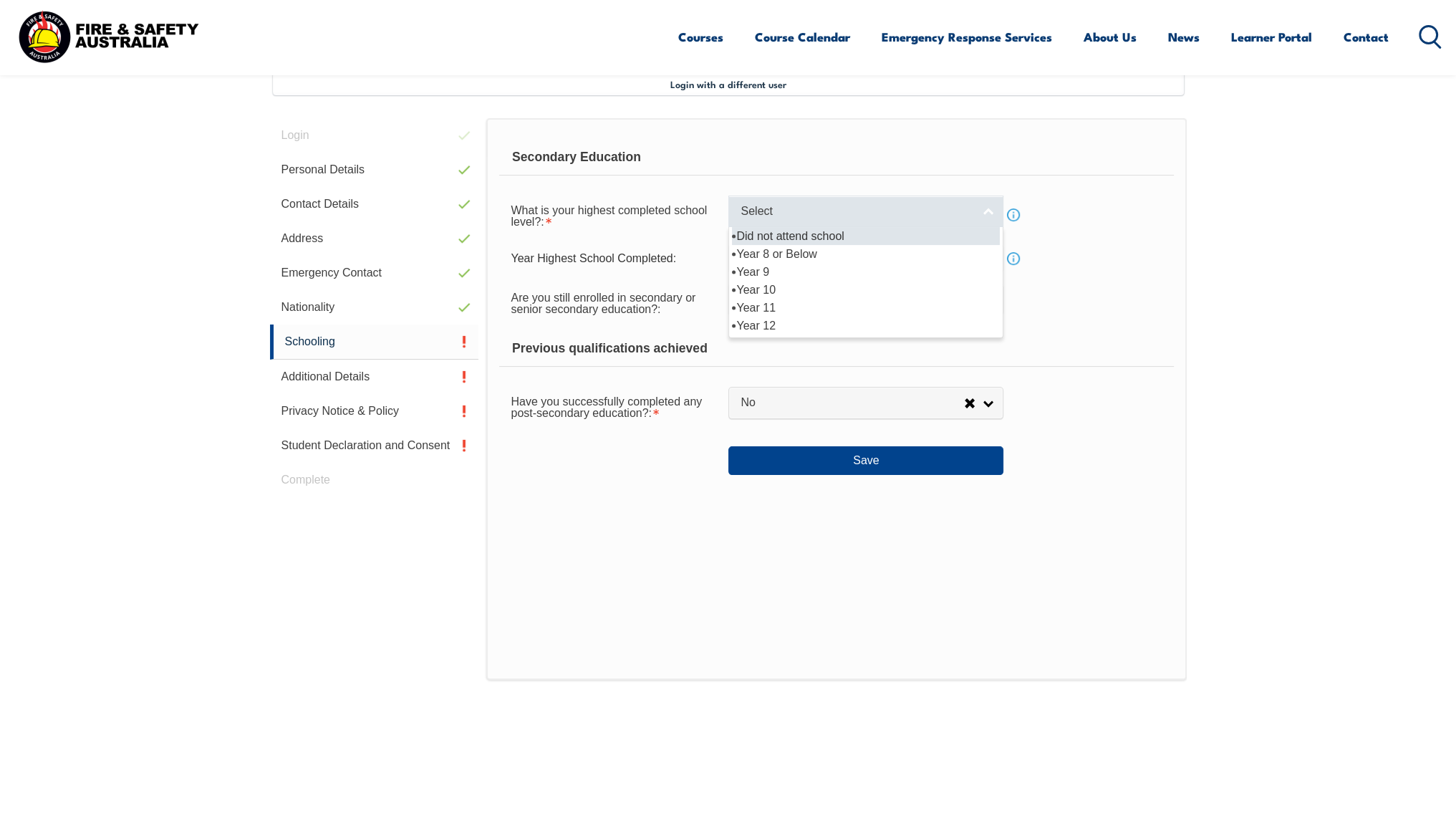
click at [966, 217] on span "Select" at bounding box center [856, 212] width 232 height 15
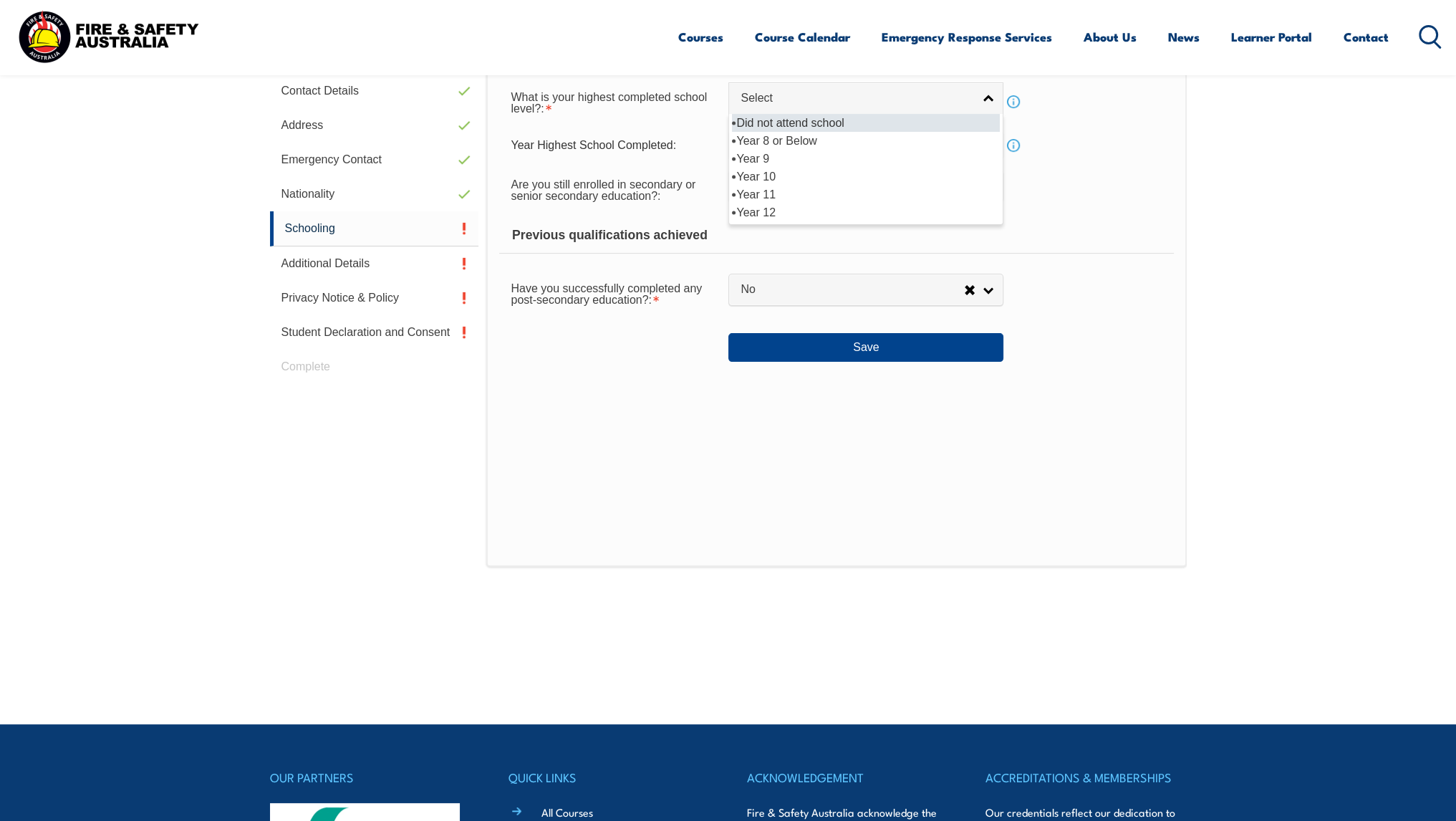
scroll to position [390, 0]
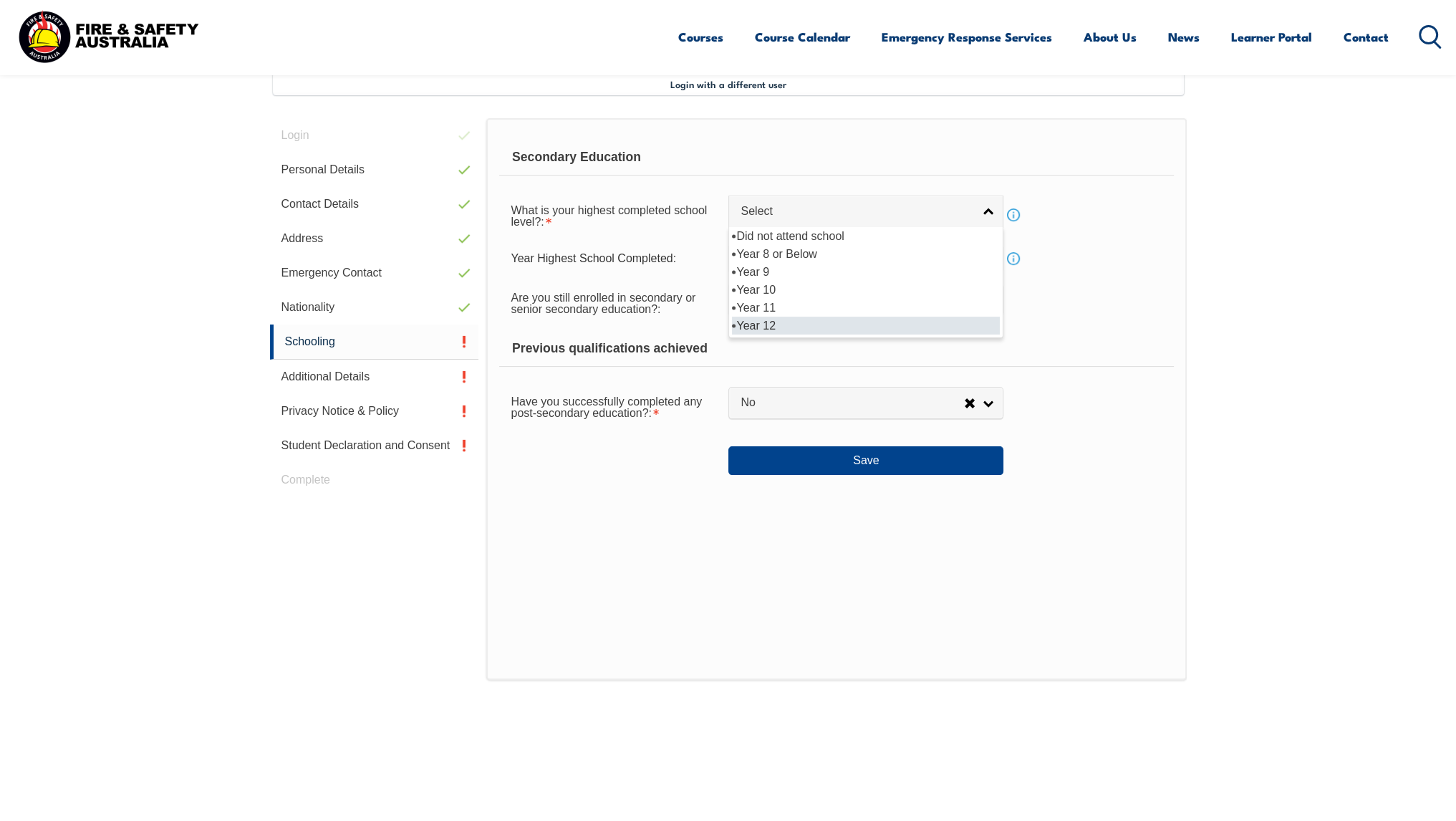
click at [827, 326] on li "Year 12" at bounding box center [866, 325] width 268 height 18
select select "12"
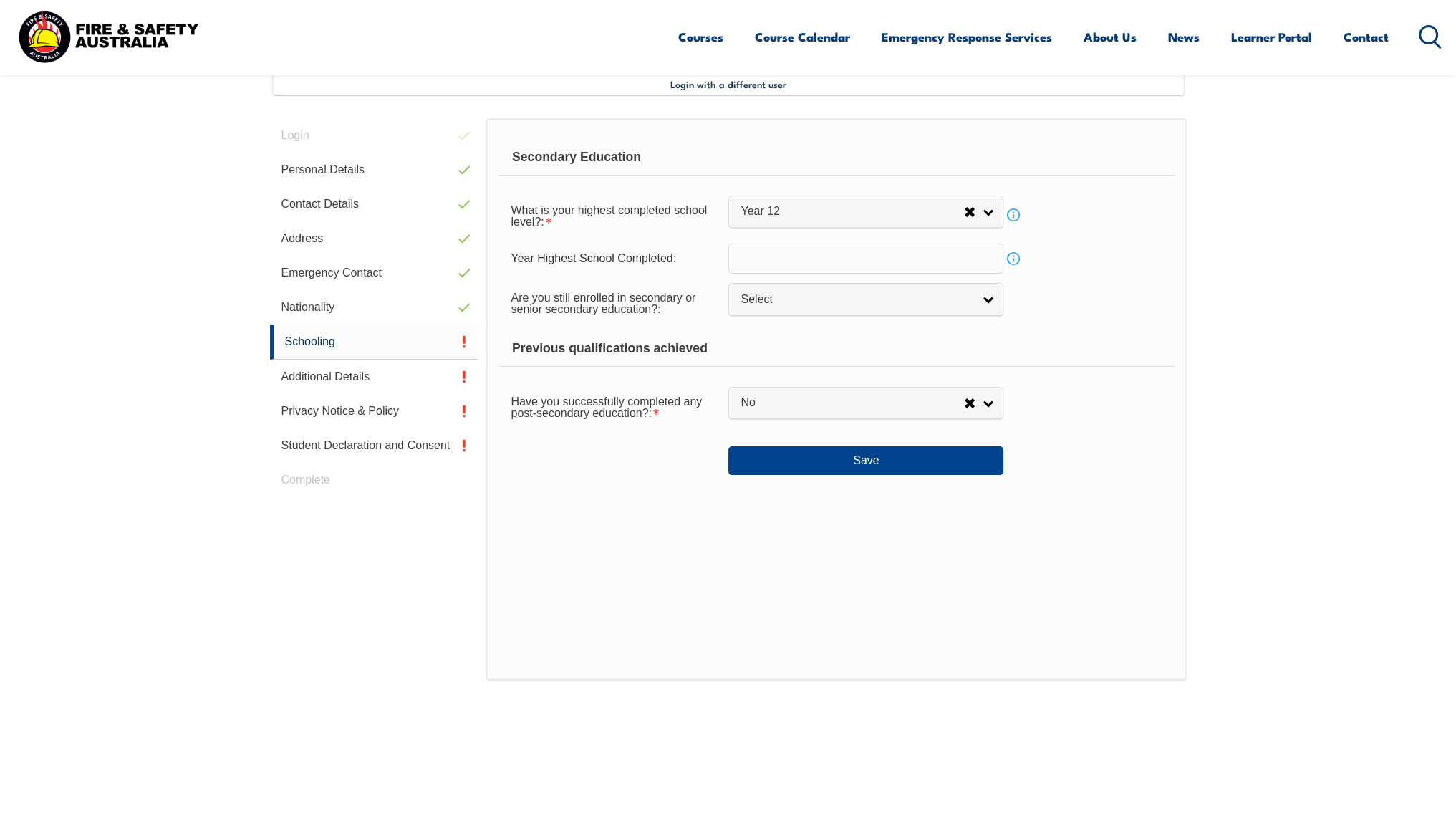
click at [1013, 217] on link "Info" at bounding box center [1014, 215] width 20 height 20
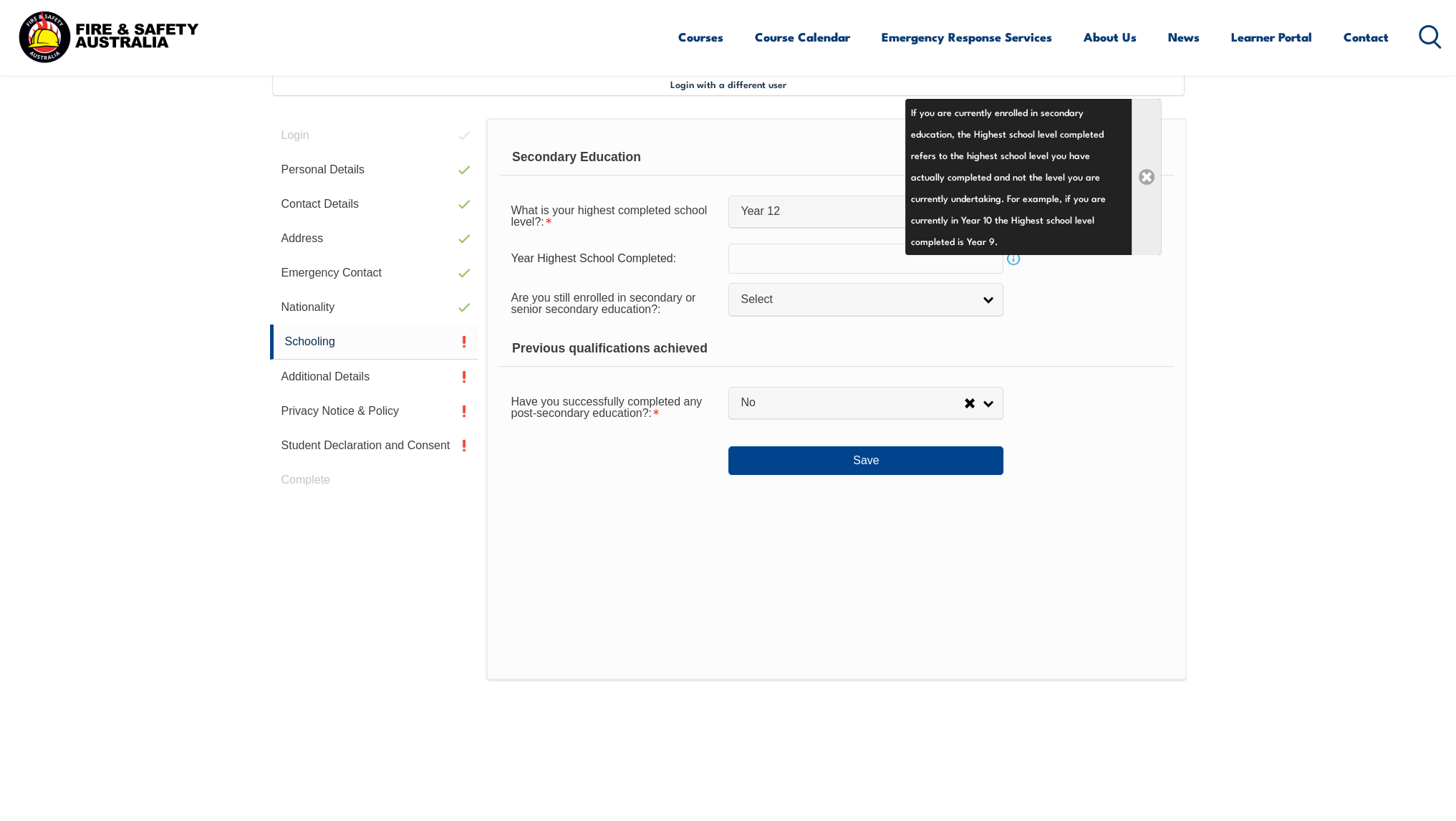
click at [1156, 181] on link "Close" at bounding box center [1147, 177] width 29 height 157
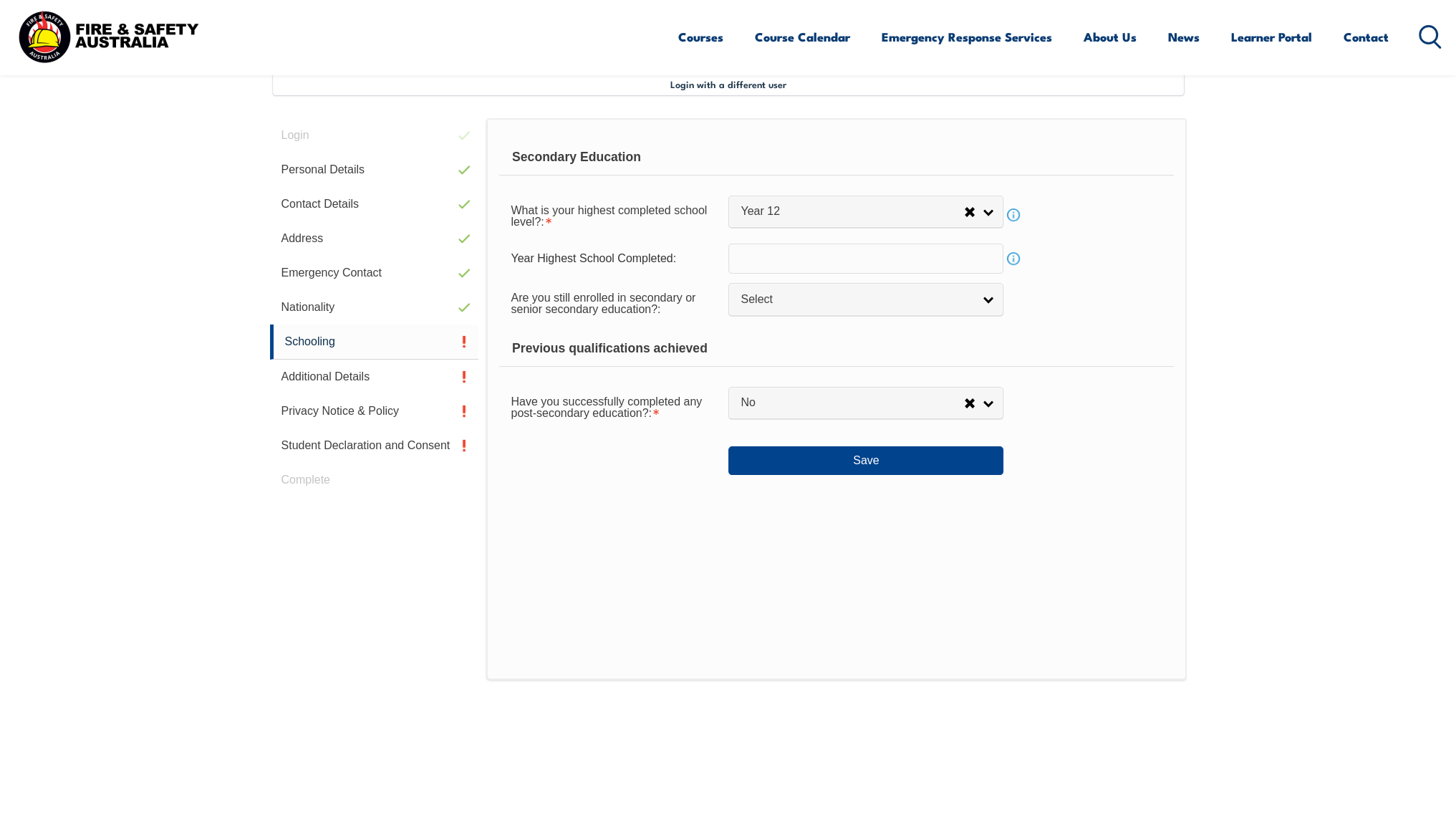
click at [1017, 259] on link "Info" at bounding box center [1014, 259] width 20 height 20
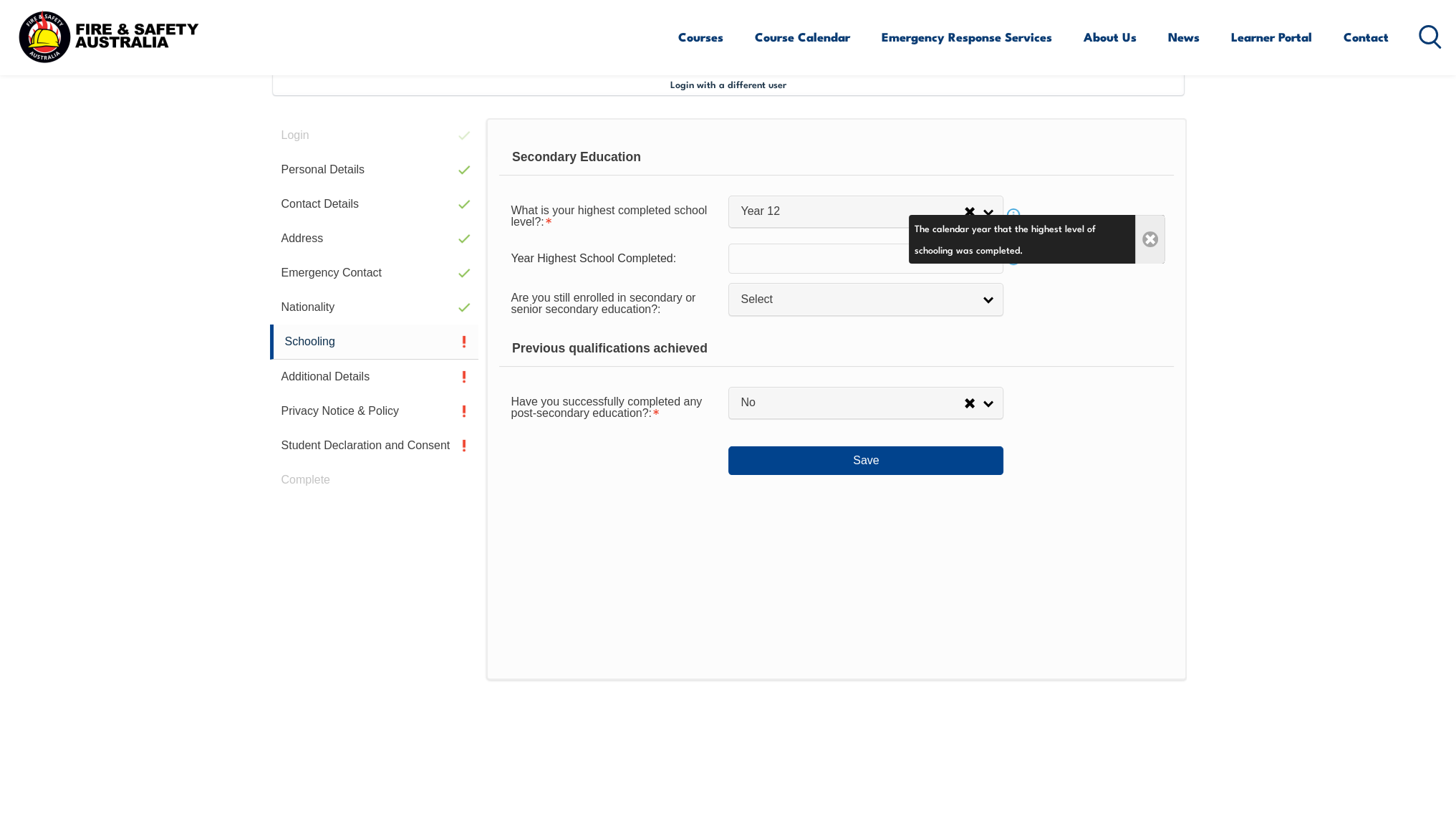
click at [1149, 251] on link "Close" at bounding box center [1150, 239] width 29 height 49
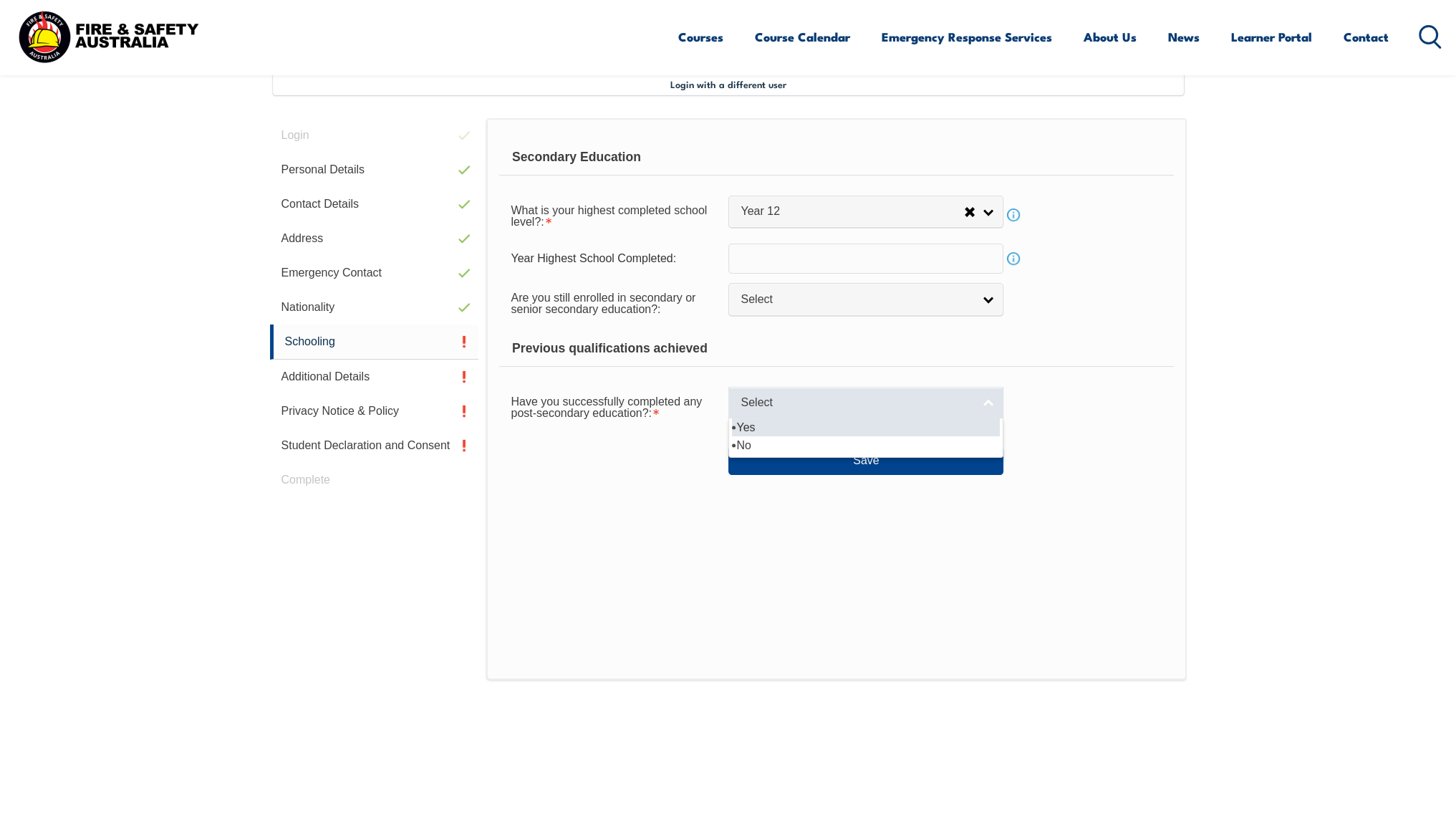
click at [996, 404] on link "Select" at bounding box center [866, 403] width 275 height 32
click at [853, 425] on li "Yes" at bounding box center [866, 427] width 268 height 18
select select "true"
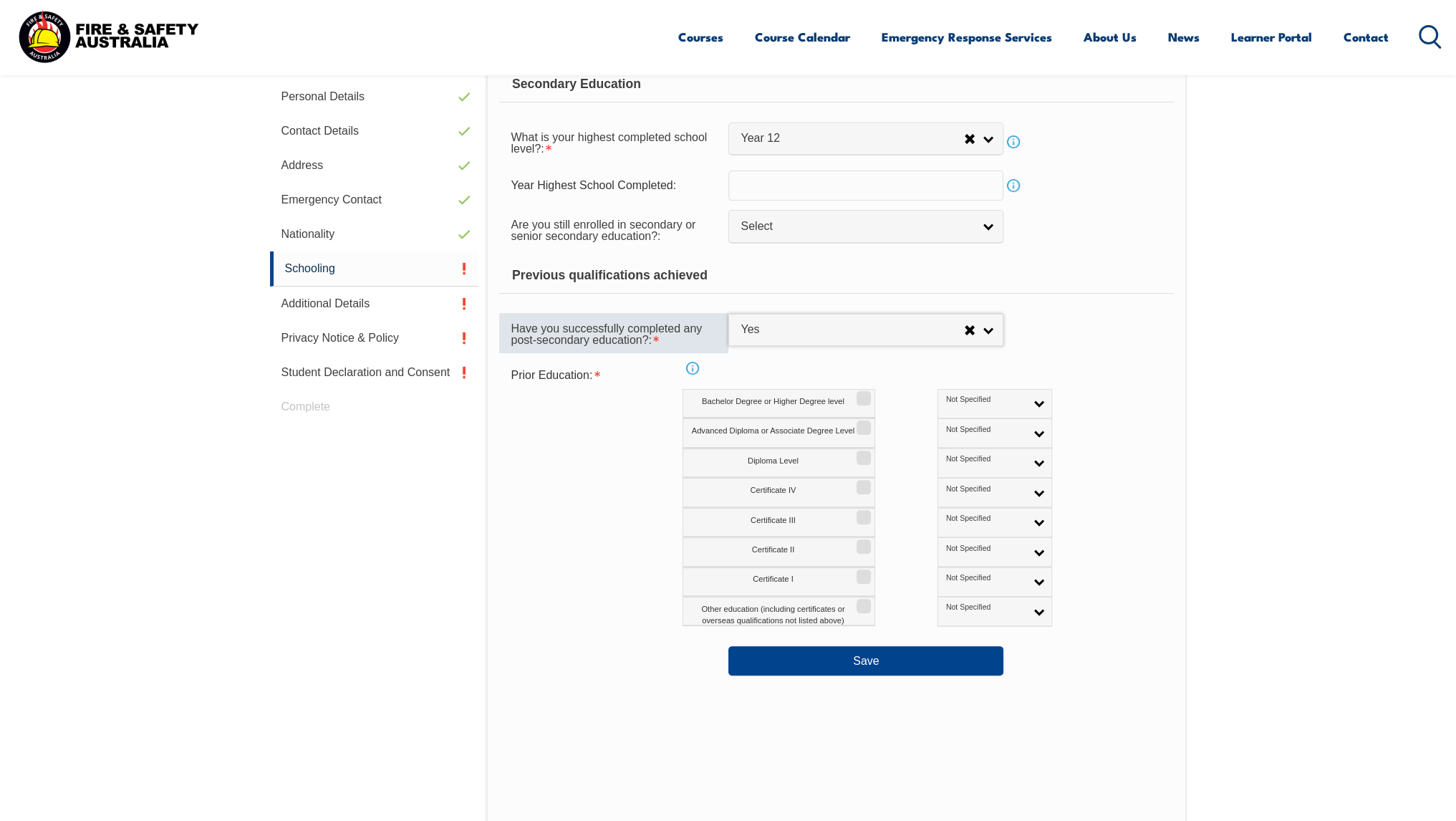
scroll to position [462, 0]
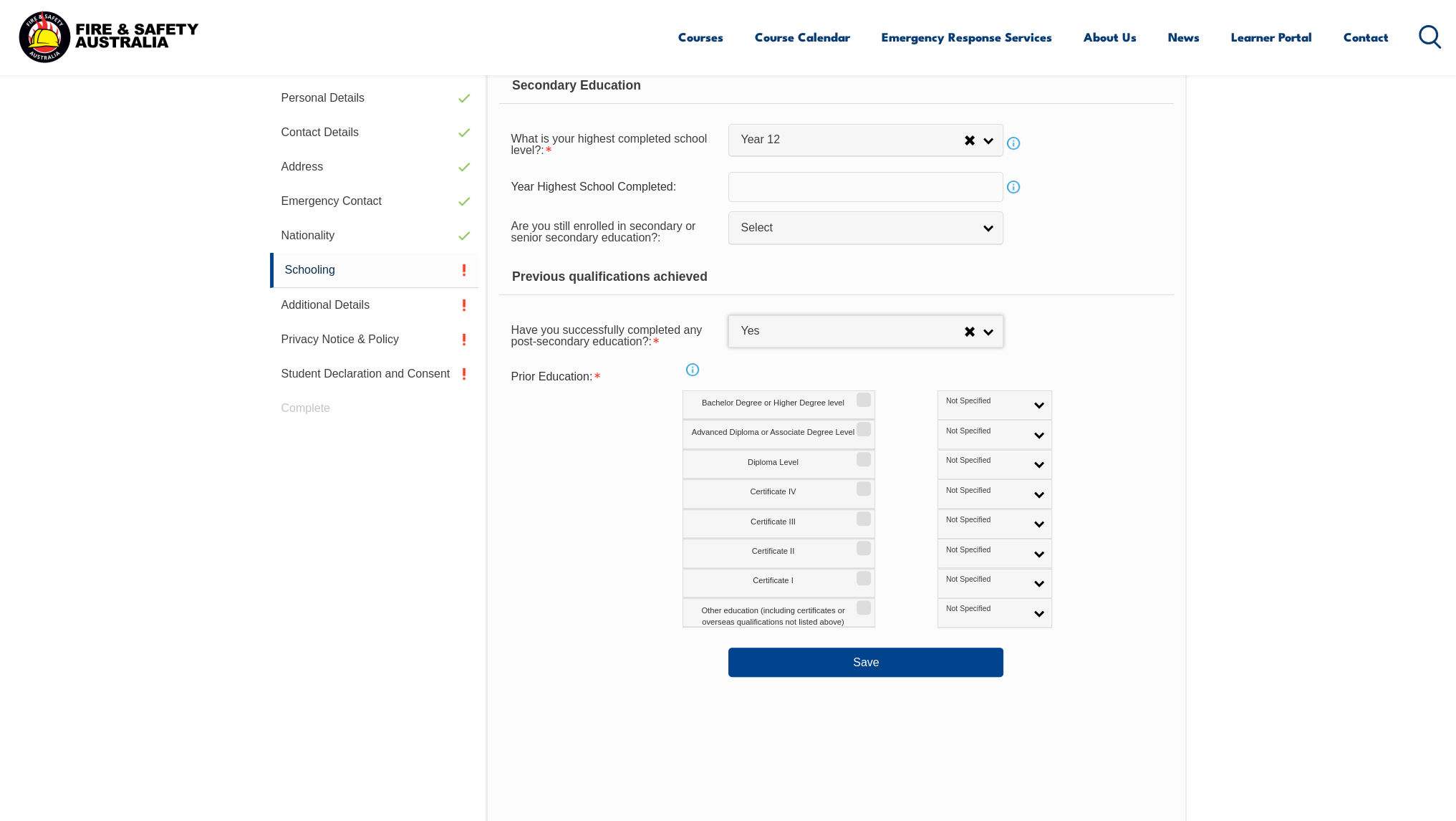
click at [692, 369] on link "Info" at bounding box center [693, 370] width 20 height 20
click at [802, 350] on link "Close" at bounding box center [803, 349] width 29 height 28
click at [865, 395] on input "Bachelor Degree or Higher Degree level" at bounding box center [861, 395] width 8 height 2
checkbox input "true"
click at [983, 399] on link "Not Specified" at bounding box center [995, 405] width 114 height 29
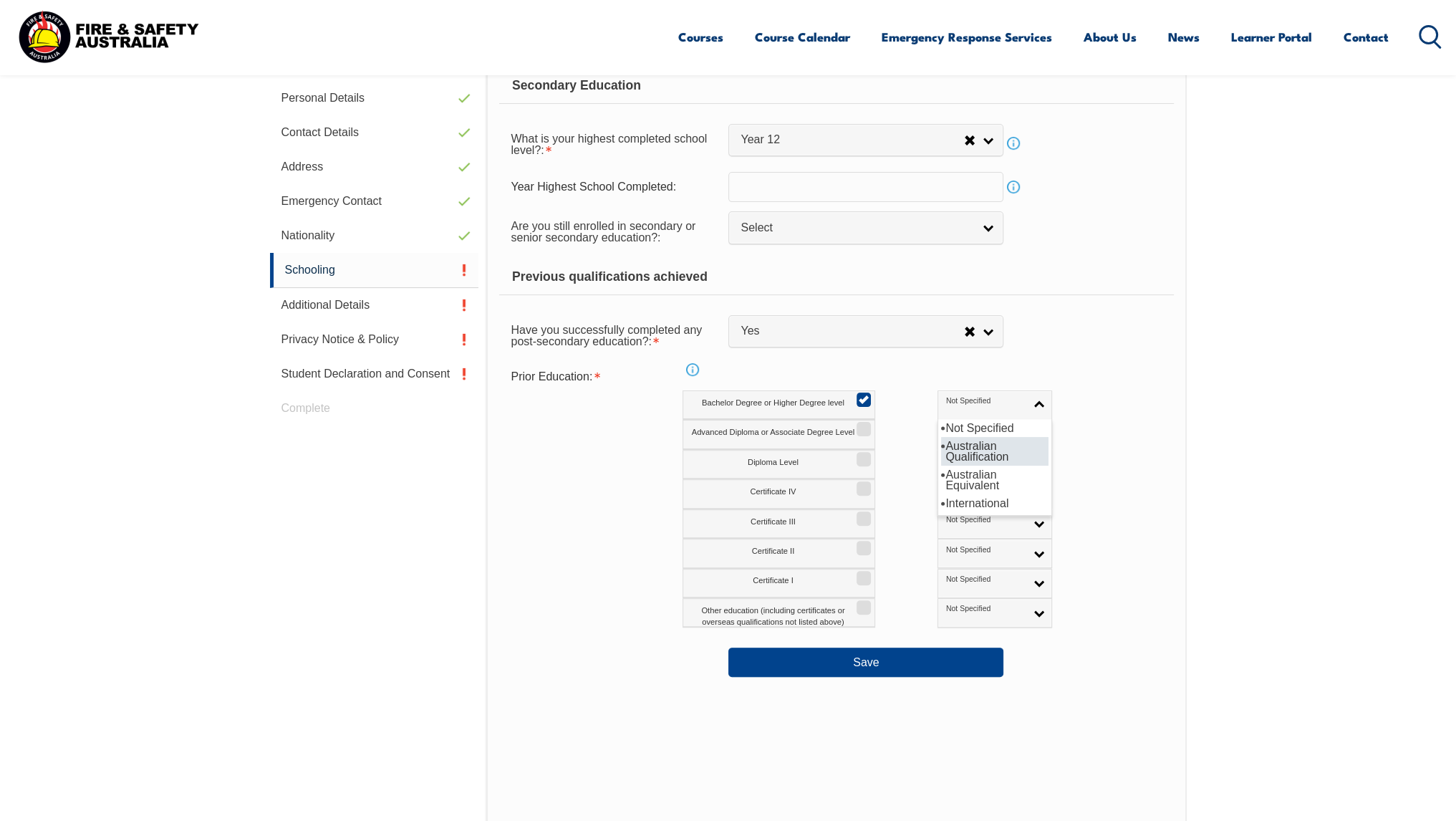
click at [941, 444] on li "Australian Qualification" at bounding box center [995, 452] width 108 height 29
click at [856, 673] on button "Save" at bounding box center [866, 662] width 275 height 29
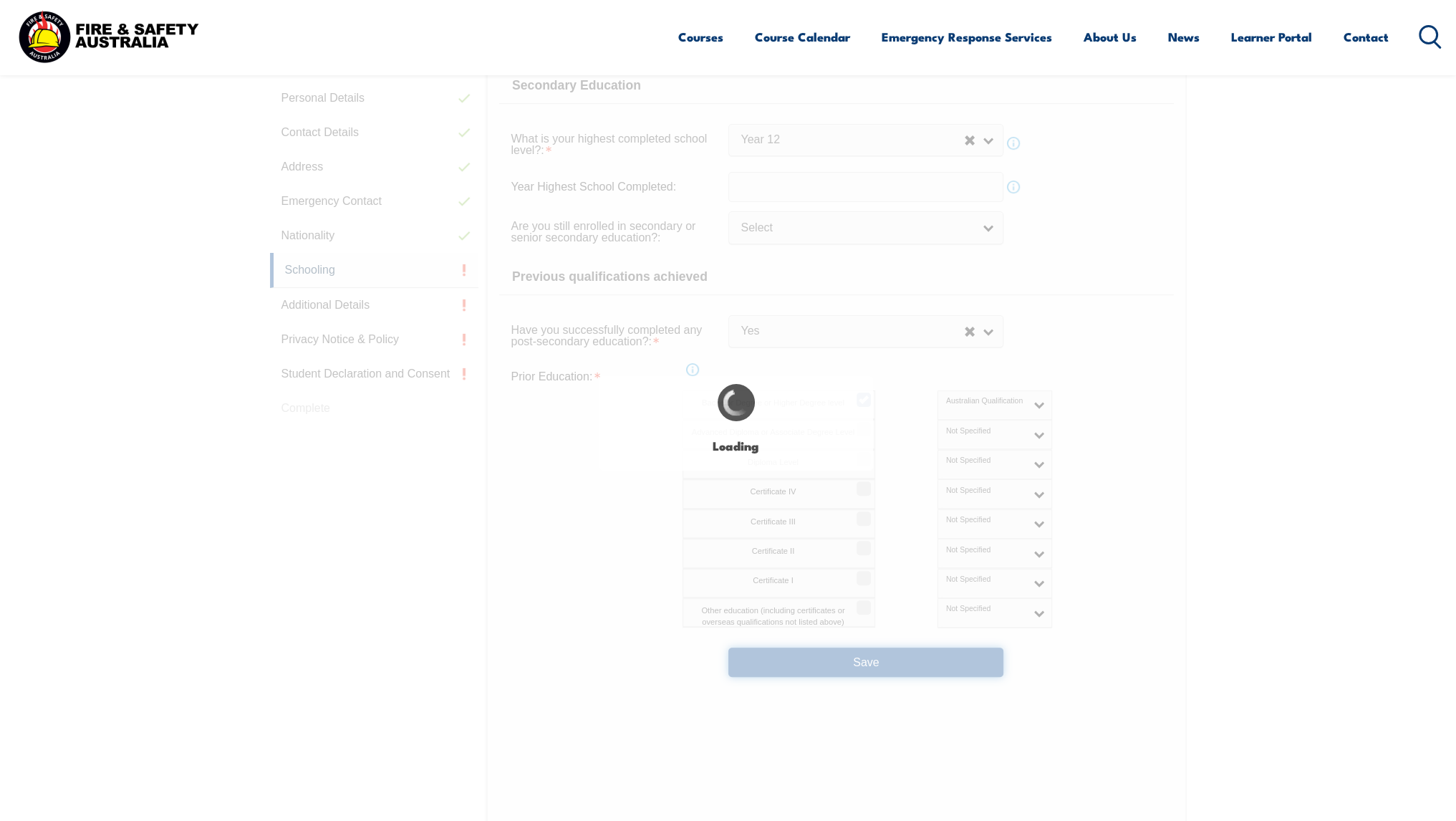
select select
select select "true"
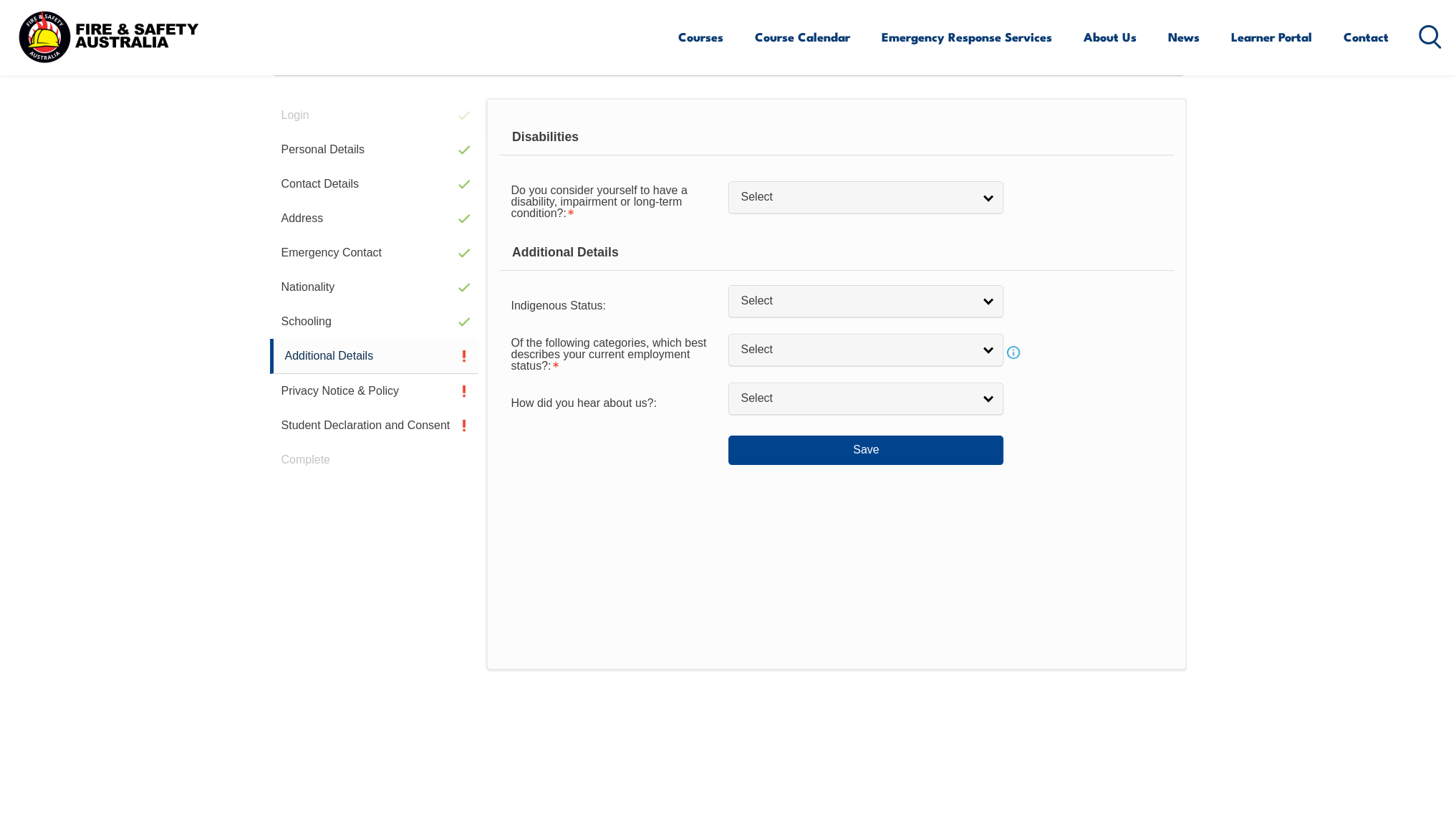
scroll to position [390, 0]
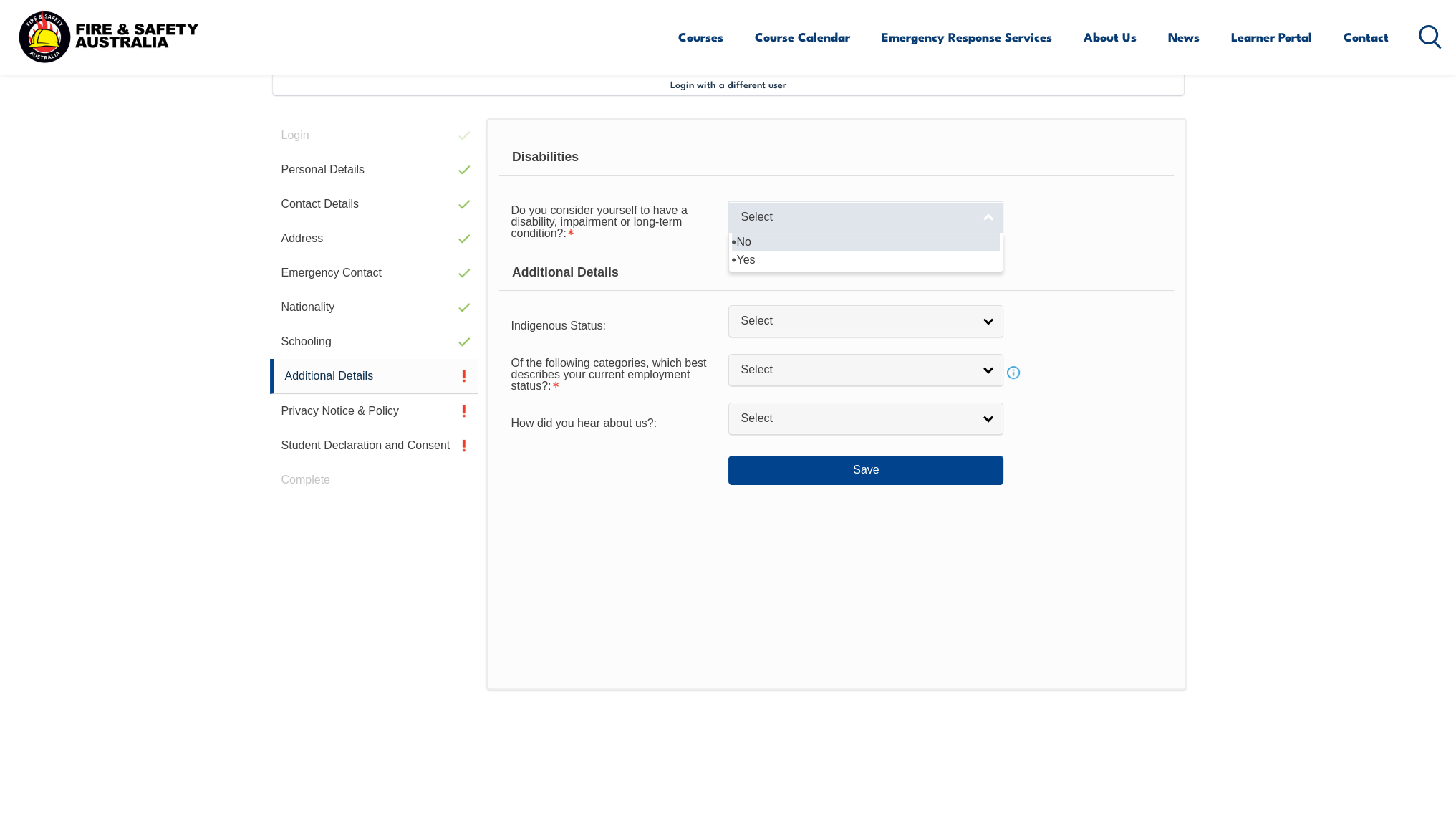
click at [911, 221] on span "Select" at bounding box center [856, 217] width 232 height 15
click at [794, 240] on li "No" at bounding box center [866, 241] width 268 height 18
select select "false"
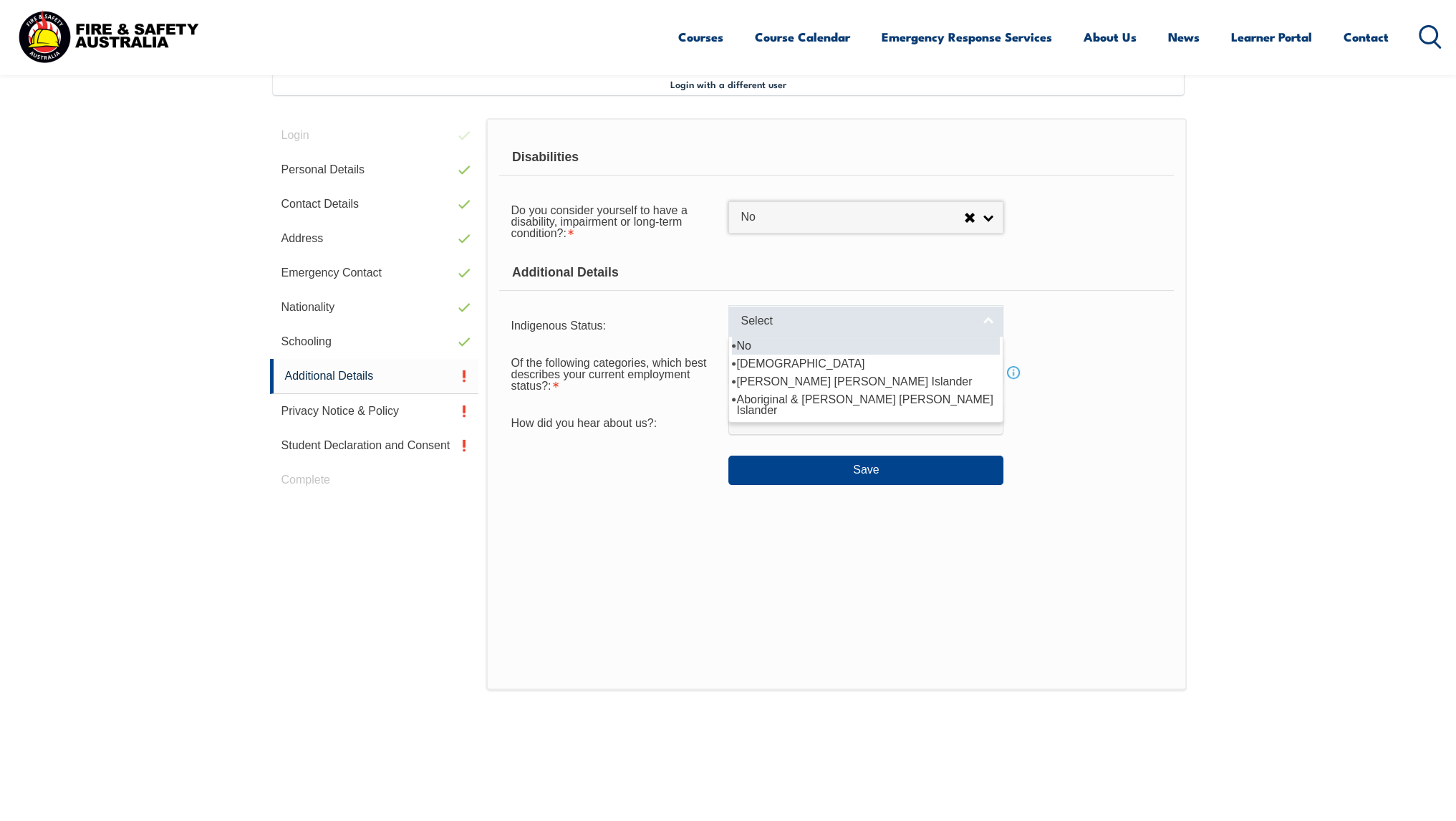
click at [851, 315] on span "Select" at bounding box center [856, 322] width 232 height 15
click at [827, 340] on li "No" at bounding box center [866, 346] width 268 height 18
select select "4"
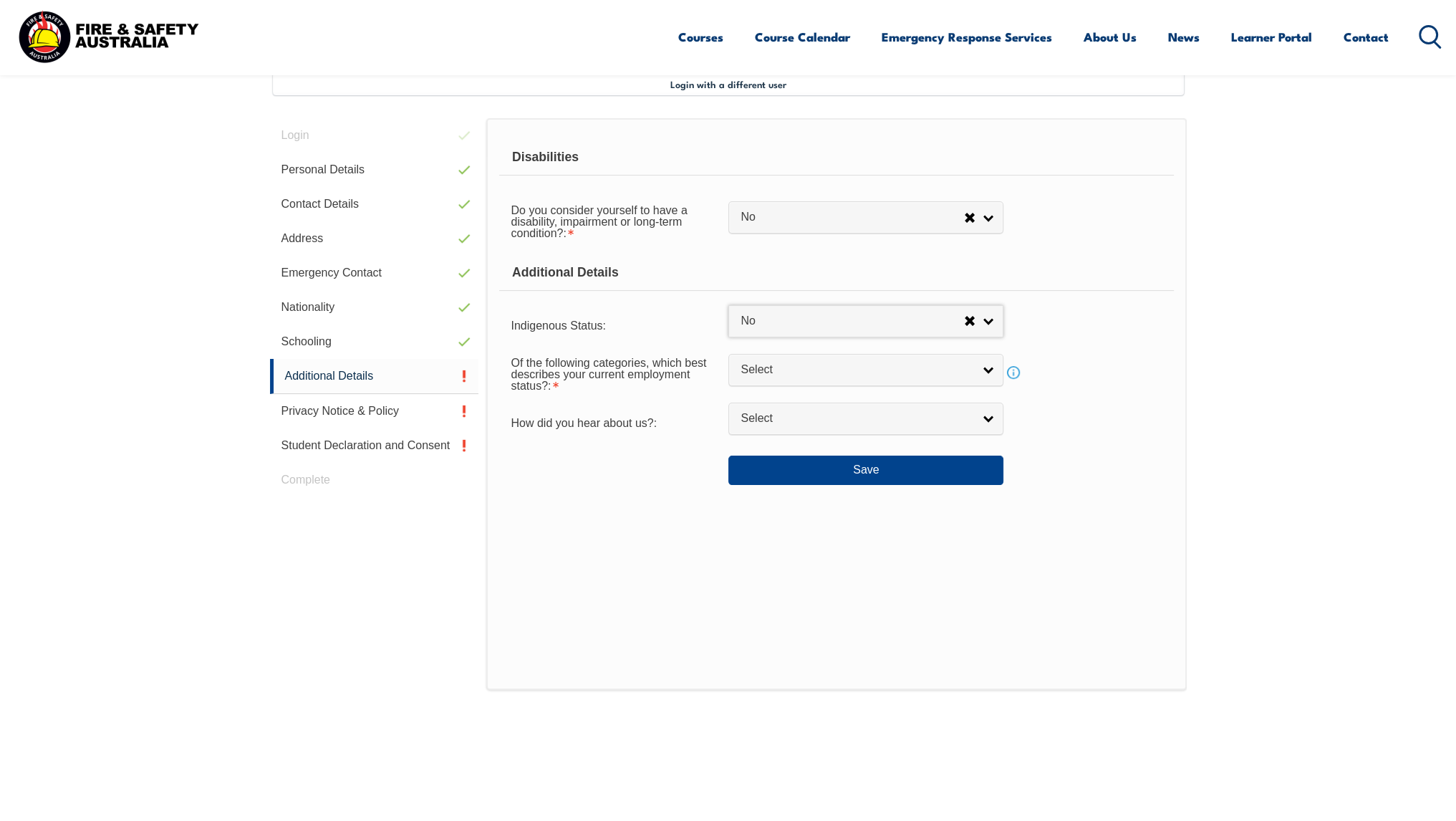
click at [1014, 370] on link "Info" at bounding box center [1014, 373] width 20 height 20
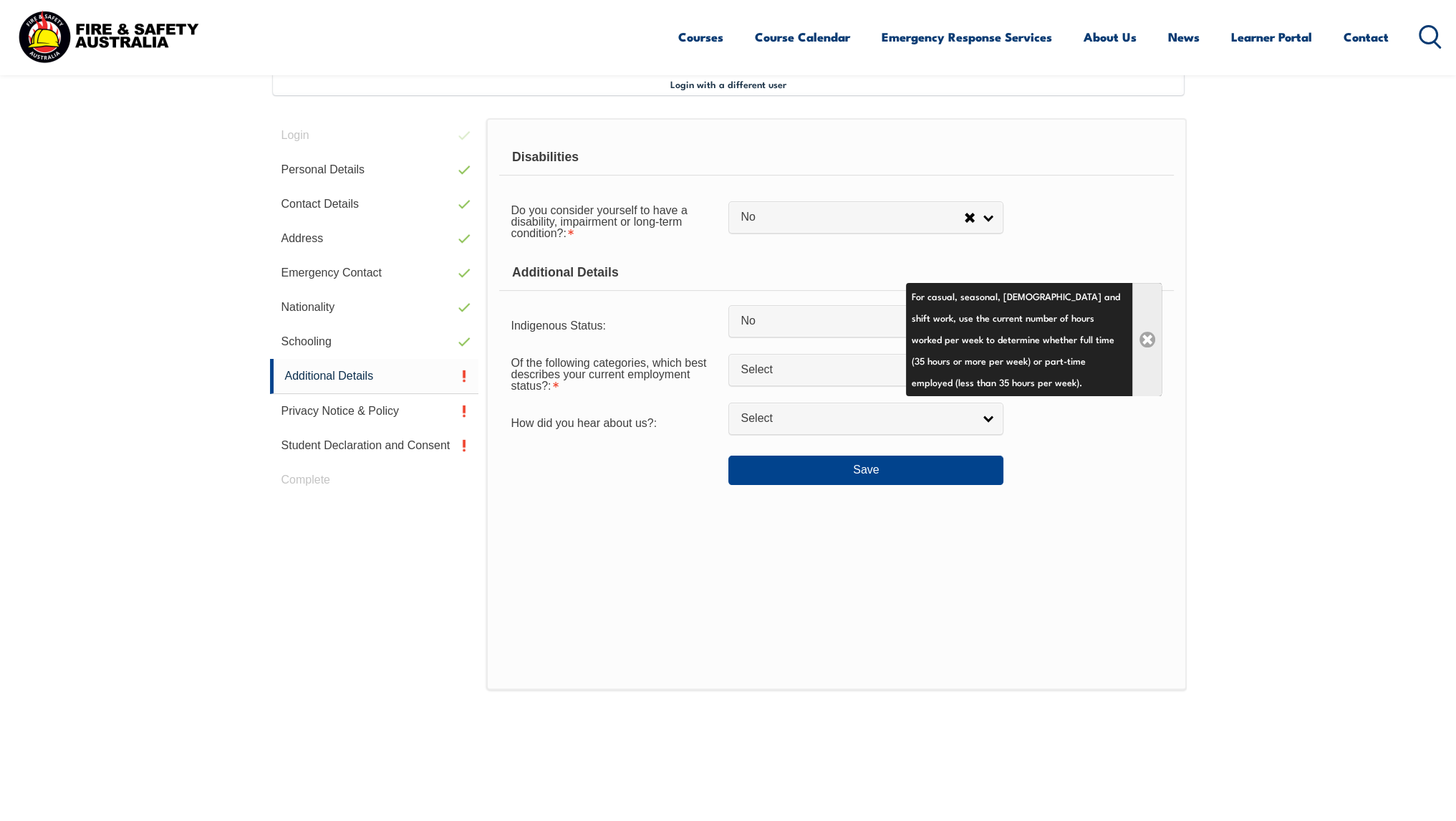
click at [1144, 336] on link "Close" at bounding box center [1147, 339] width 29 height 113
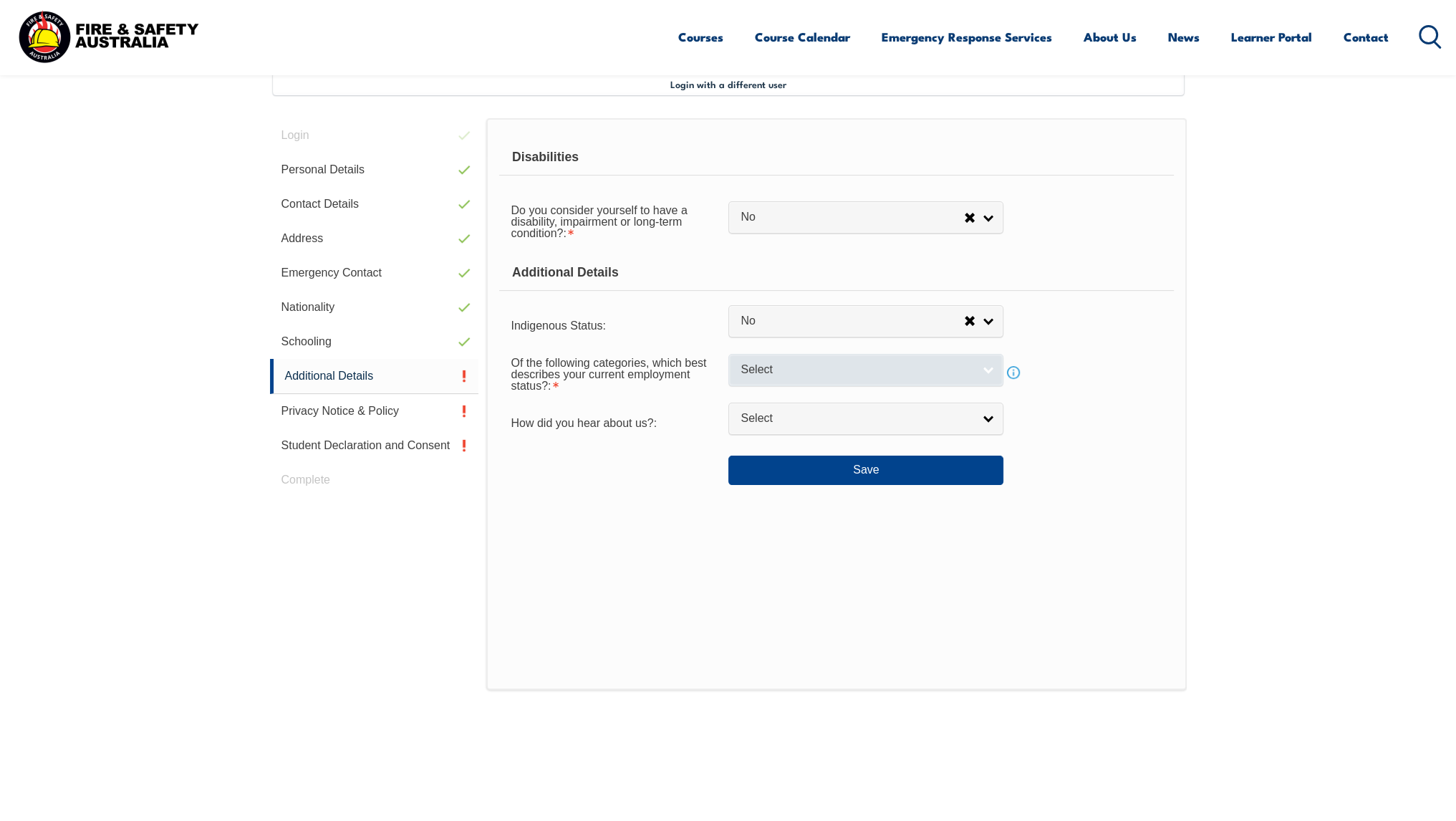
click at [759, 369] on span "Select" at bounding box center [856, 370] width 232 height 15
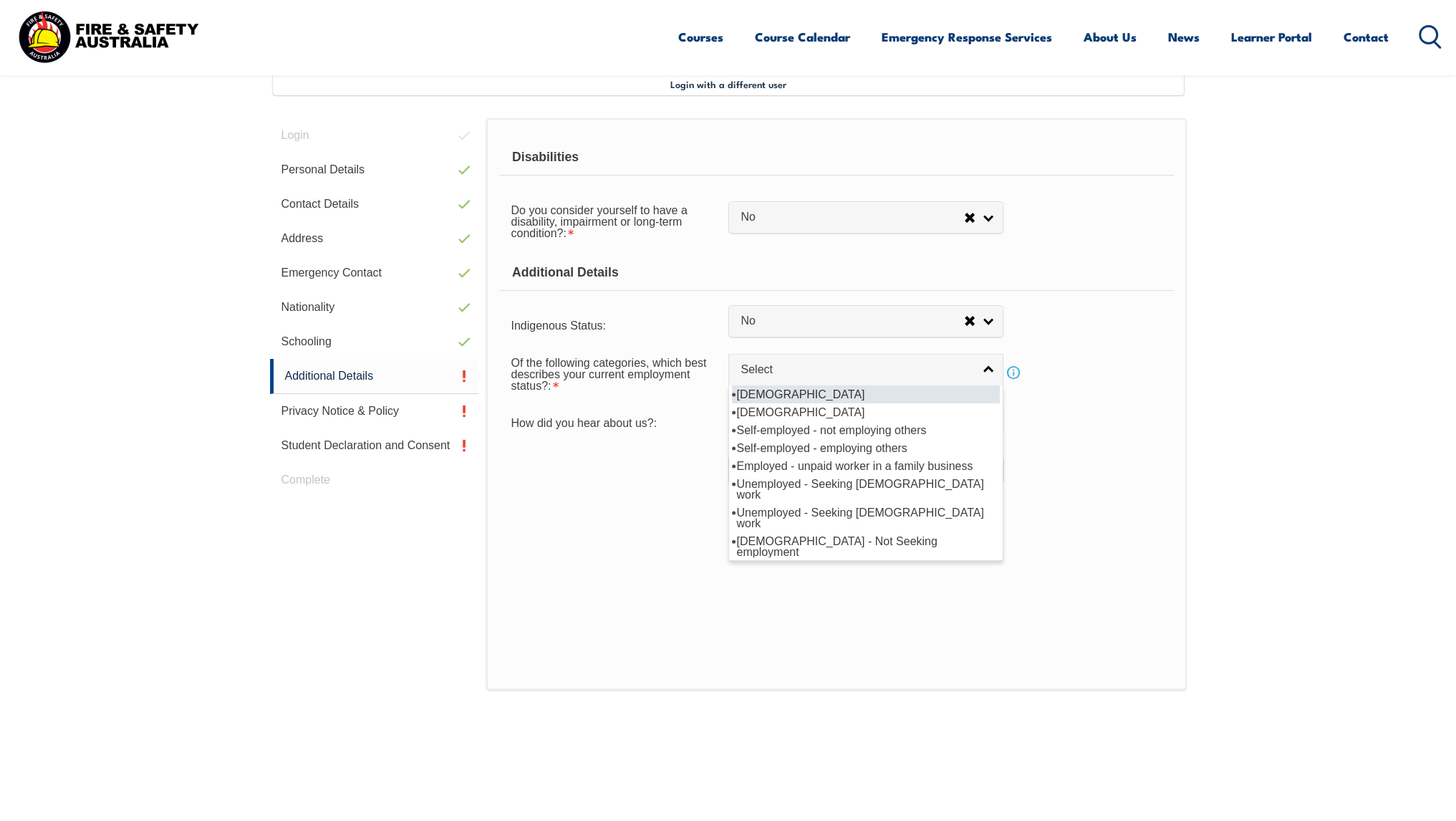
click at [827, 389] on li "[DEMOGRAPHIC_DATA]" at bounding box center [866, 394] width 268 height 18
select select "1"
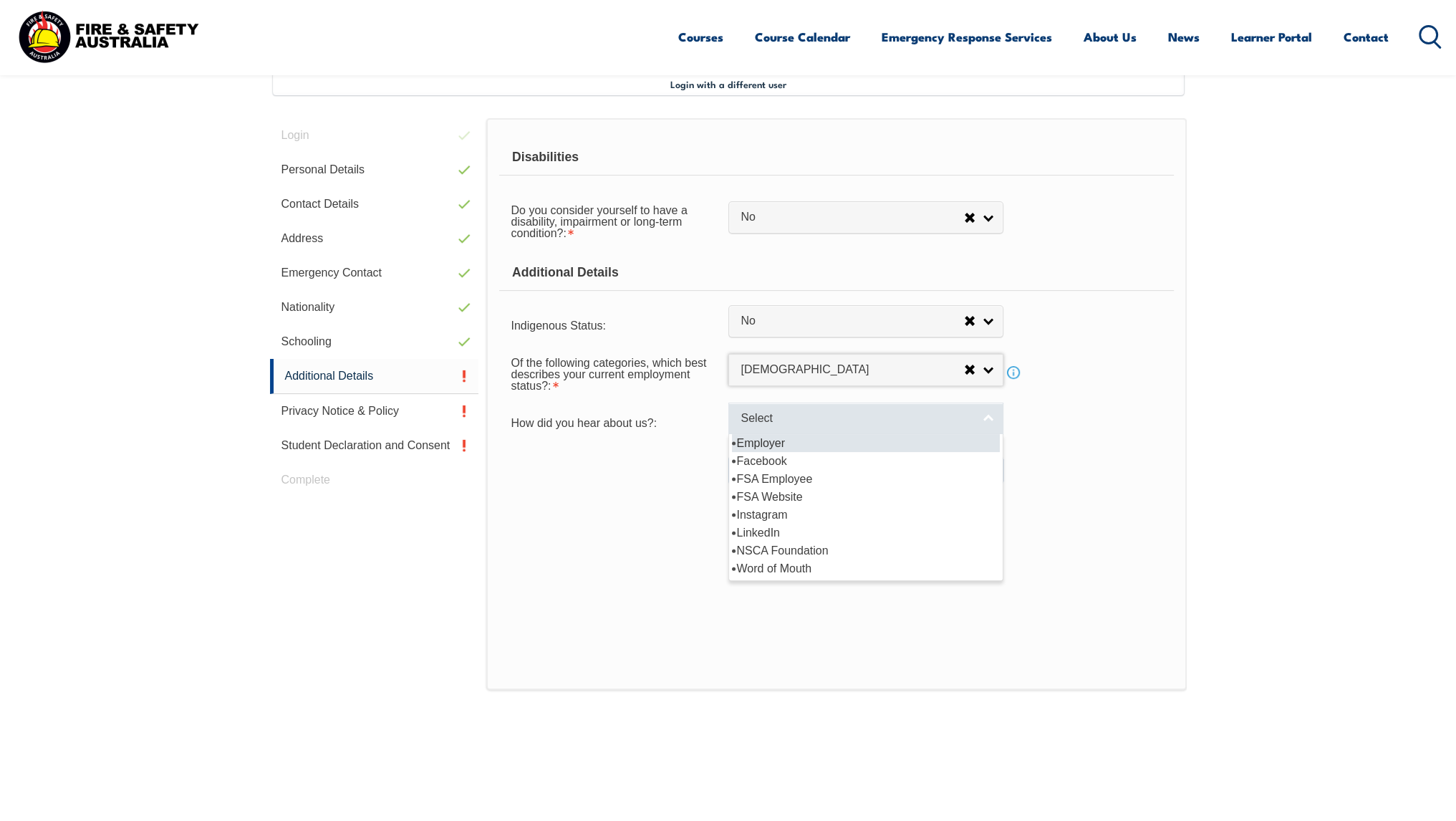
click at [827, 416] on span "Select" at bounding box center [856, 419] width 232 height 15
click at [811, 448] on li "Employer" at bounding box center [866, 442] width 268 height 18
select select "8019"
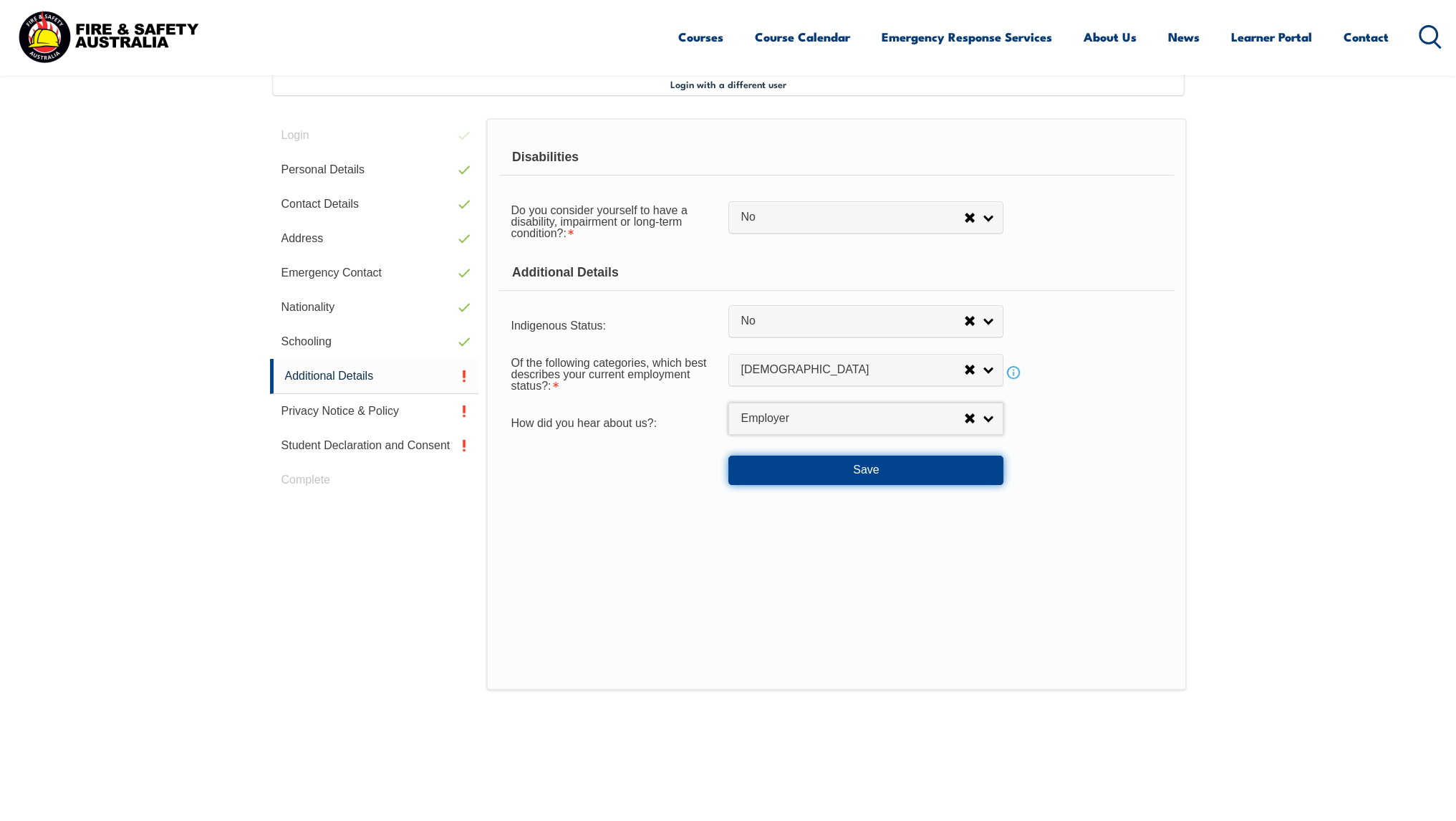
click at [798, 470] on button "Save" at bounding box center [866, 470] width 275 height 29
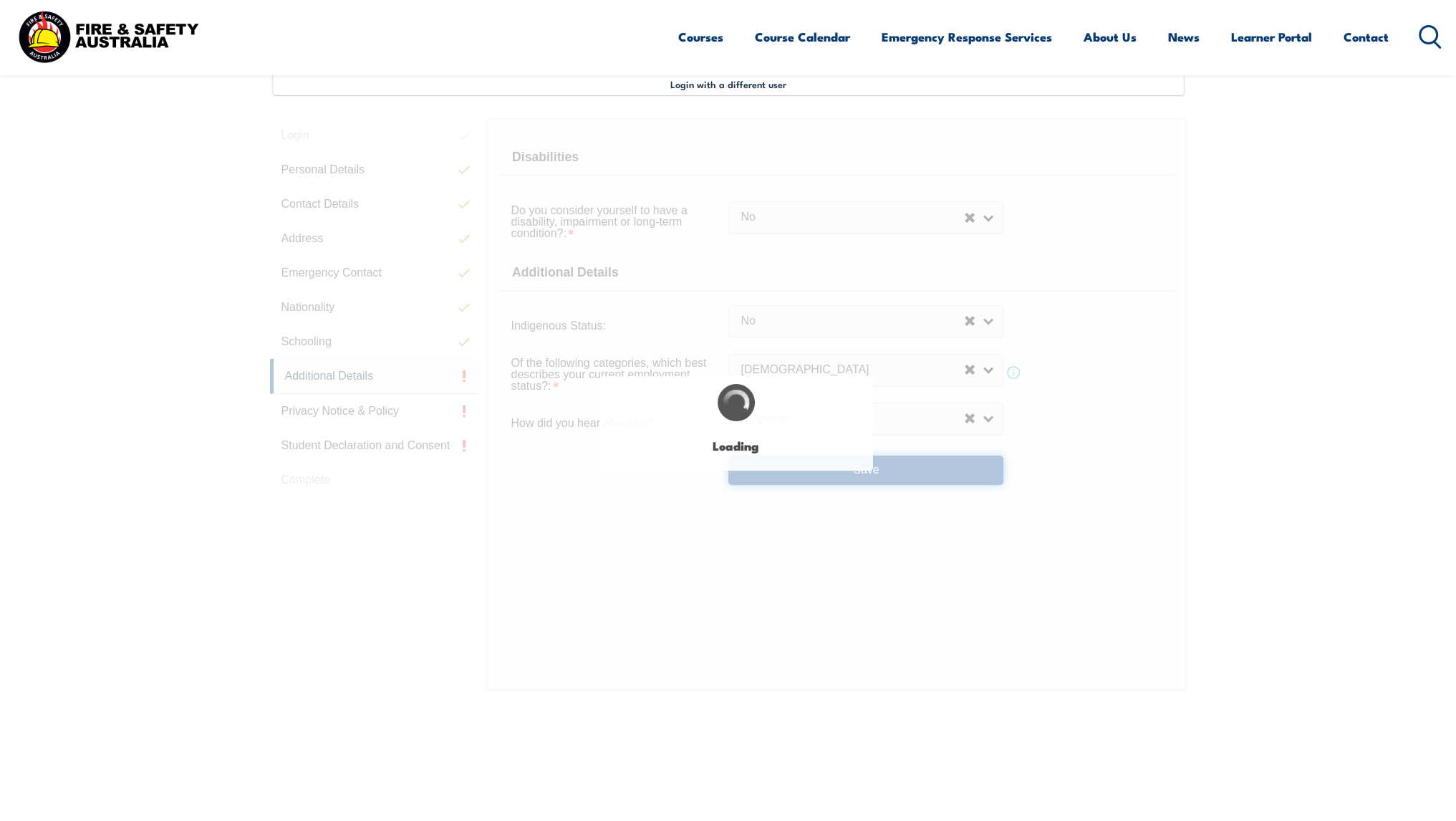
select select "false"
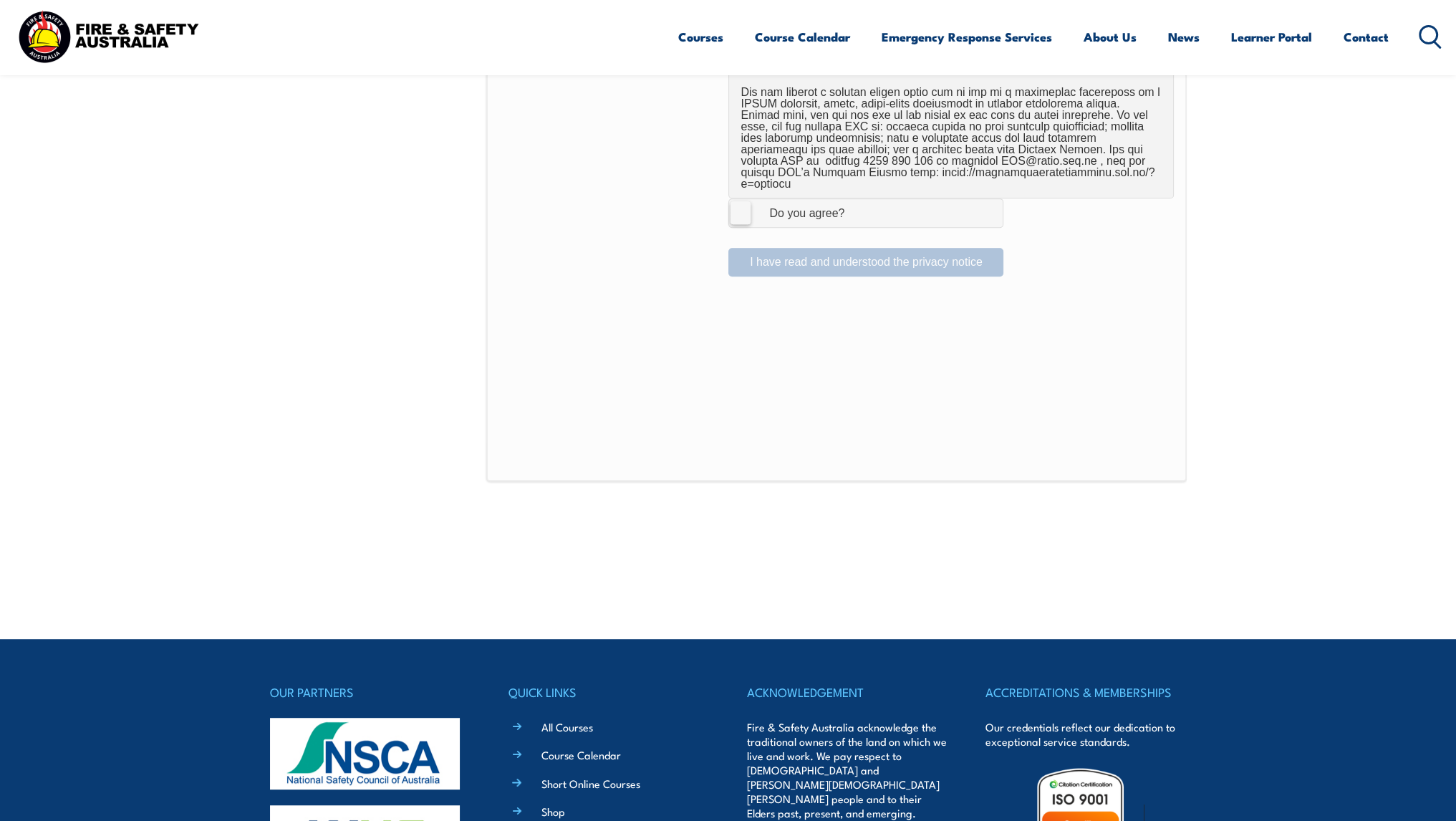
scroll to position [964, 0]
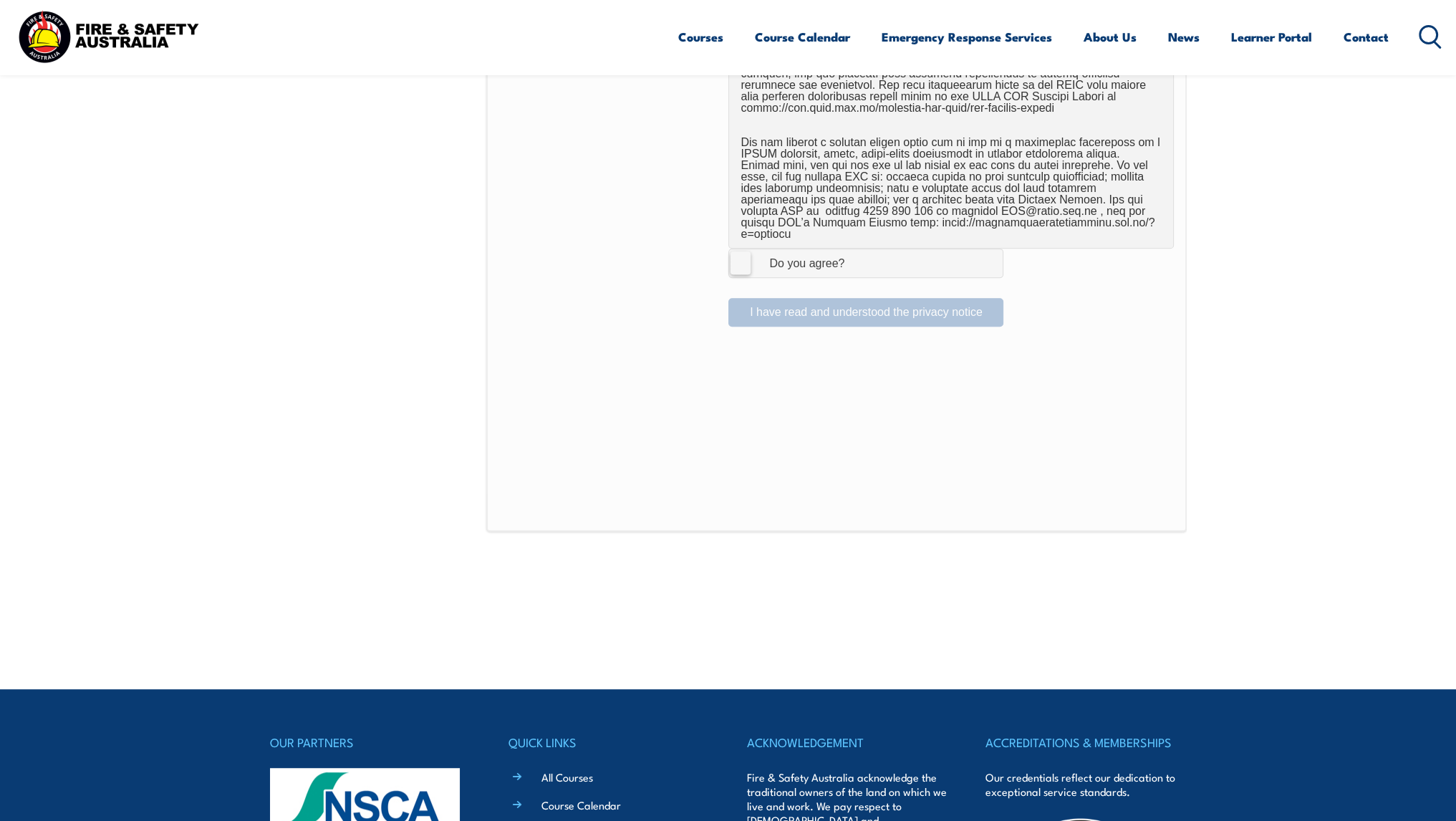
click at [745, 250] on label "I Agree Do you agree?" at bounding box center [866, 263] width 275 height 29
click at [856, 250] on input "I Agree Do you agree?" at bounding box center [868, 264] width 24 height 28
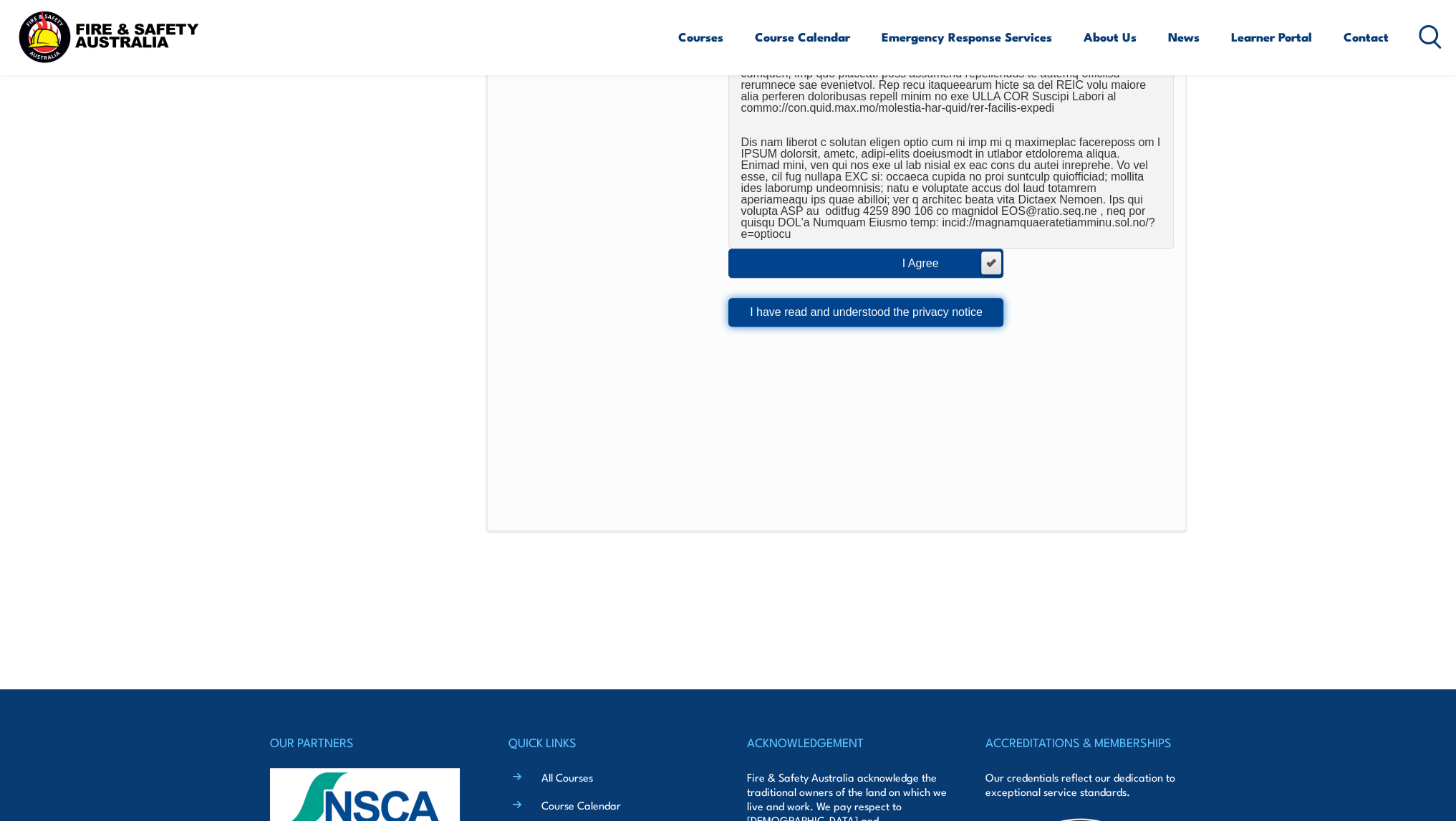
click at [769, 300] on button "I have read and understood the privacy notice" at bounding box center [866, 312] width 275 height 29
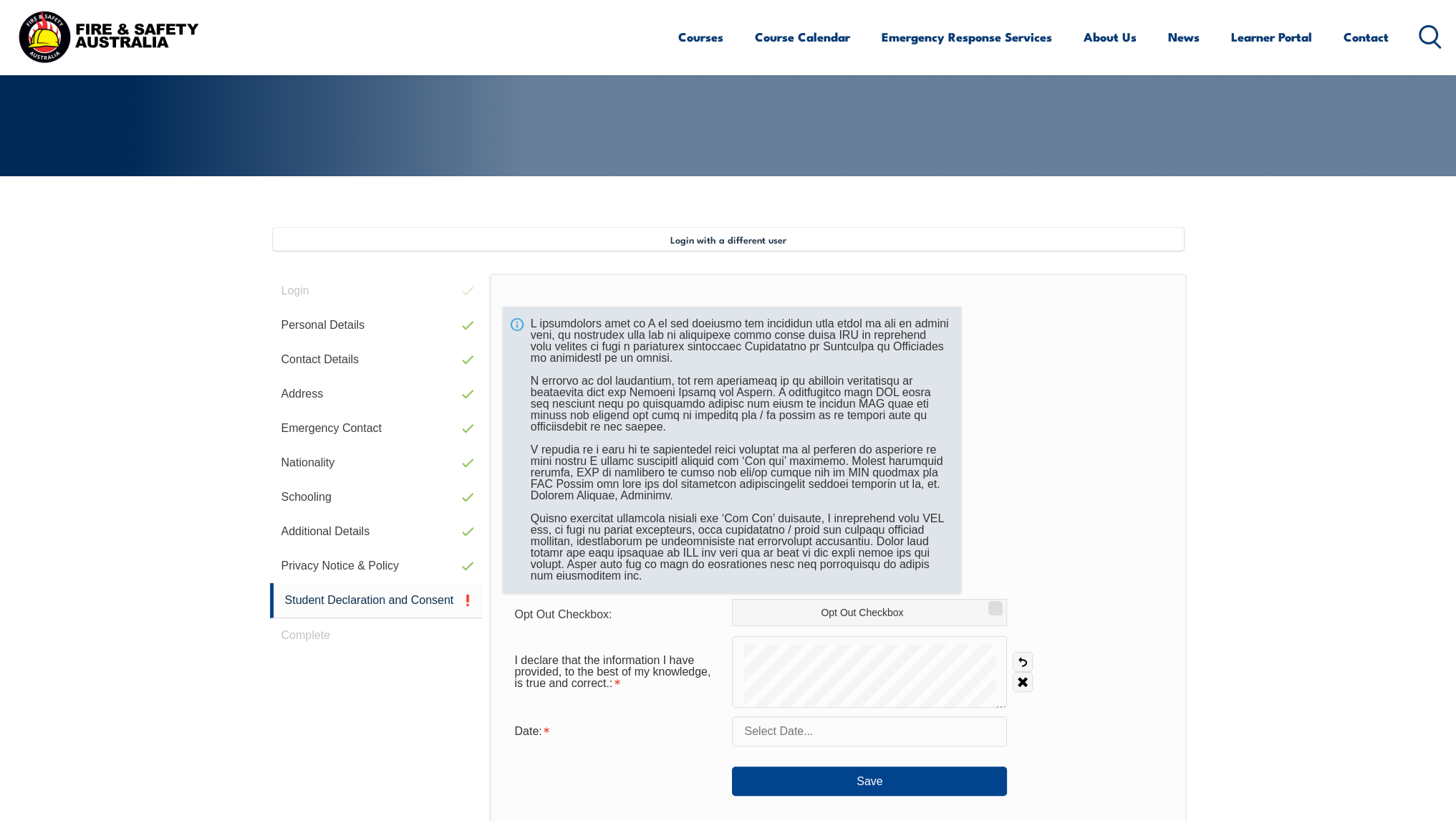
scroll to position [268, 0]
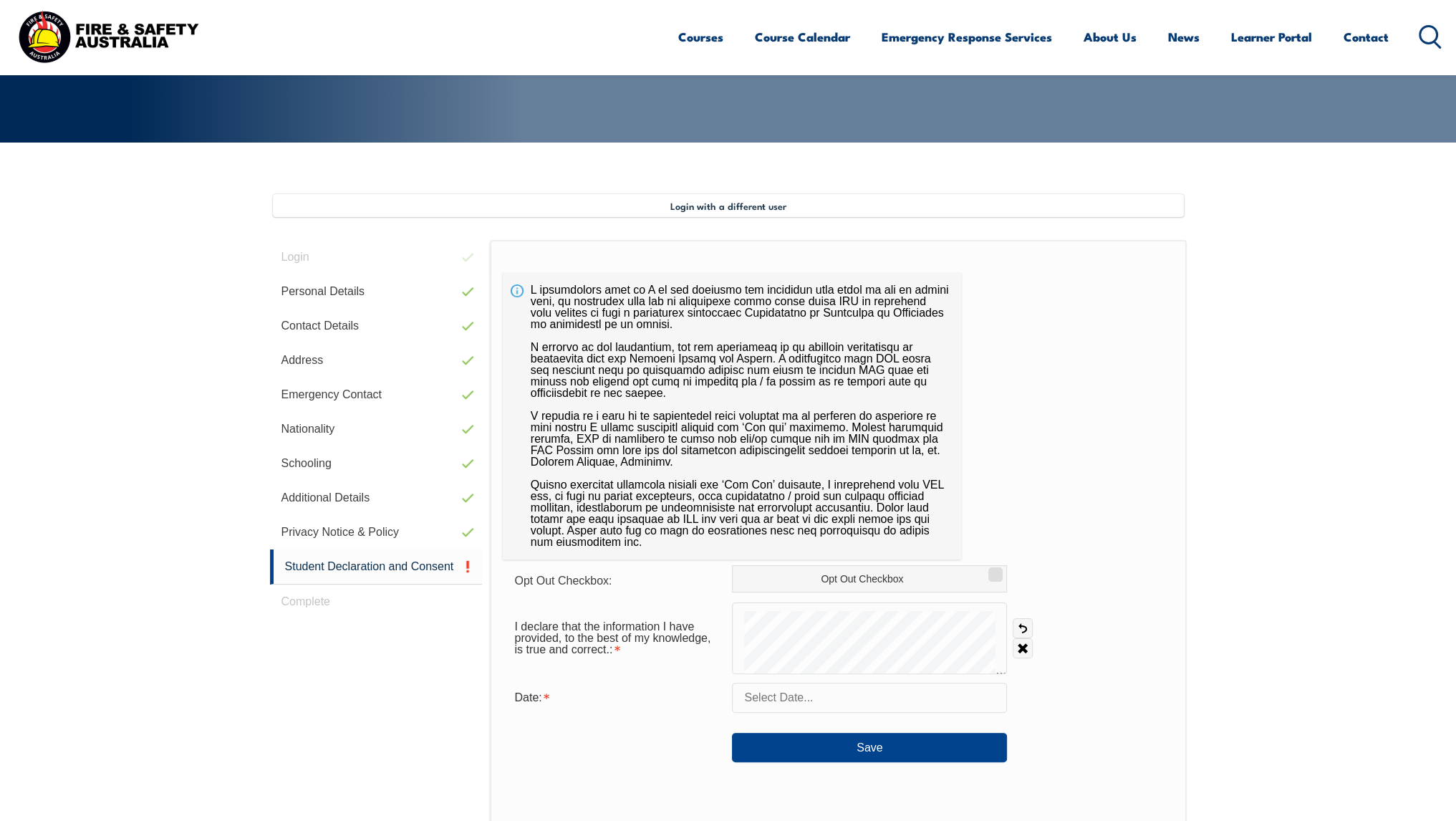
click at [833, 703] on input "text" at bounding box center [869, 698] width 275 height 30
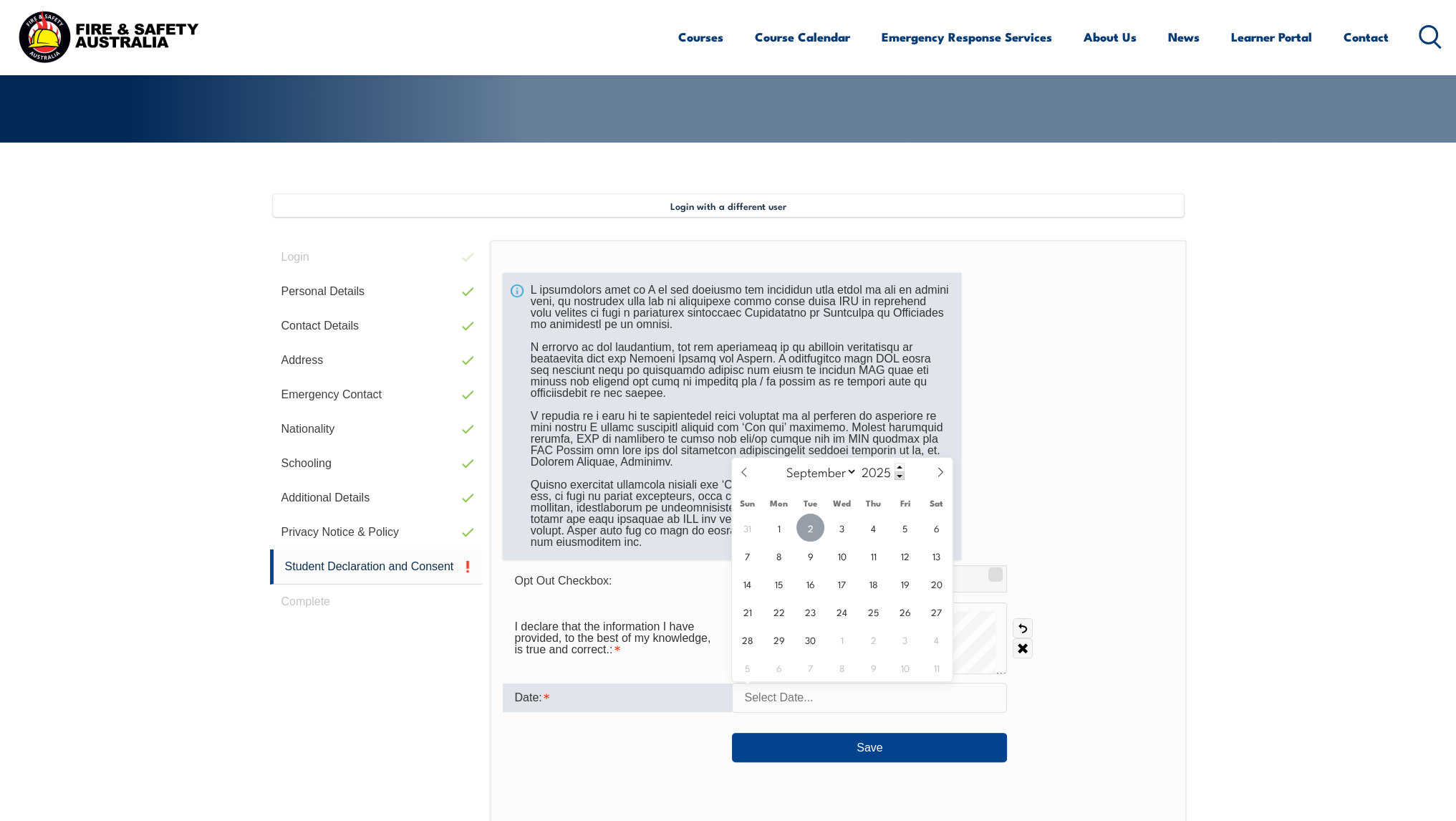
click at [821, 528] on span "2" at bounding box center [810, 528] width 28 height 28
type input "[DATE]"
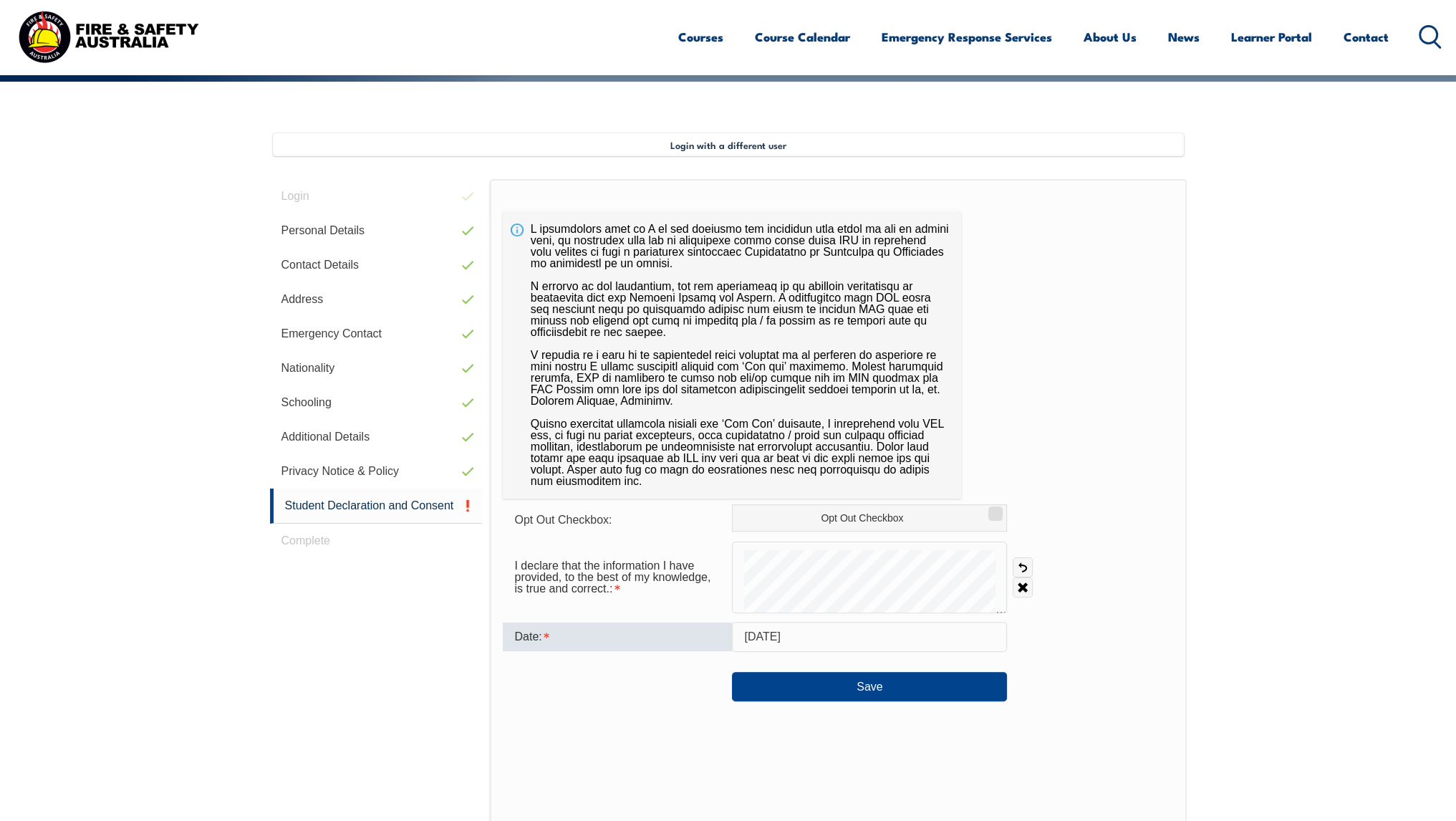
scroll to position [340, 0]
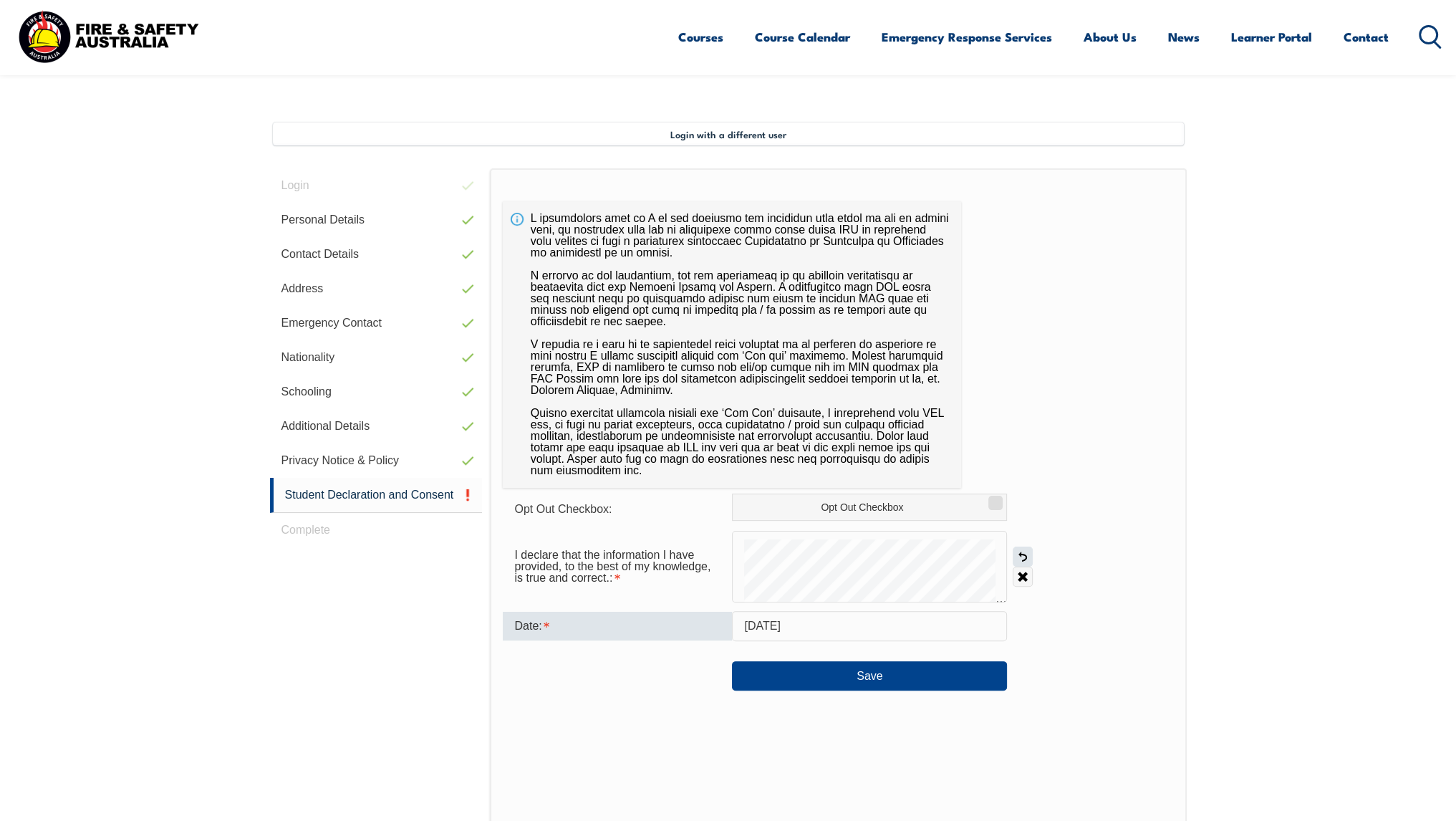
click at [1024, 562] on link "Undo" at bounding box center [1023, 557] width 20 height 20
click at [1022, 557] on link "Undo" at bounding box center [1023, 557] width 20 height 20
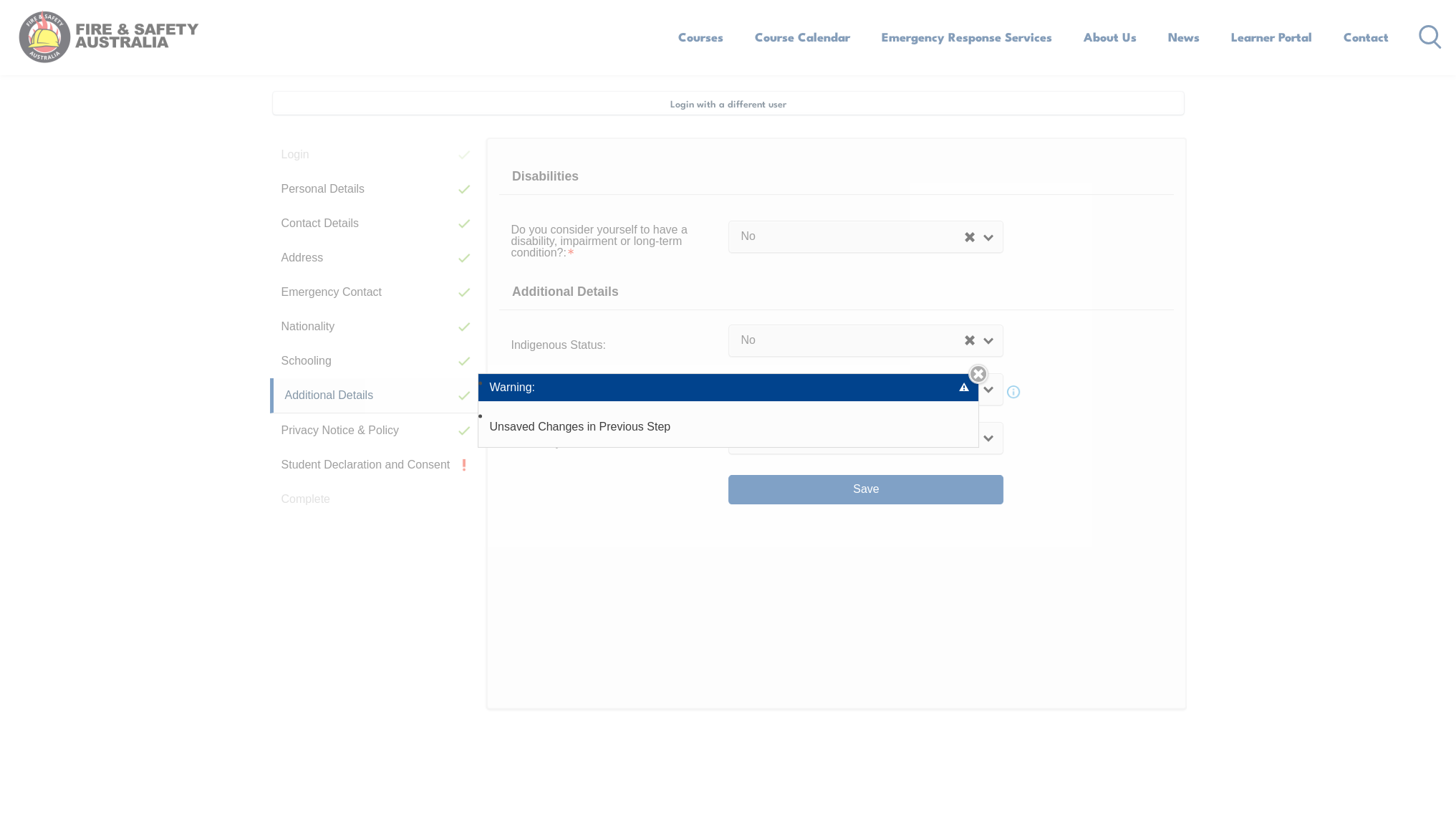
scroll to position [390, 0]
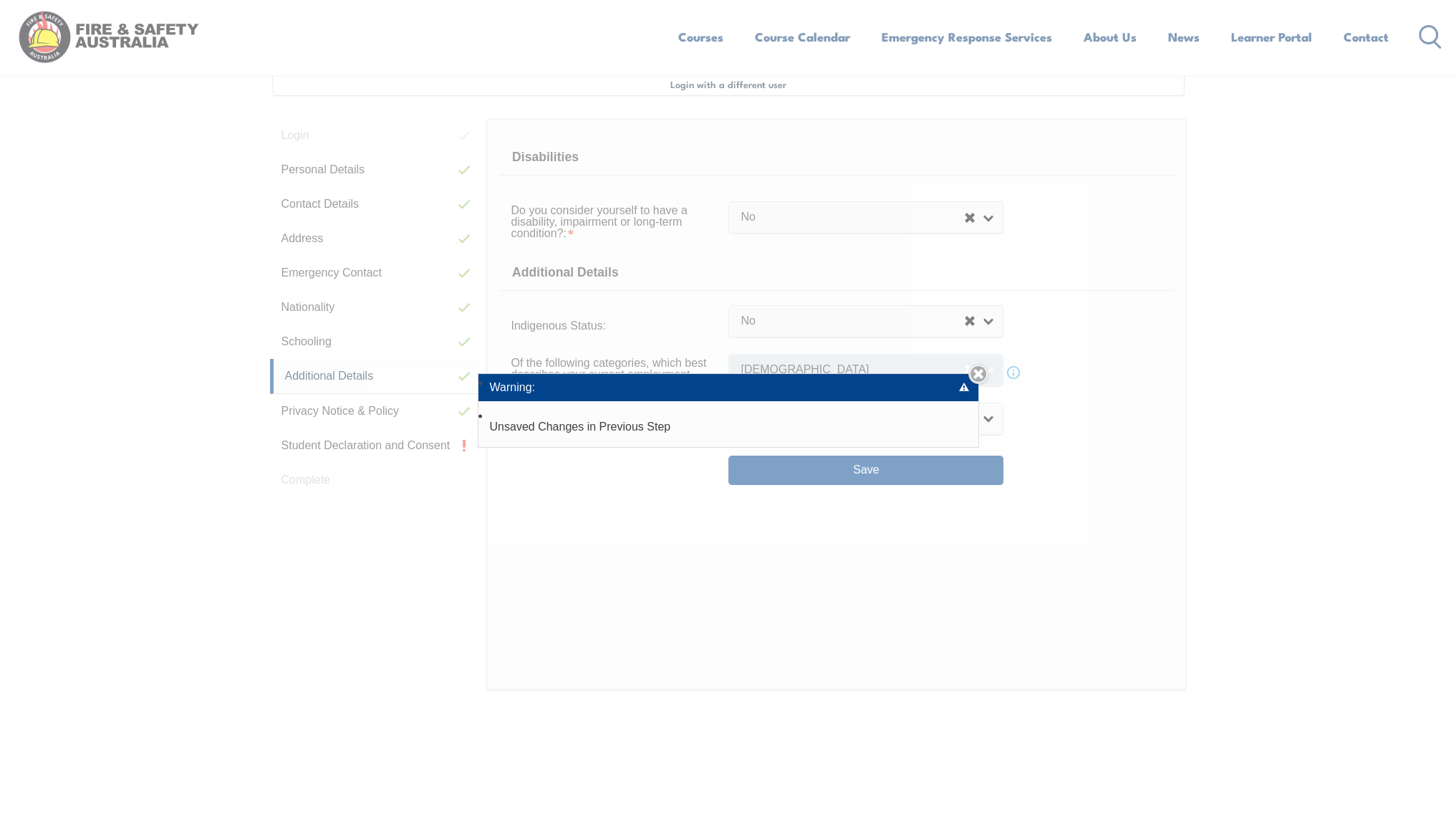
click at [984, 376] on link "Close" at bounding box center [979, 374] width 20 height 20
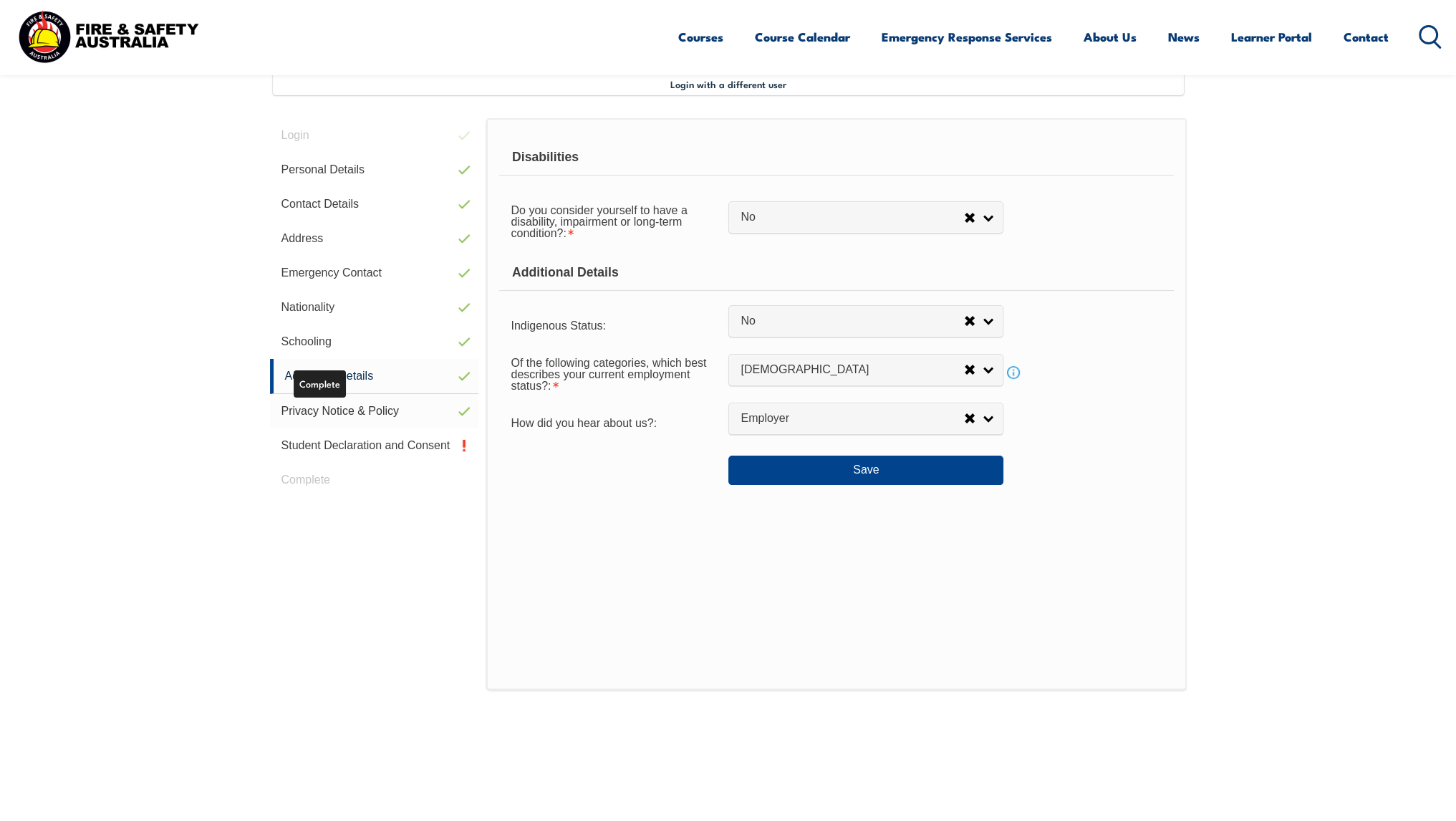
click at [402, 415] on link "Privacy Notice & Policy" at bounding box center [374, 411] width 209 height 34
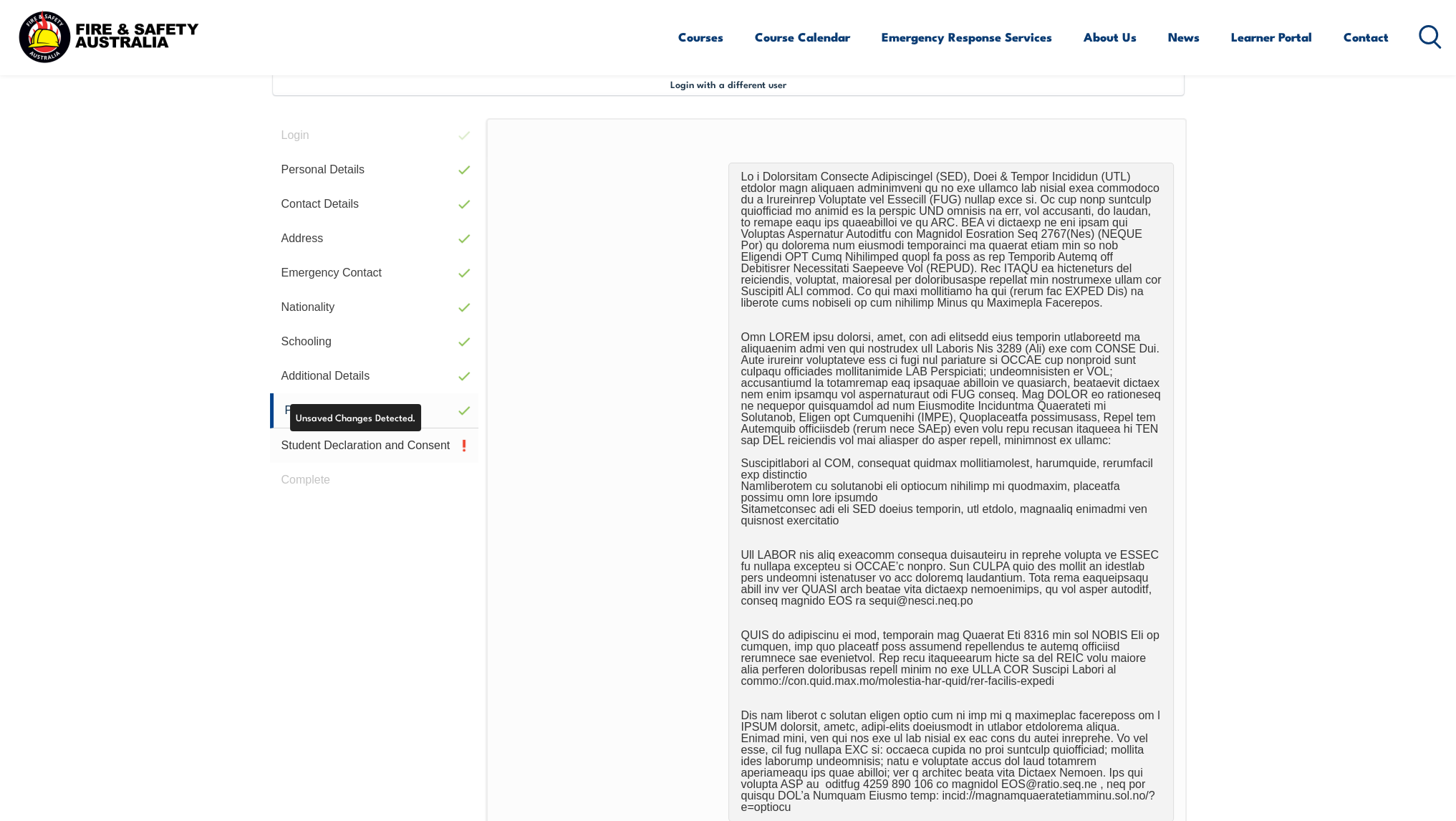
click at [382, 447] on link "Student Declaration and Consent" at bounding box center [374, 445] width 209 height 34
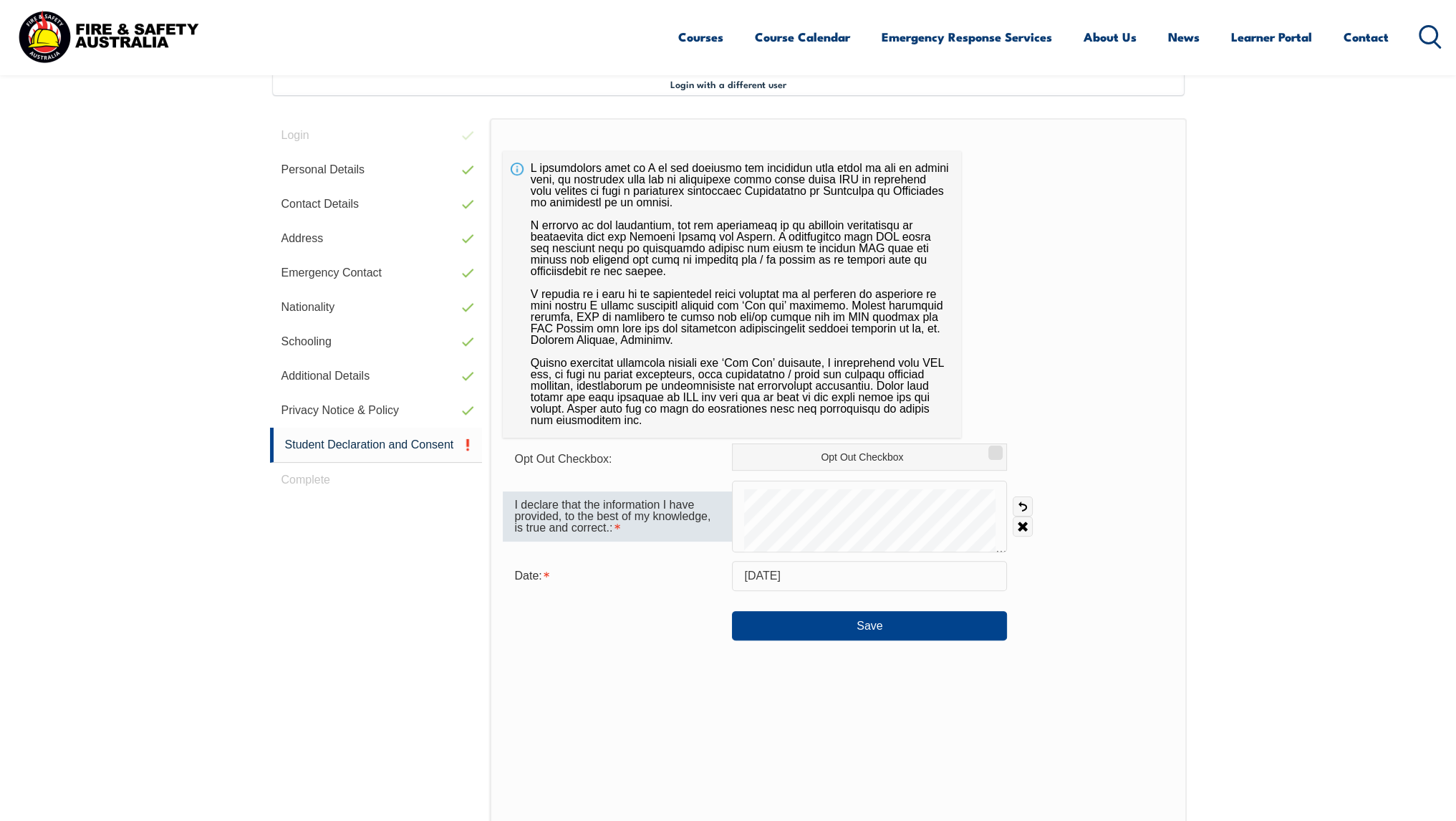
drag, startPoint x: 1021, startPoint y: 510, endPoint x: 679, endPoint y: 514, distance: 342.0
click at [1017, 511] on link "Undo" at bounding box center [1023, 507] width 20 height 20
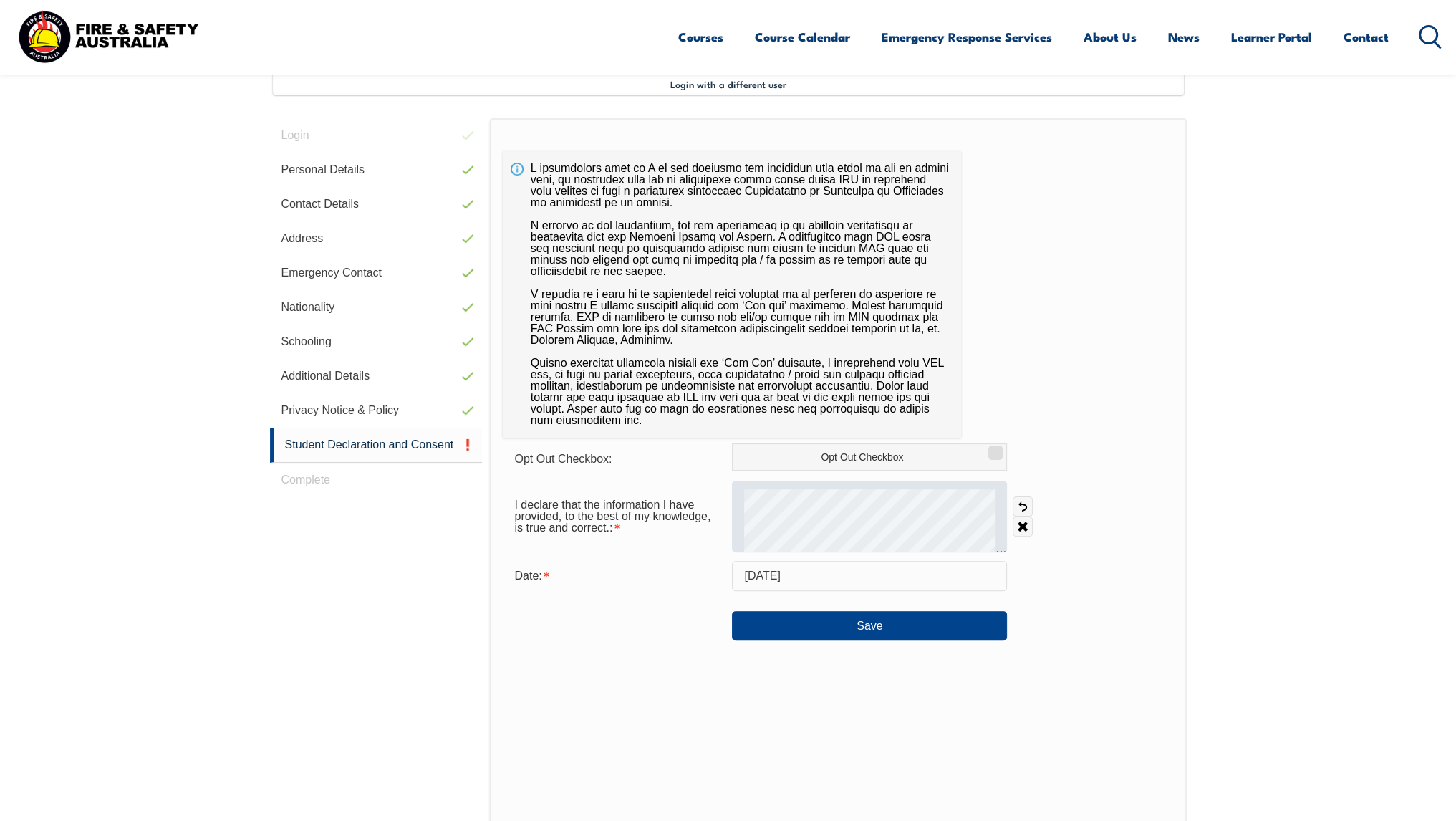
drag, startPoint x: 1023, startPoint y: 505, endPoint x: 997, endPoint y: 513, distance: 27.2
click at [1023, 505] on link "Undo" at bounding box center [1023, 507] width 20 height 20
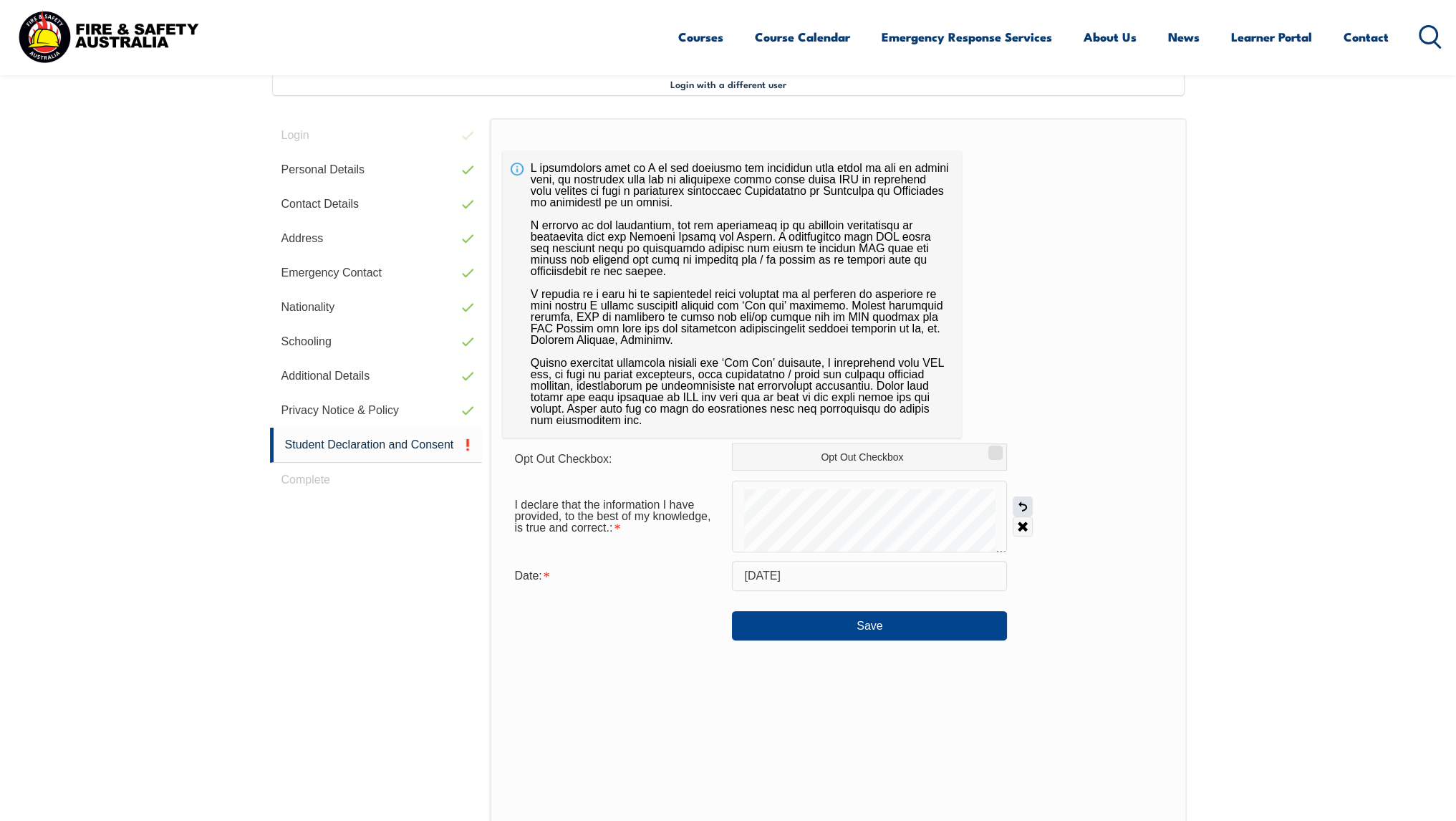
click at [1030, 505] on link "Undo" at bounding box center [1023, 507] width 20 height 20
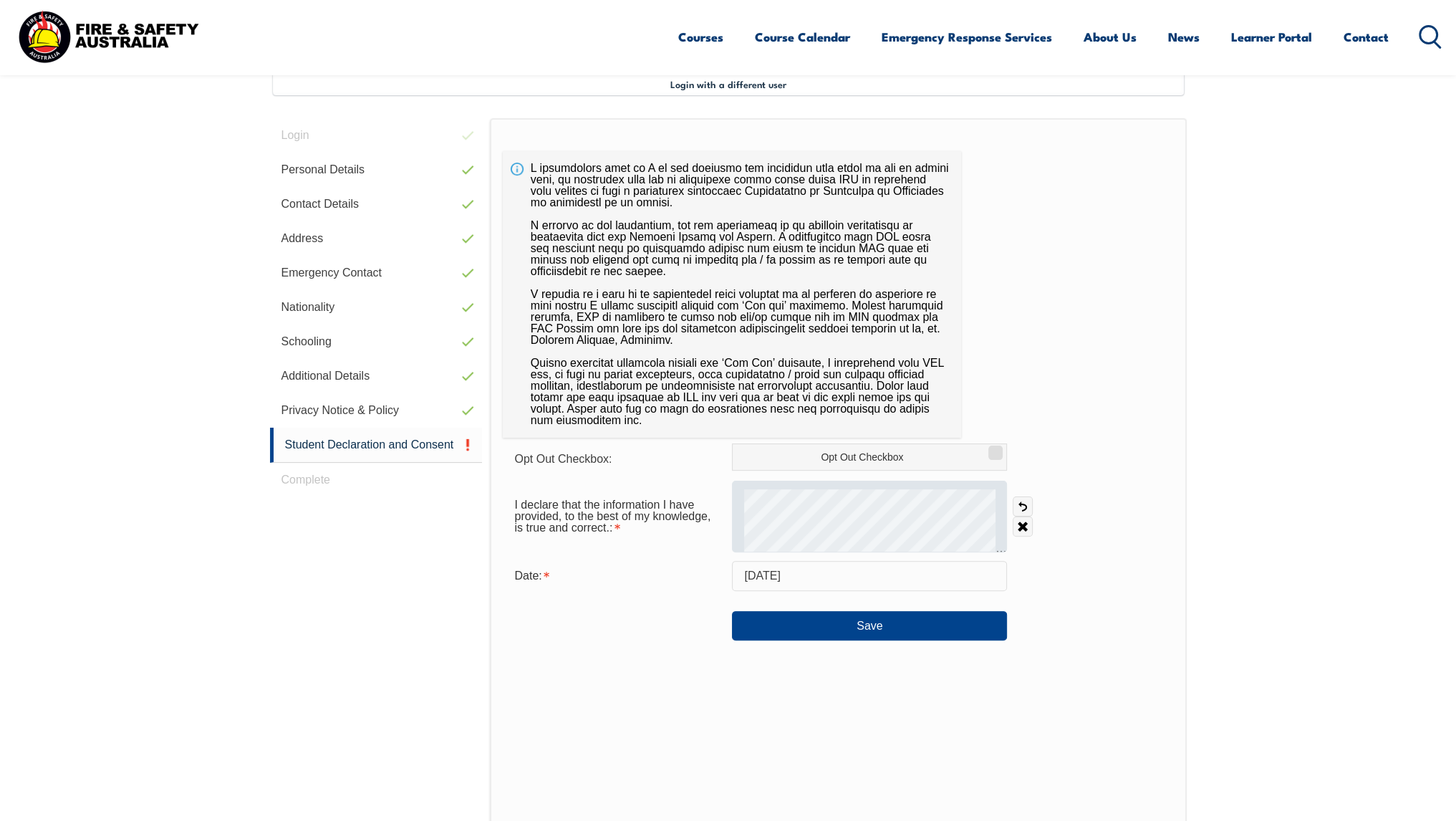
drag, startPoint x: 1023, startPoint y: 504, endPoint x: 1005, endPoint y: 509, distance: 18.7
click at [1014, 506] on link "Undo" at bounding box center [1023, 507] width 20 height 20
drag, startPoint x: 1026, startPoint y: 509, endPoint x: 998, endPoint y: 512, distance: 28.2
click at [1024, 508] on link "Undo" at bounding box center [1023, 507] width 20 height 20
drag, startPoint x: 1025, startPoint y: 507, endPoint x: 1006, endPoint y: 511, distance: 19.4
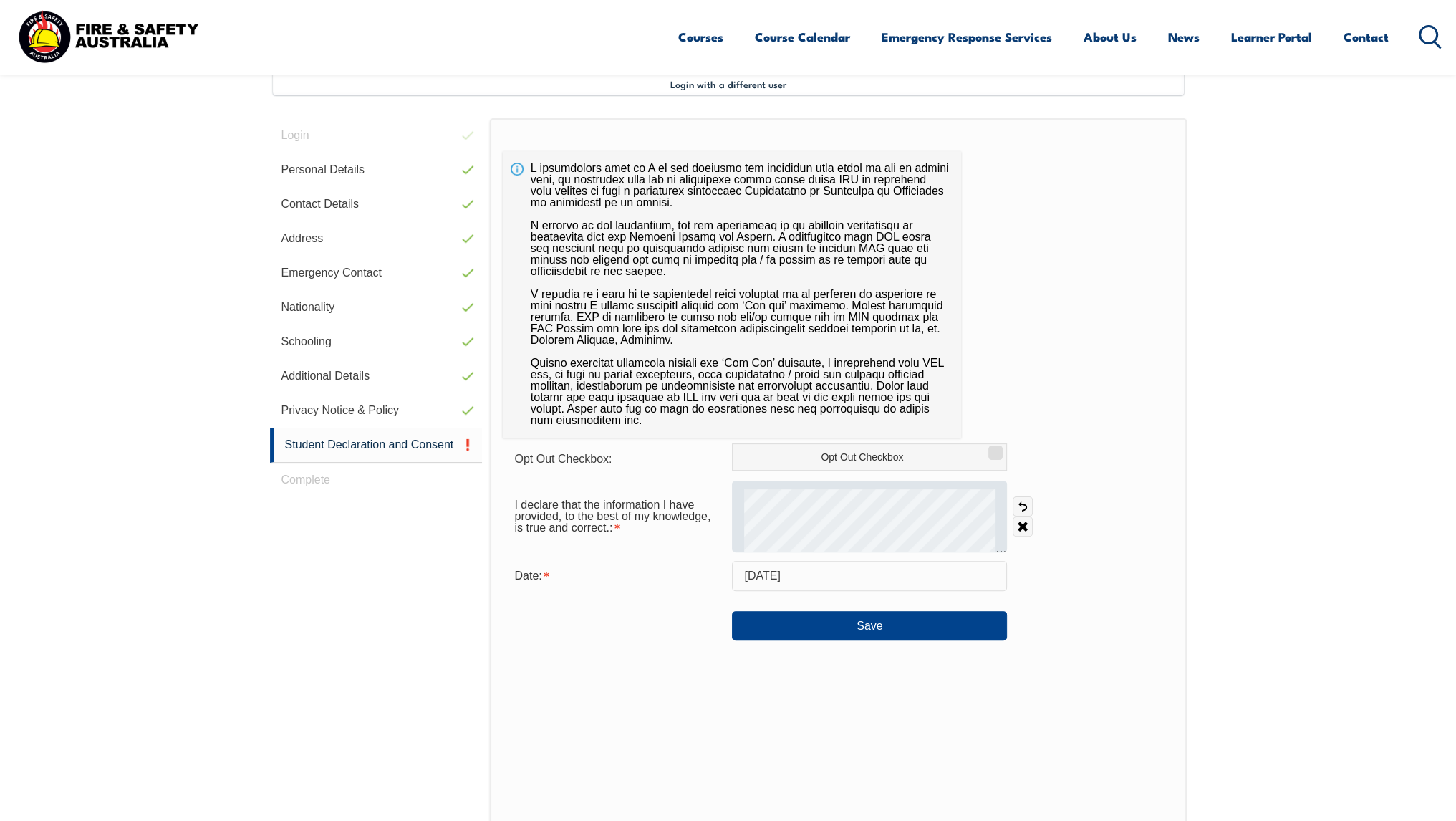
click at [1020, 508] on link "Undo" at bounding box center [1023, 507] width 20 height 20
drag, startPoint x: 1021, startPoint y: 510, endPoint x: 1000, endPoint y: 514, distance: 21.4
click at [1019, 510] on link "Undo" at bounding box center [1023, 507] width 20 height 20
drag, startPoint x: 1019, startPoint y: 501, endPoint x: 1004, endPoint y: 505, distance: 15.5
click at [1015, 502] on link "Undo" at bounding box center [1023, 507] width 20 height 20
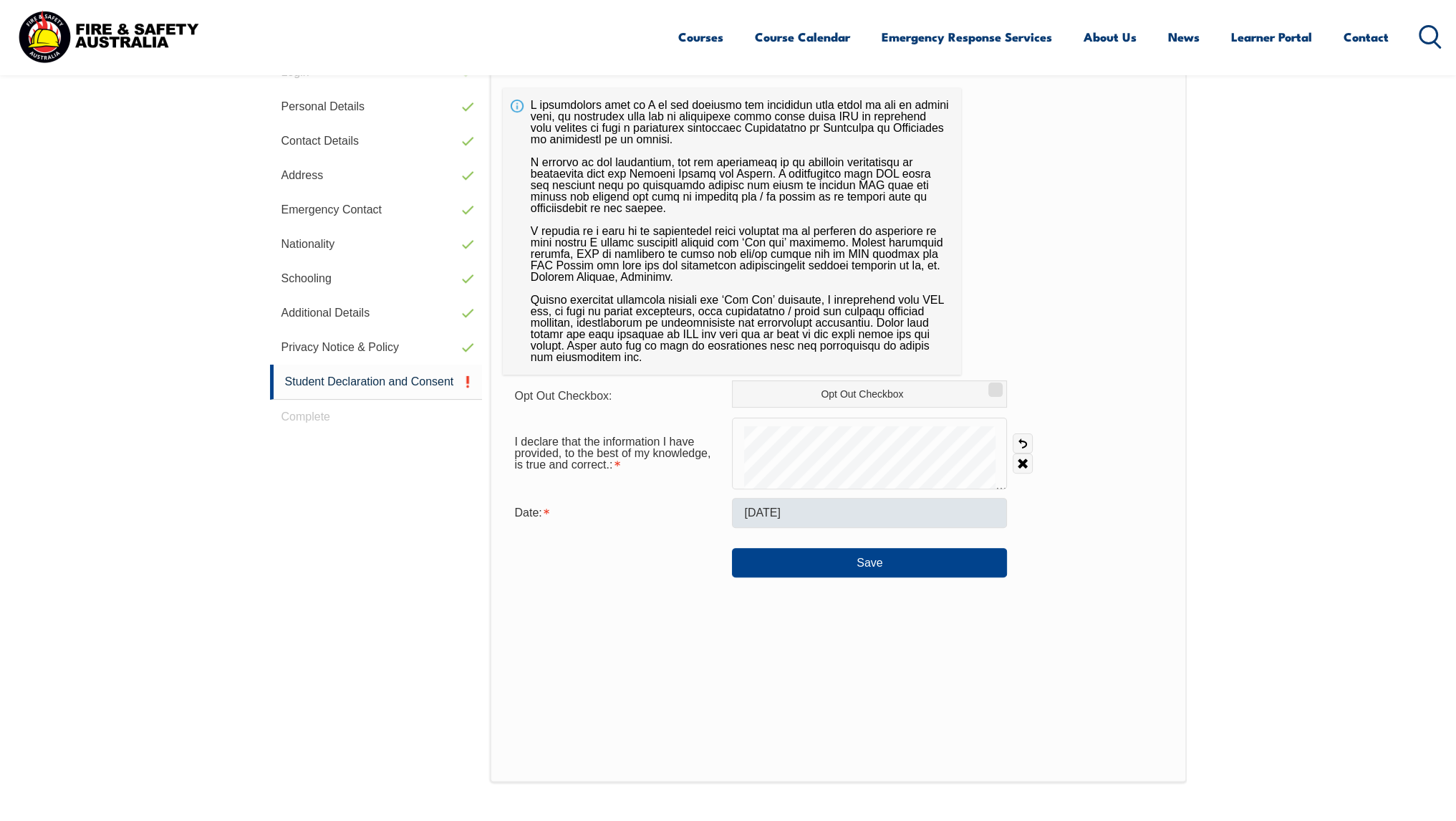
scroll to position [462, 0]
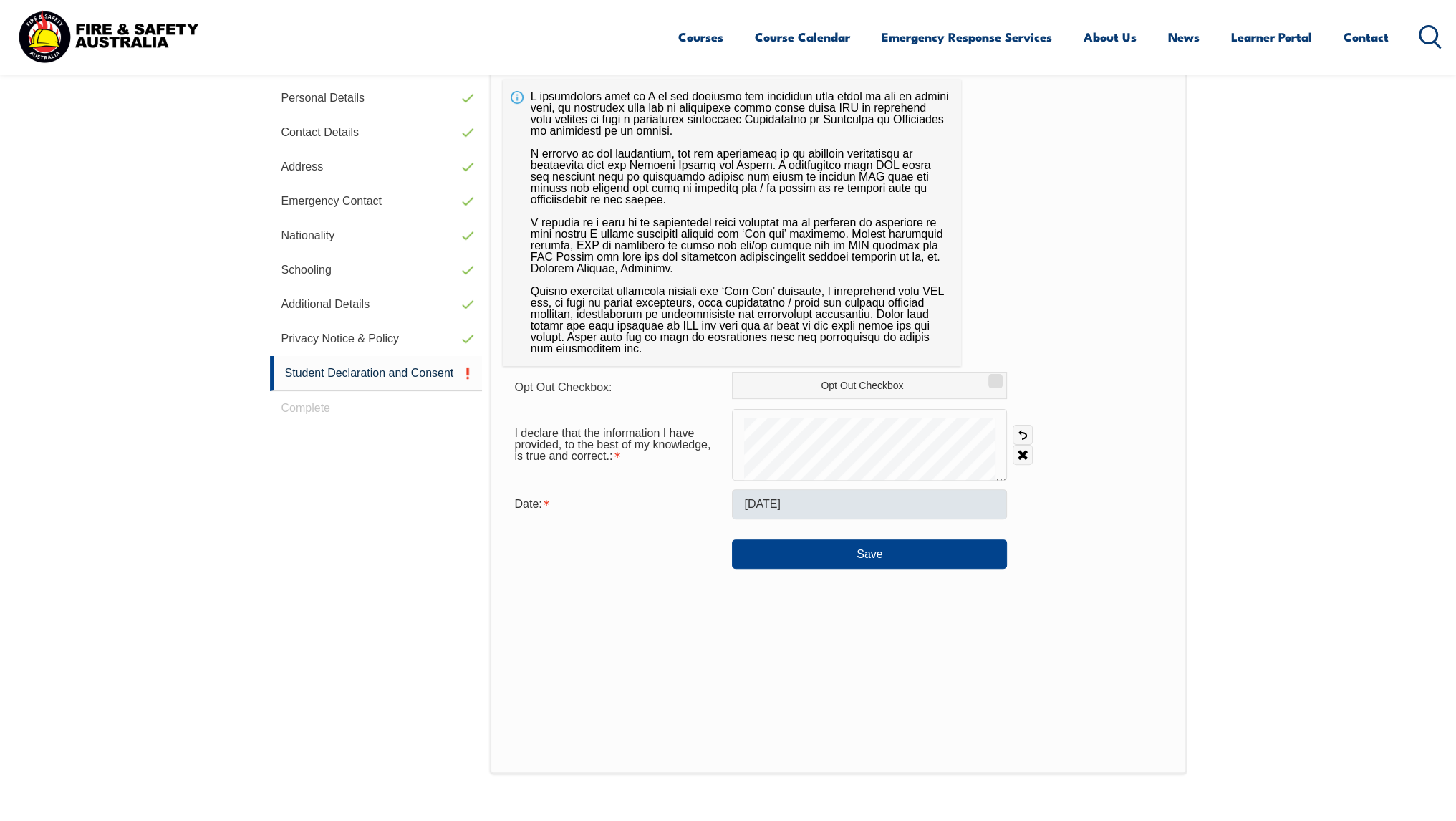
click at [943, 505] on form "Opt Out Checkbox: Opt Out Checkbox I declare that the information I have provid…" at bounding box center [838, 471] width 670 height 197
click at [1018, 440] on link "Undo" at bounding box center [1023, 435] width 20 height 20
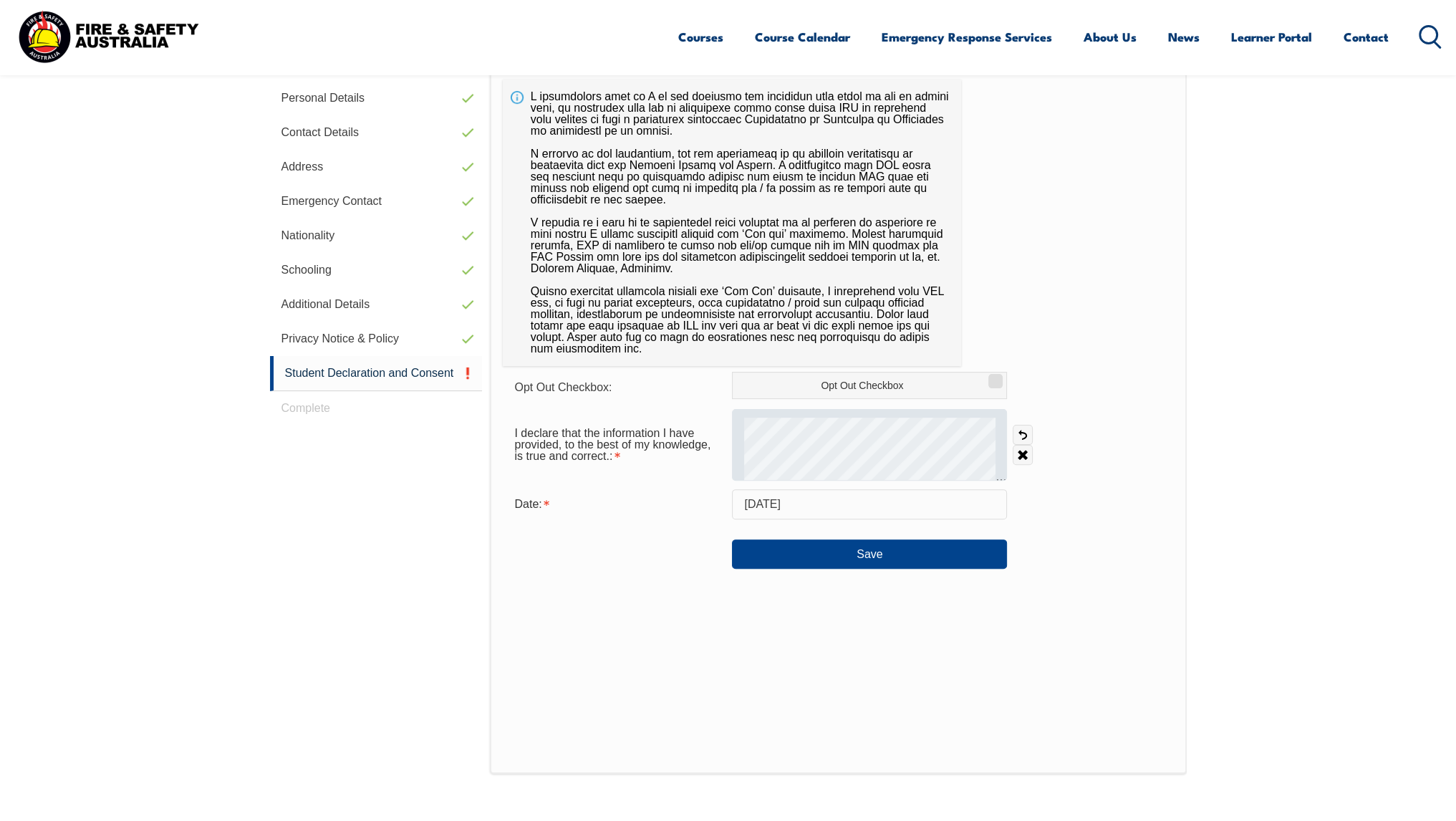
drag, startPoint x: 1024, startPoint y: 437, endPoint x: 1000, endPoint y: 440, distance: 24.2
click at [1021, 437] on link "Undo" at bounding box center [1023, 435] width 20 height 20
click at [1024, 437] on link "Undo" at bounding box center [1023, 435] width 20 height 20
drag, startPoint x: 1019, startPoint y: 438, endPoint x: 998, endPoint y: 444, distance: 21.8
click at [1018, 436] on link "Undo" at bounding box center [1023, 435] width 20 height 20
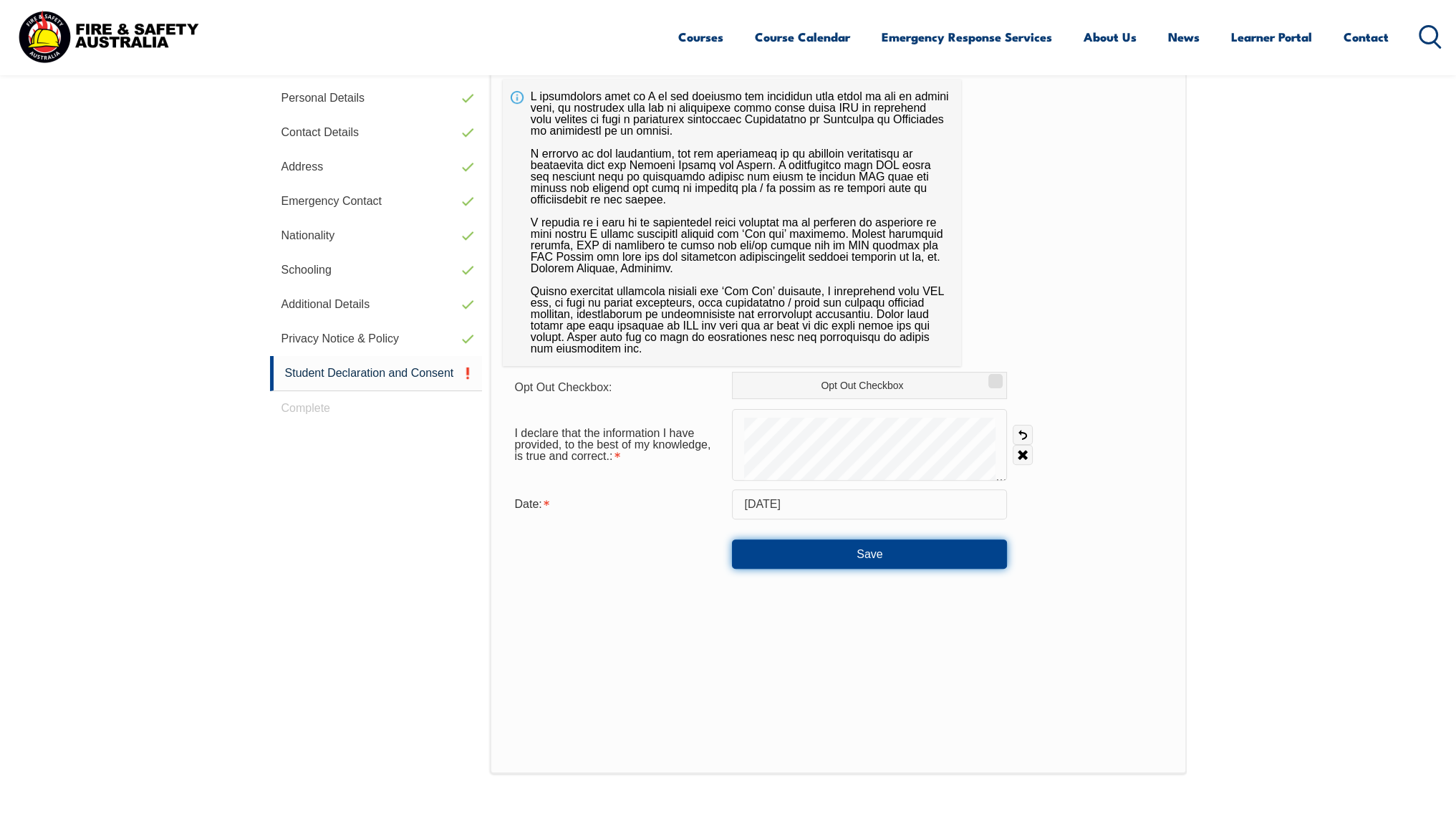
drag, startPoint x: 969, startPoint y: 545, endPoint x: 1016, endPoint y: 495, distance: 68.6
click at [972, 545] on button "Save" at bounding box center [869, 554] width 275 height 29
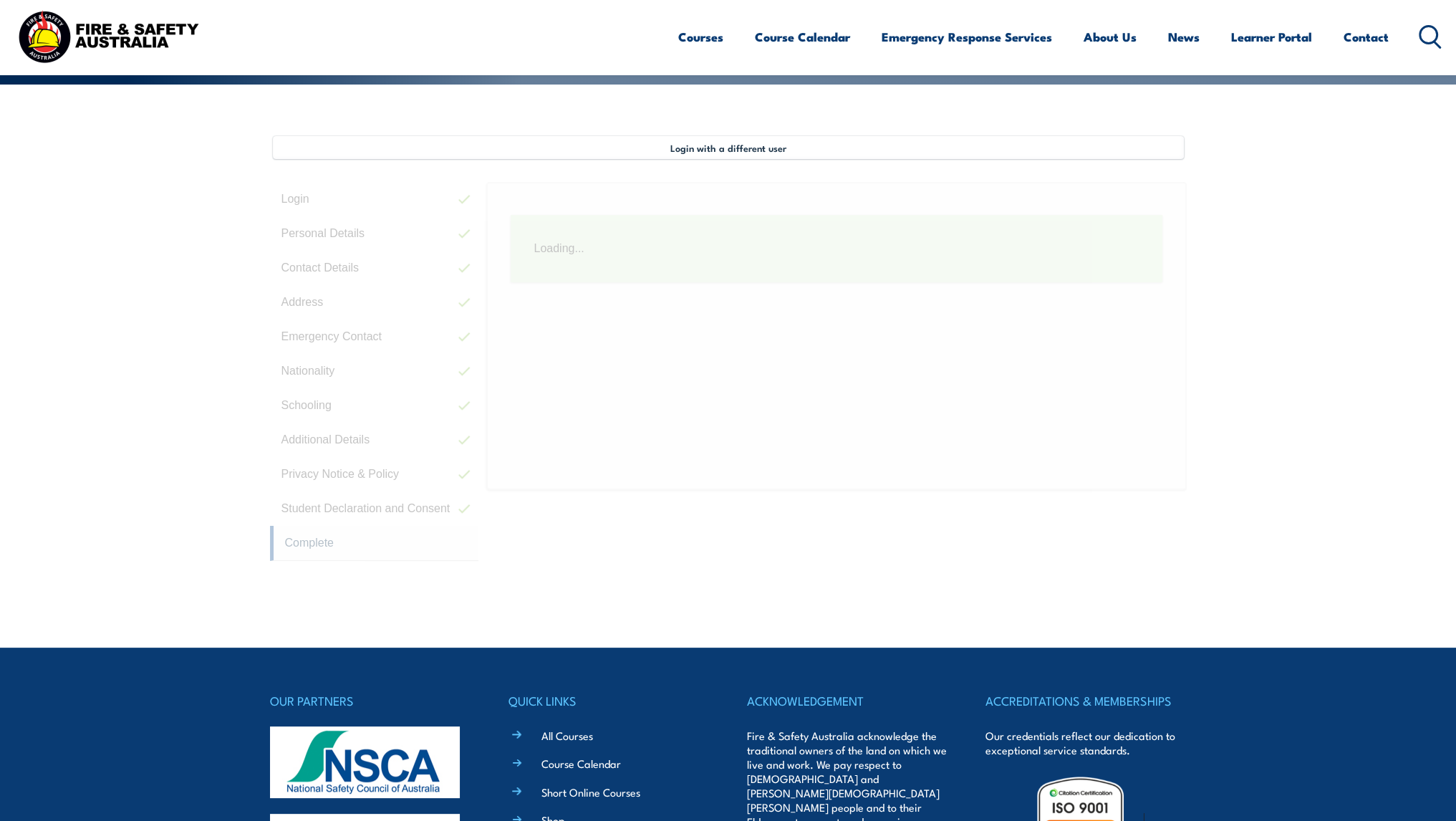
scroll to position [390, 0]
